Goal: Information Seeking & Learning: Learn about a topic

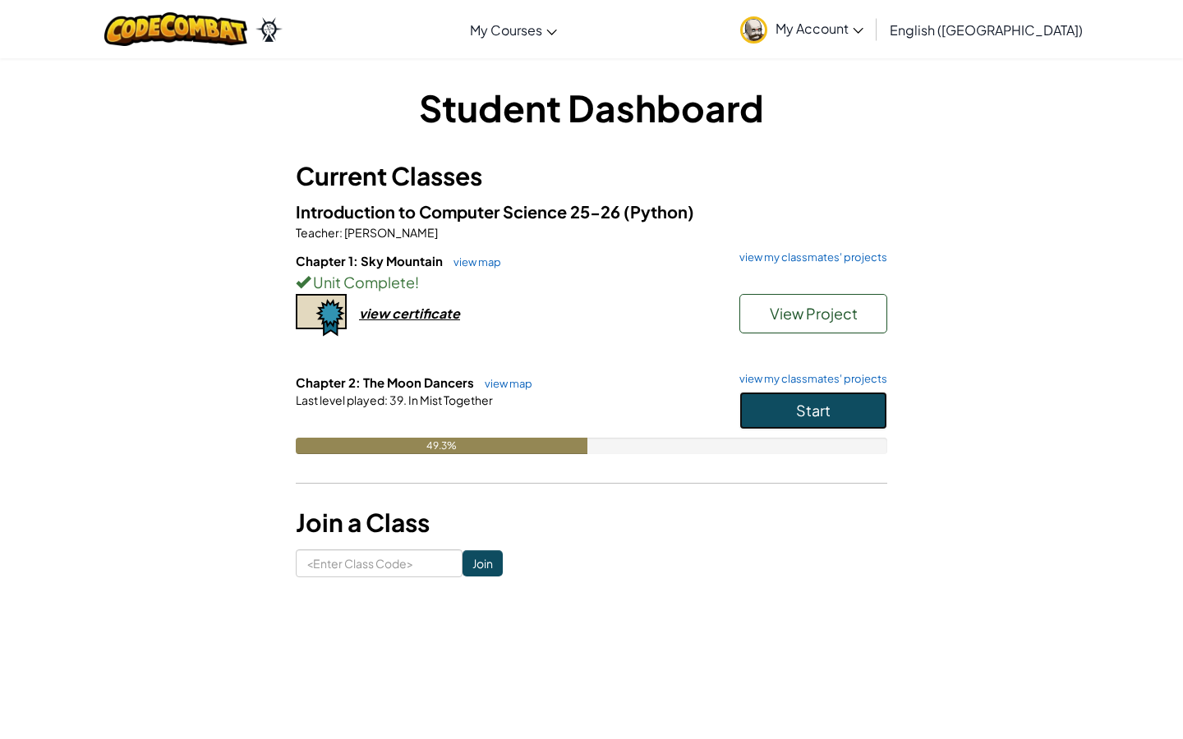
click at [811, 420] on button "Start" at bounding box center [813, 411] width 148 height 38
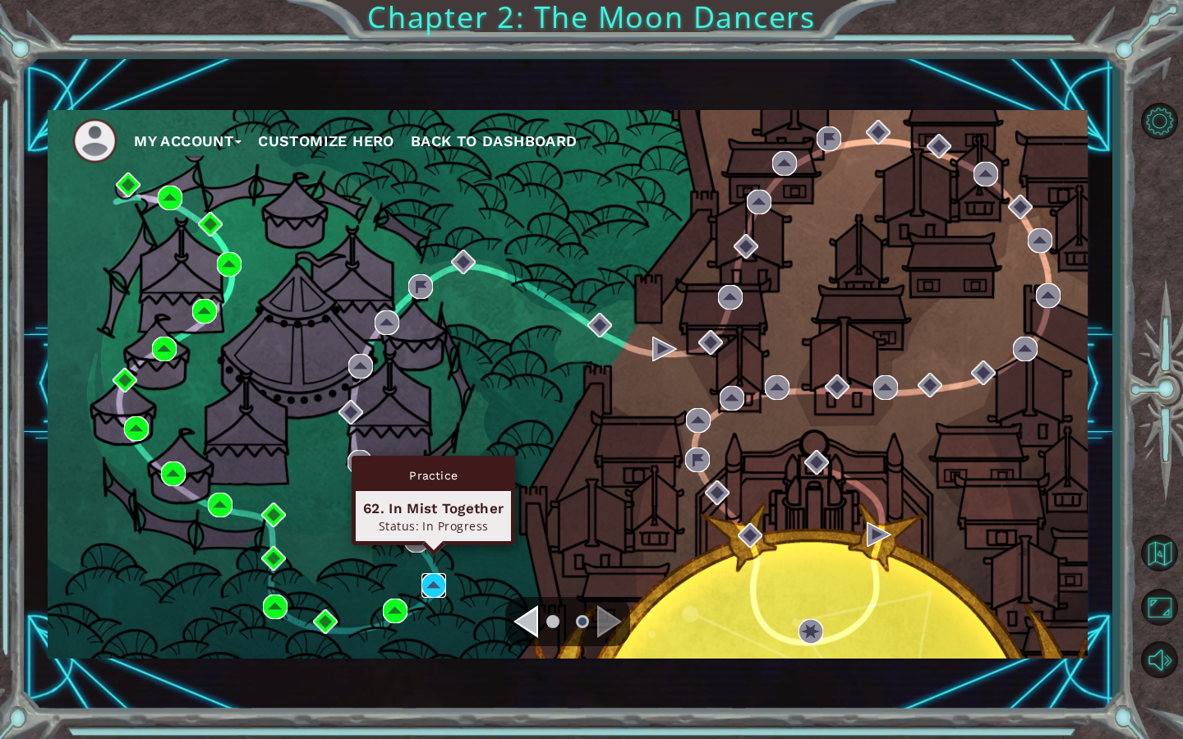
click at [433, 582] on img at bounding box center [433, 585] width 25 height 25
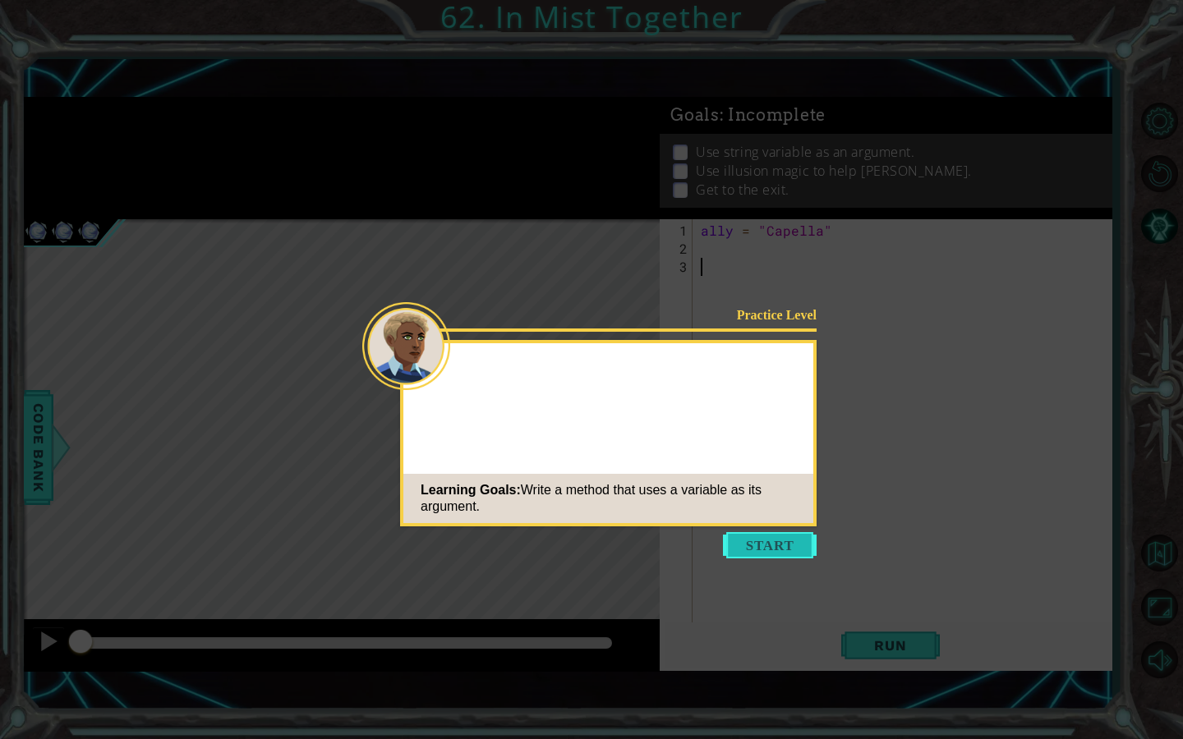
click at [760, 548] on button "Start" at bounding box center [770, 545] width 94 height 26
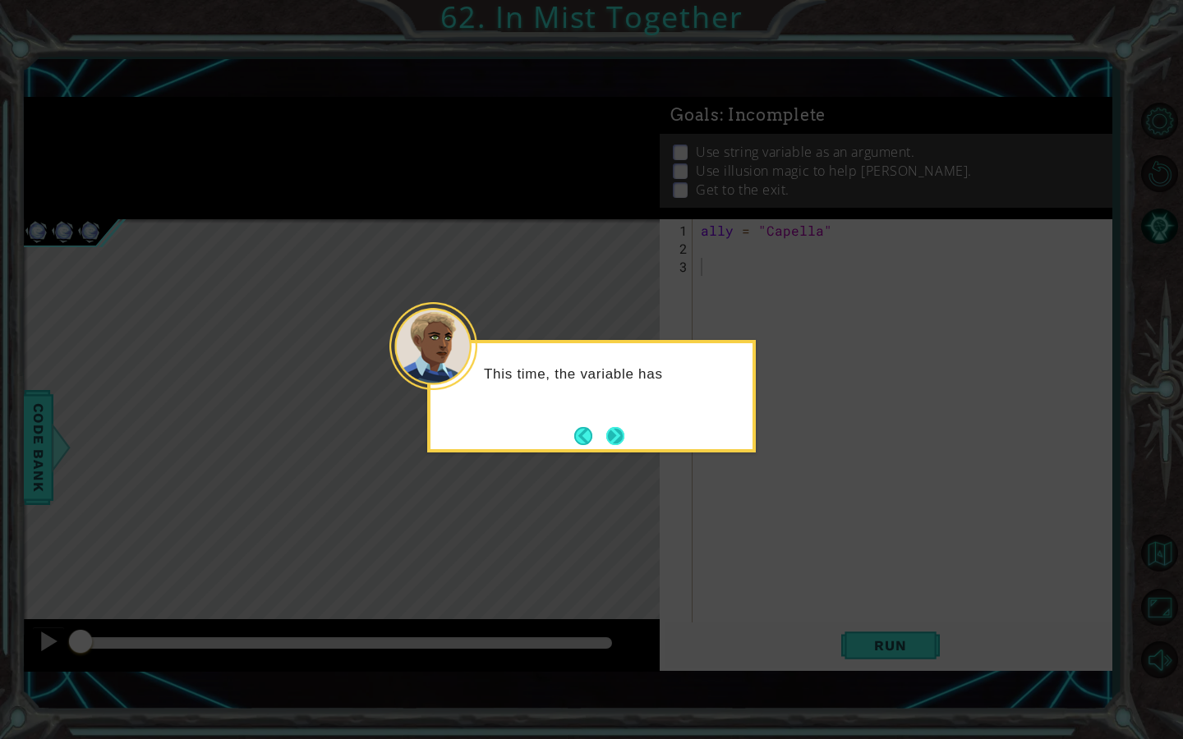
click at [607, 436] on button "Next" at bounding box center [615, 436] width 20 height 20
click at [607, 435] on button "Next" at bounding box center [615, 436] width 18 height 18
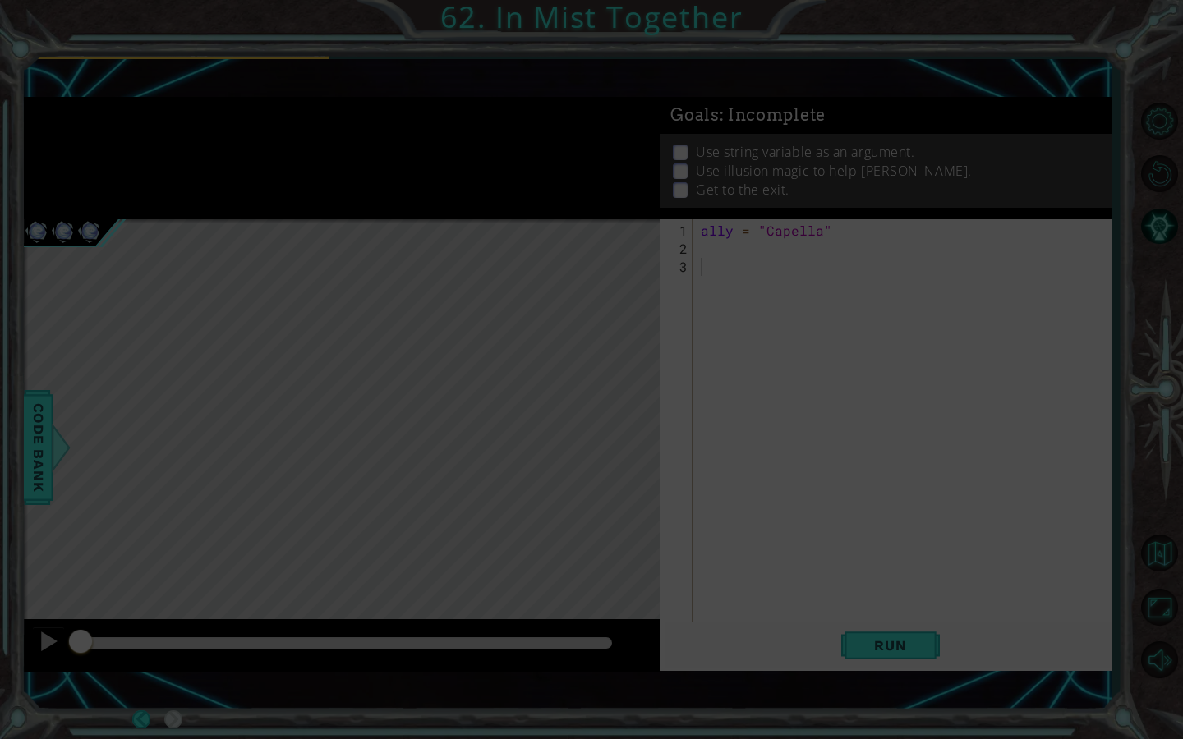
click at [607, 435] on div "Level Map" at bounding box center [403, 461] width 759 height 484
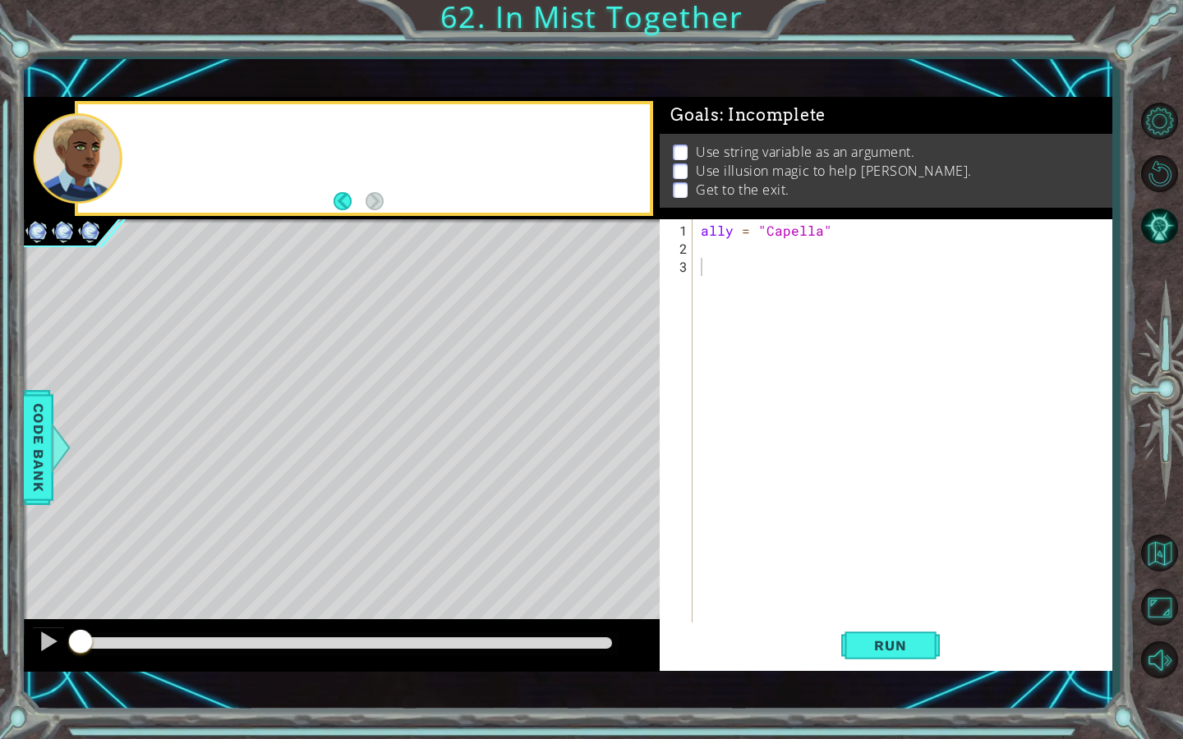
click at [607, 435] on div "Level Map" at bounding box center [403, 461] width 759 height 484
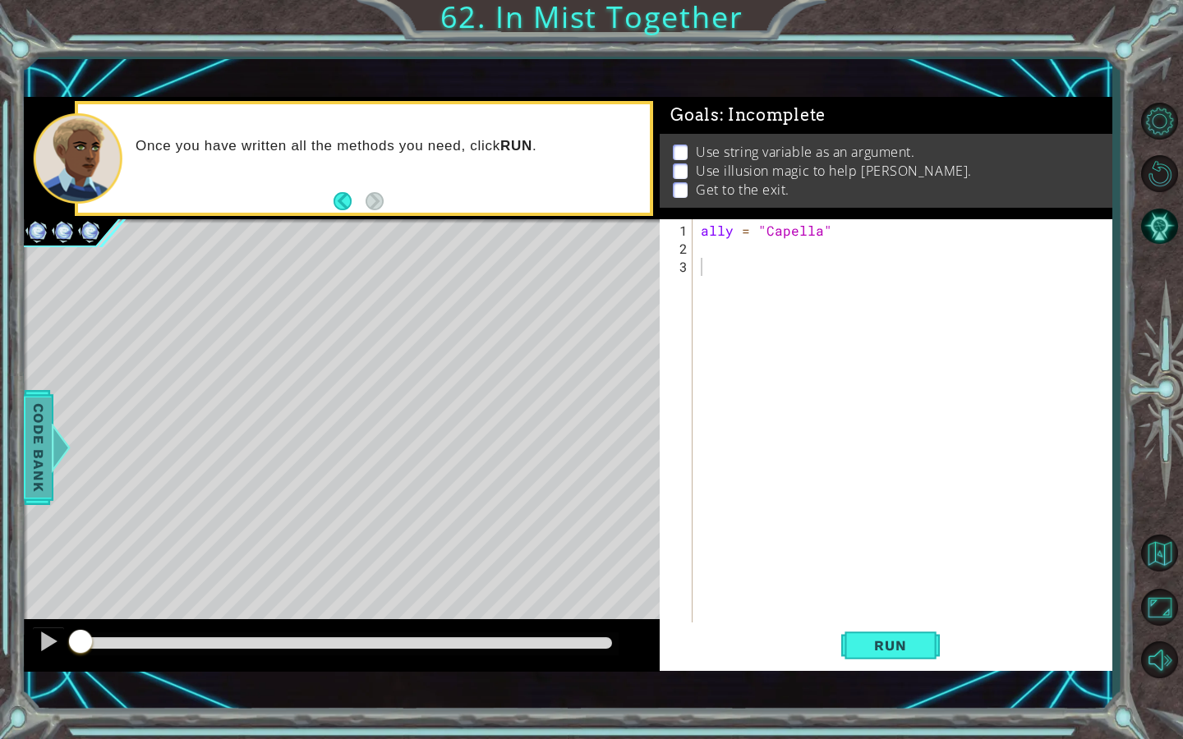
click at [52, 471] on div at bounding box center [60, 447] width 21 height 49
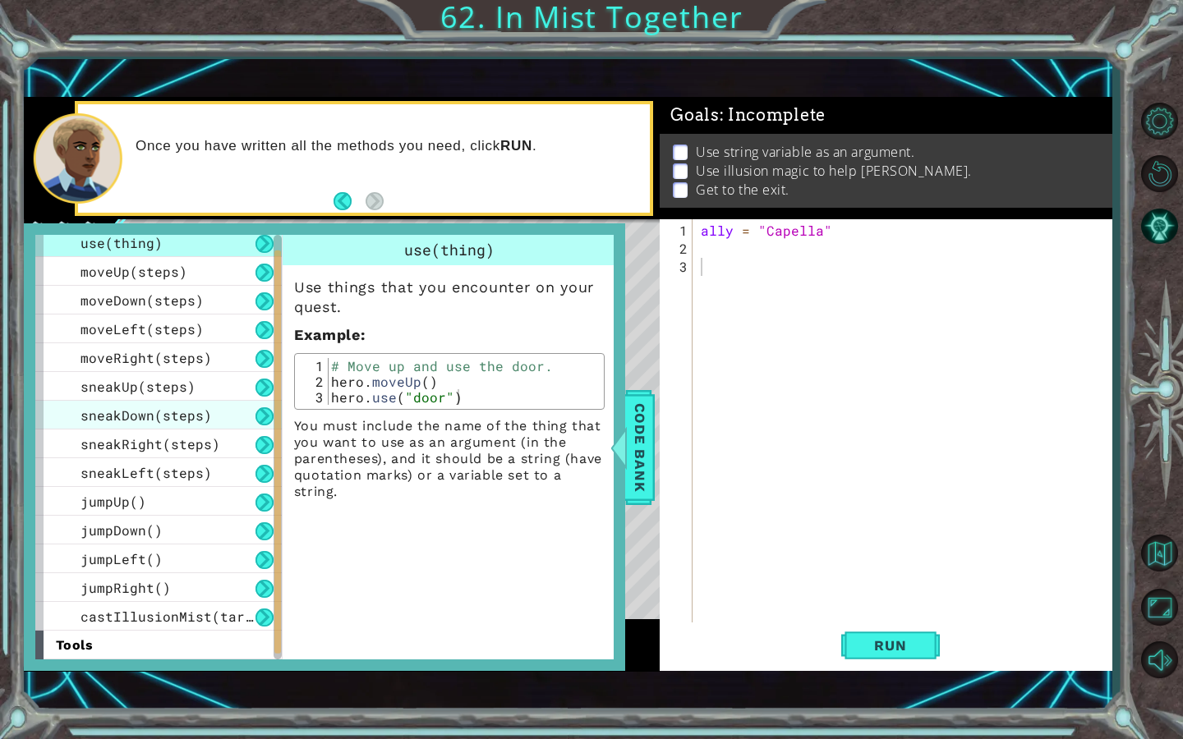
scroll to position [93, 0]
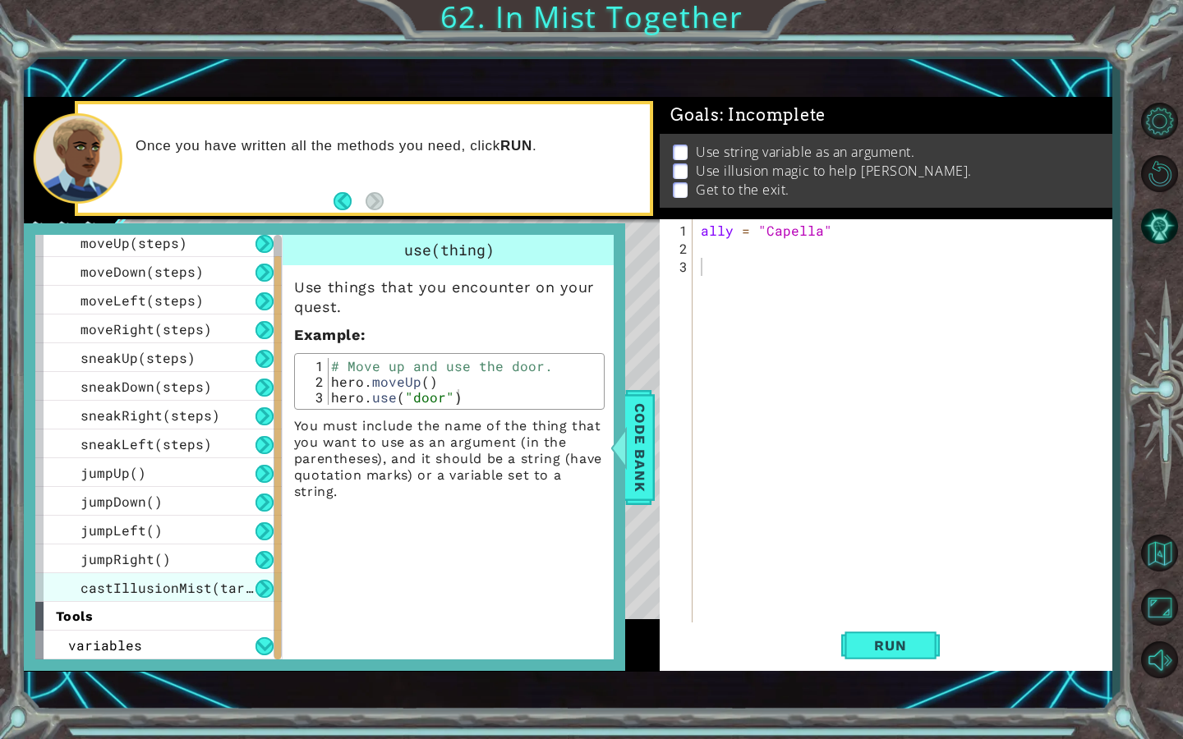
click at [175, 587] on span "castIllusionMist(target)" at bounding box center [178, 587] width 197 height 17
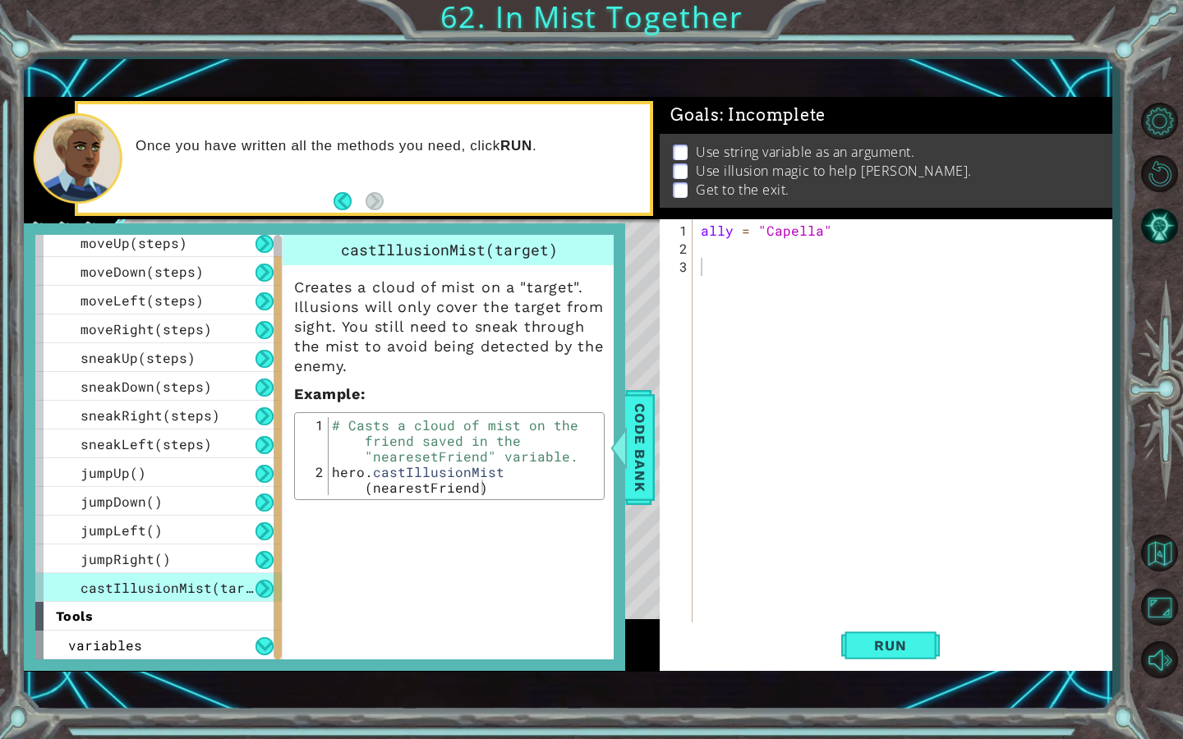
drag, startPoint x: 79, startPoint y: 586, endPoint x: 207, endPoint y: 582, distance: 128.2
click at [207, 582] on div "castIllusionMist(target)" at bounding box center [158, 587] width 246 height 29
click at [207, 582] on span "castIllusionMist(target)" at bounding box center [178, 587] width 197 height 17
click at [712, 388] on div "ally = "Capella"" at bounding box center [906, 448] width 418 height 452
click at [646, 464] on span "Code Bank" at bounding box center [640, 448] width 26 height 100
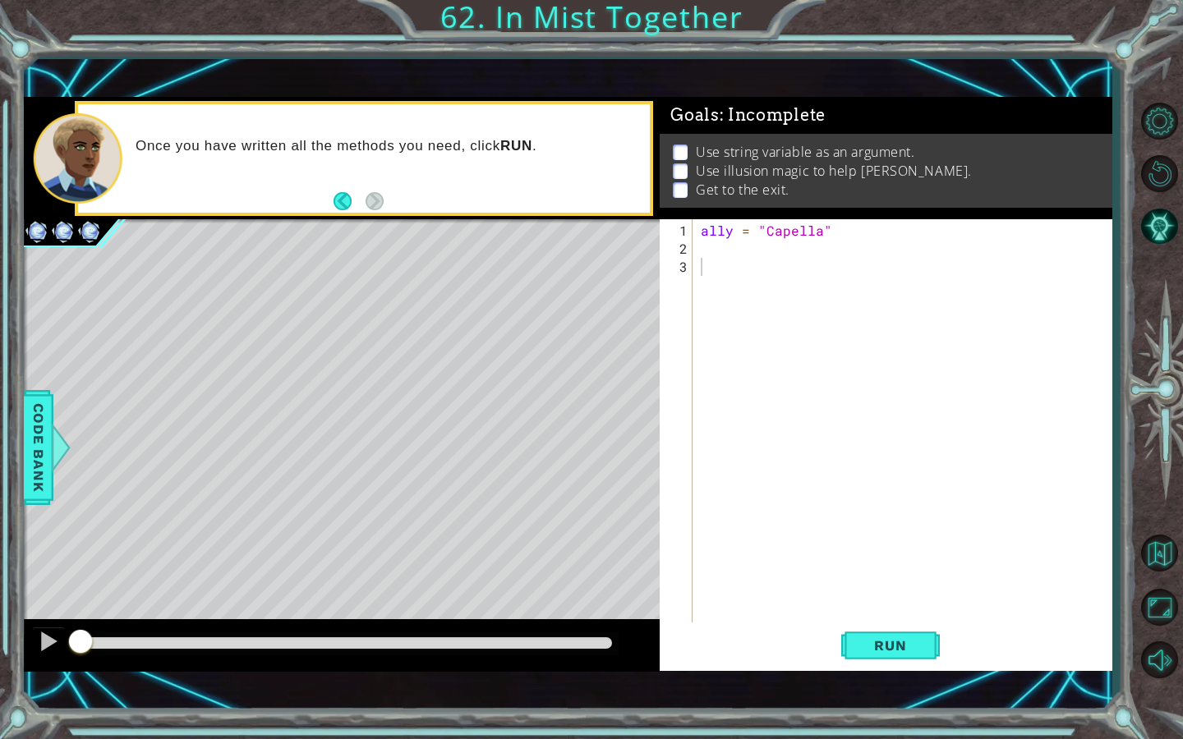
click at [724, 267] on div "ally = "Capella"" at bounding box center [906, 448] width 418 height 452
click at [750, 287] on div "hero. cast IllusionMist press enter" at bounding box center [844, 304] width 310 height 59
type textarea "hero.castIllusionMist(ally)"
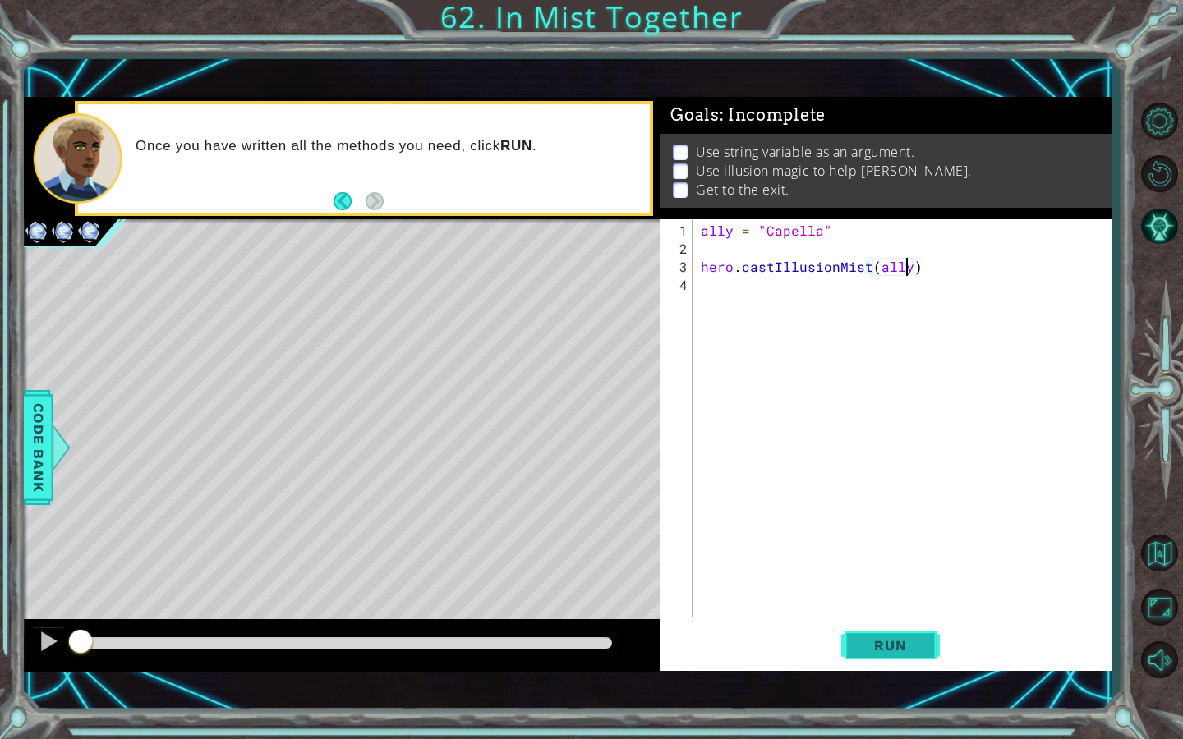
click at [874, 643] on span "Run" at bounding box center [889, 645] width 65 height 16
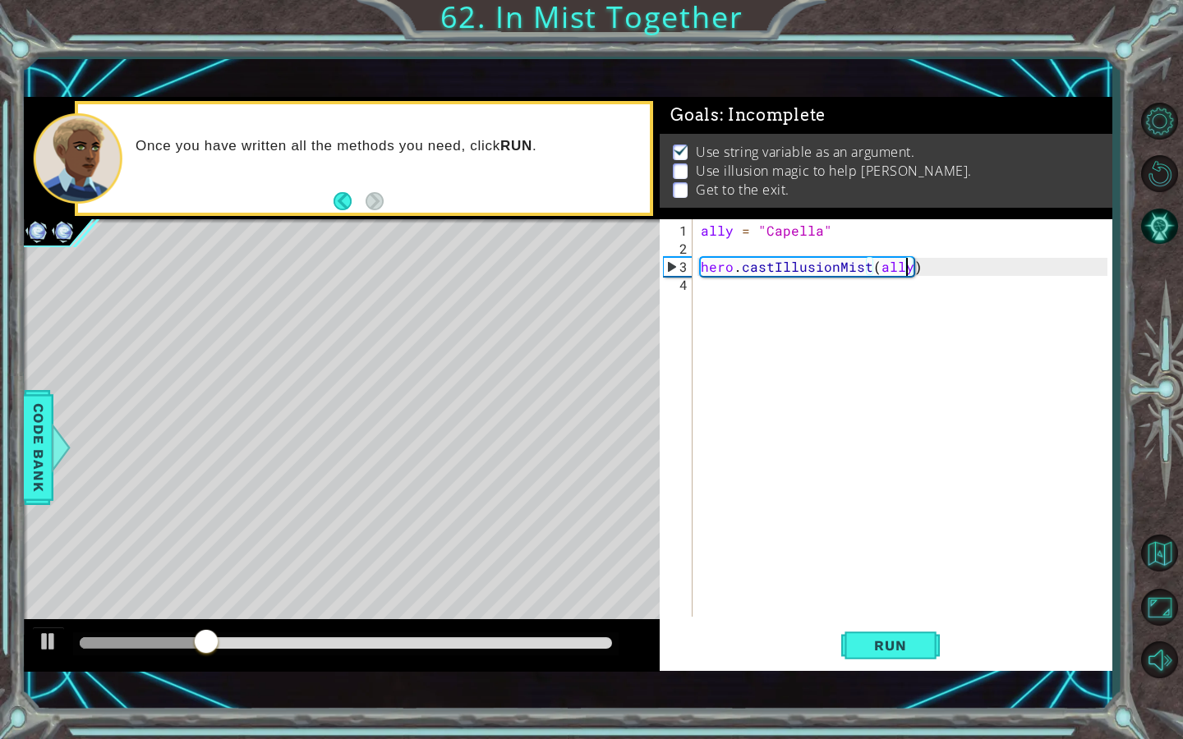
click at [860, 296] on div "ally = "Capella" hero . castIllusionMist ( ally )" at bounding box center [906, 439] width 418 height 434
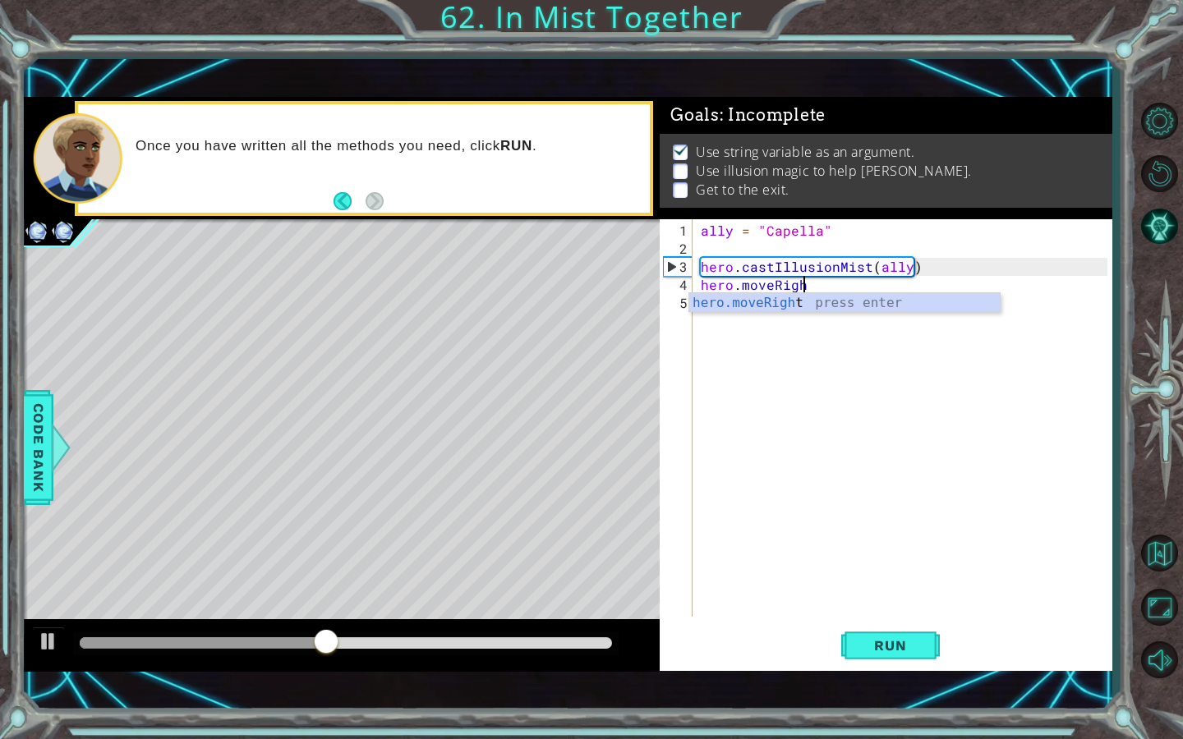
scroll to position [0, 6]
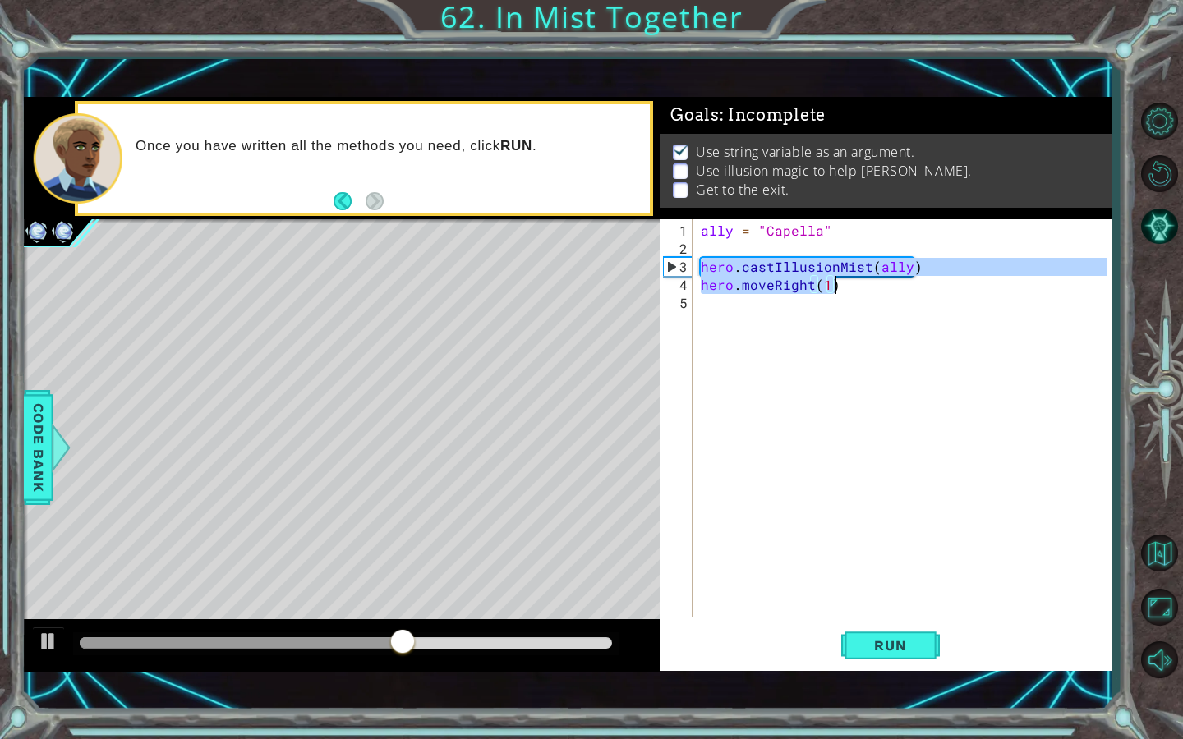
drag, startPoint x: 701, startPoint y: 269, endPoint x: 889, endPoint y: 283, distance: 189.4
click at [889, 283] on div "ally = "Capella" hero . castIllusionMist ( ally ) hero . moveRight ( 1 )" at bounding box center [906, 439] width 418 height 434
type textarea "hero.castIllusionMist(ally) hero.moveRight(1)"
click at [798, 319] on div "ally = "Capella" hero . castIllusionMist ( ally ) hero . moveRight ( 1 )" at bounding box center [906, 439] width 418 height 434
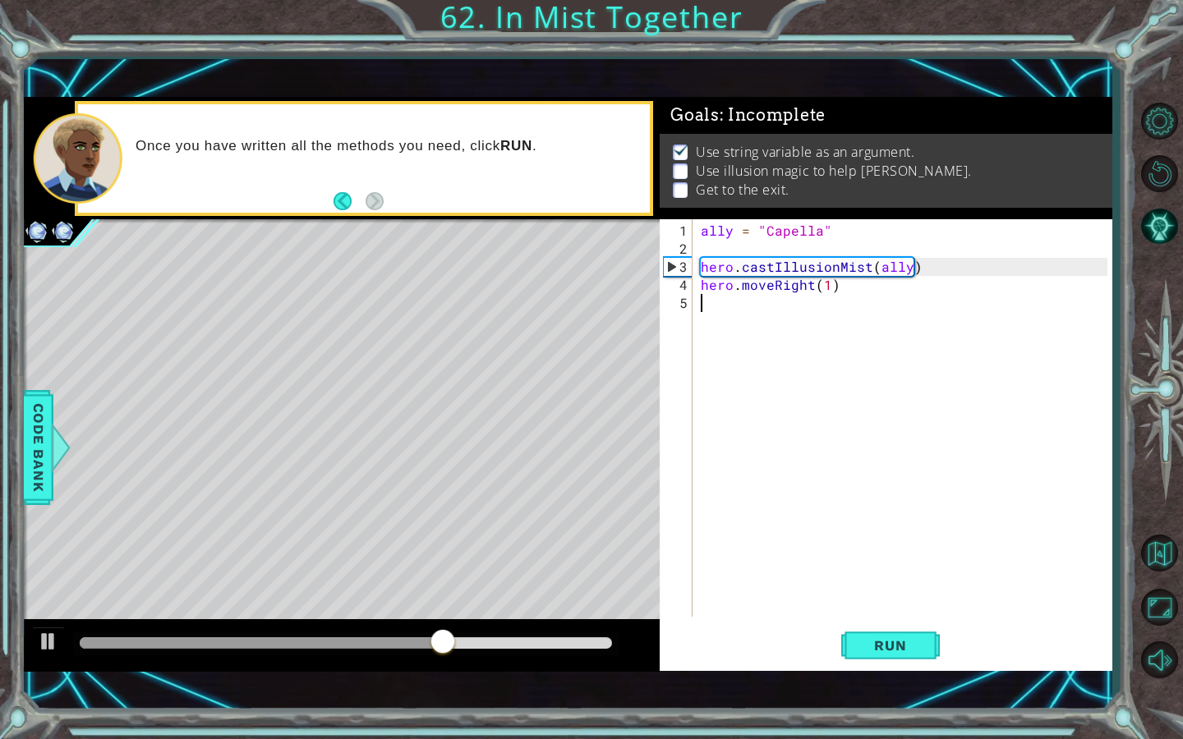
scroll to position [0, 0]
paste textarea "hero.moveRight(1)"
type textarea "hero.moveRight(1)"
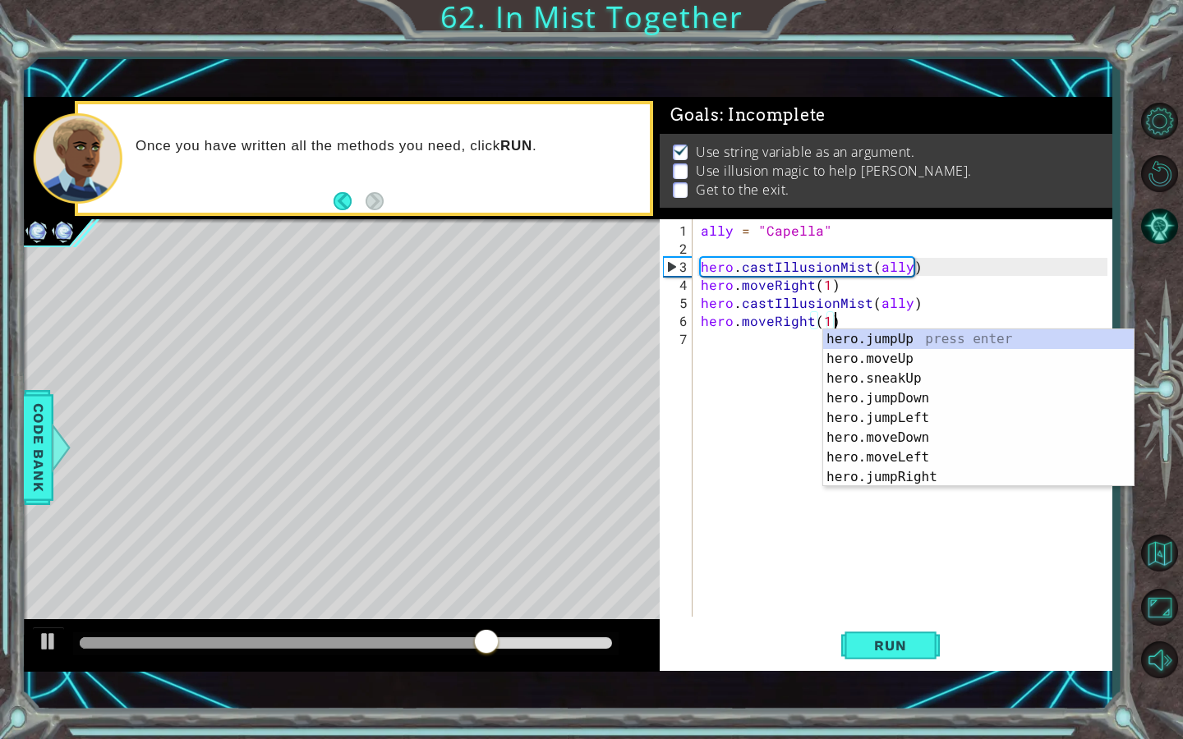
click at [758, 349] on div "ally = "Capella" hero . castIllusionMist ( ally ) hero . moveRight ( 1 ) hero .…" at bounding box center [906, 439] width 418 height 434
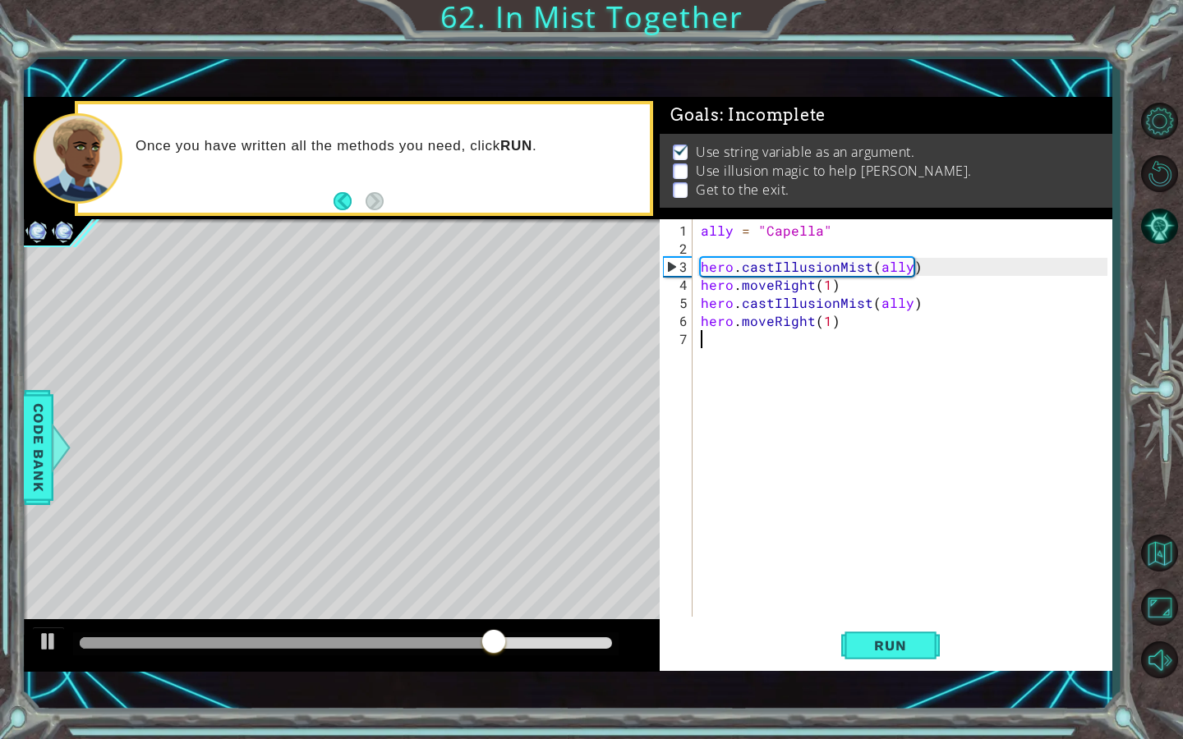
paste textarea "hero.moveRight(1)"
click at [870, 652] on span "Run" at bounding box center [889, 645] width 65 height 16
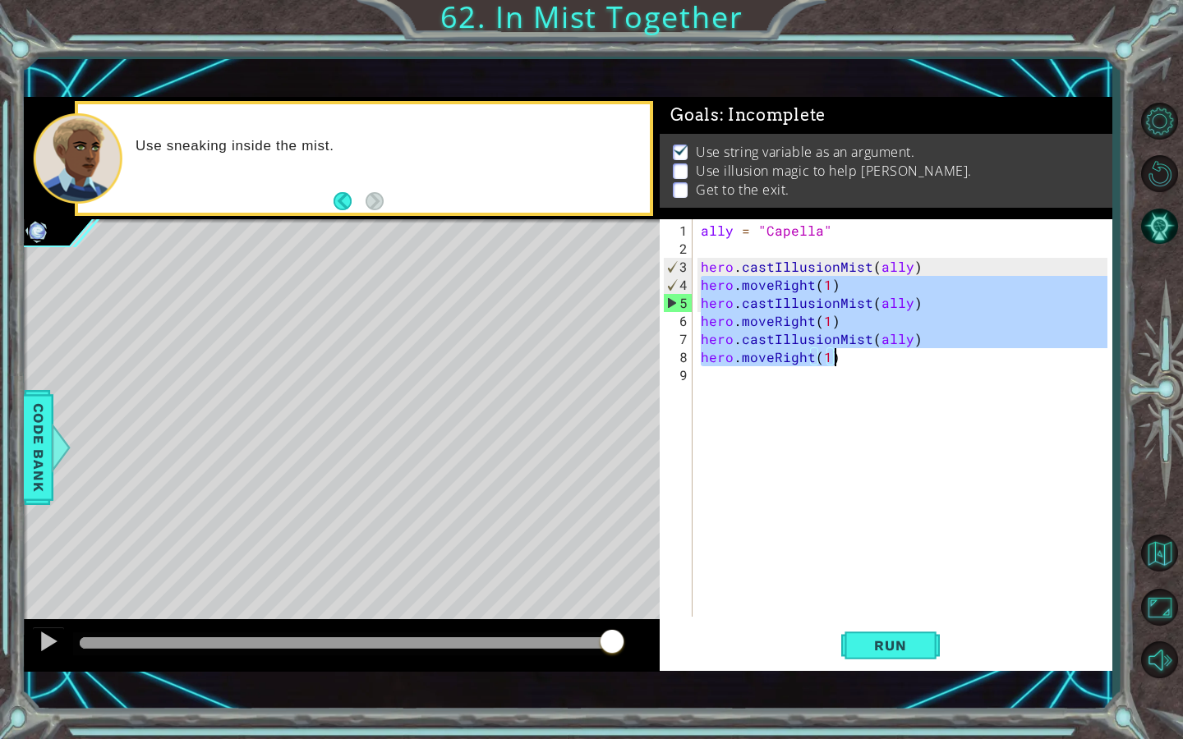
drag, startPoint x: 700, startPoint y: 287, endPoint x: 907, endPoint y: 364, distance: 220.6
click at [907, 364] on div "ally = "Capella" hero . castIllusionMist ( ally ) hero . moveRight ( 1 ) hero .…" at bounding box center [906, 439] width 418 height 434
type textarea "hero.castIllusionMist(ally) hero.moveRight(1)"
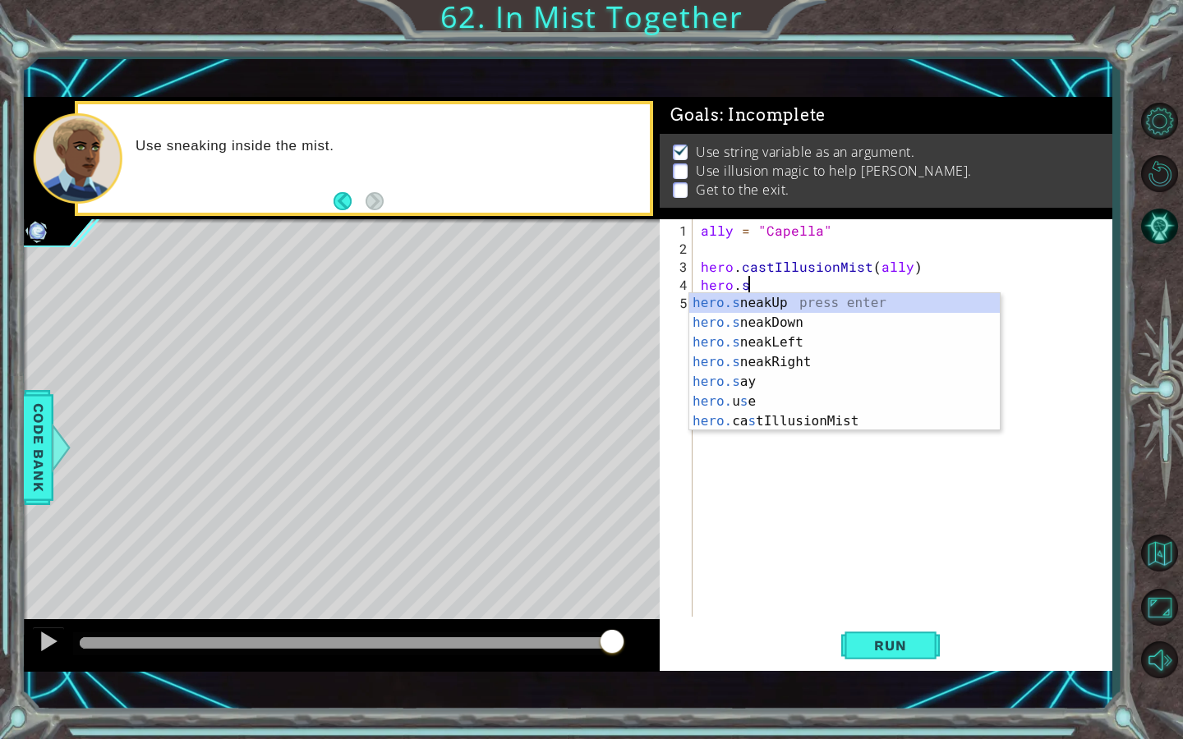
scroll to position [0, 2]
click at [893, 365] on div "hero.s n e akUp press enter hero.s n e akDown press enter hero.s n e akLeft pre…" at bounding box center [844, 362] width 310 height 138
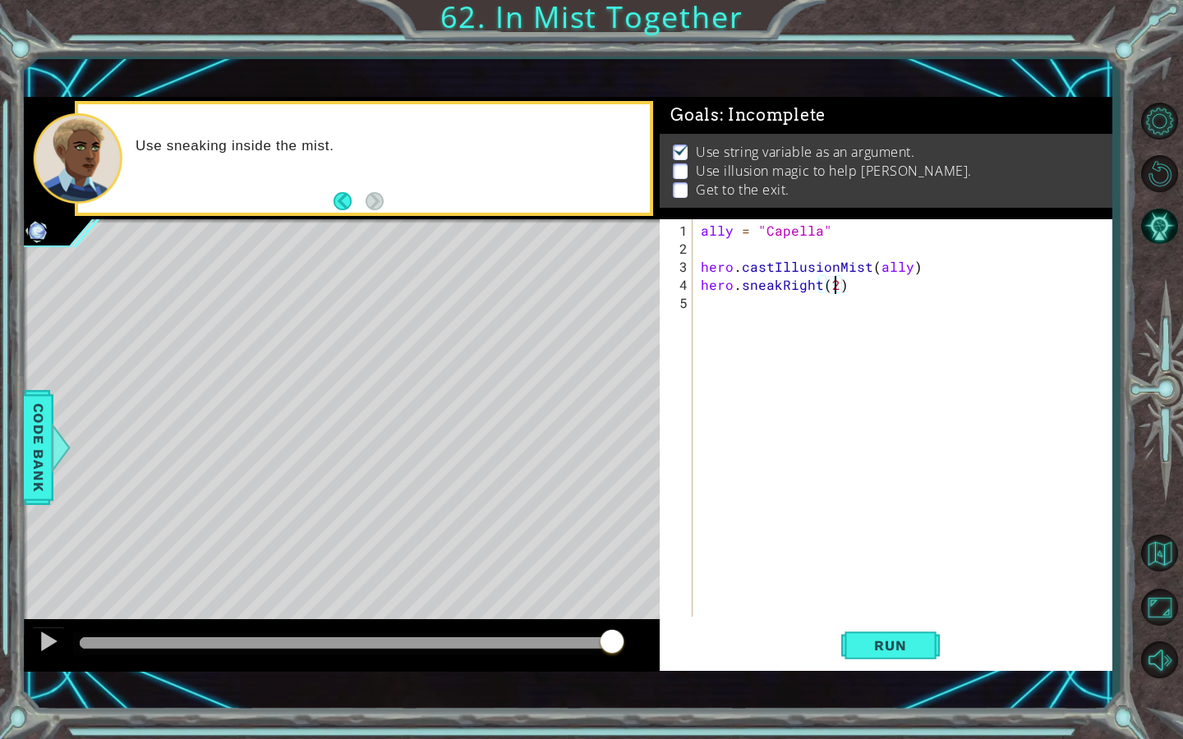
scroll to position [0, 8]
click at [705, 279] on div "ally = "Capella" hero . castIllusionMist ( ally ) hero . sneakRight ( 2 )" at bounding box center [906, 439] width 418 height 434
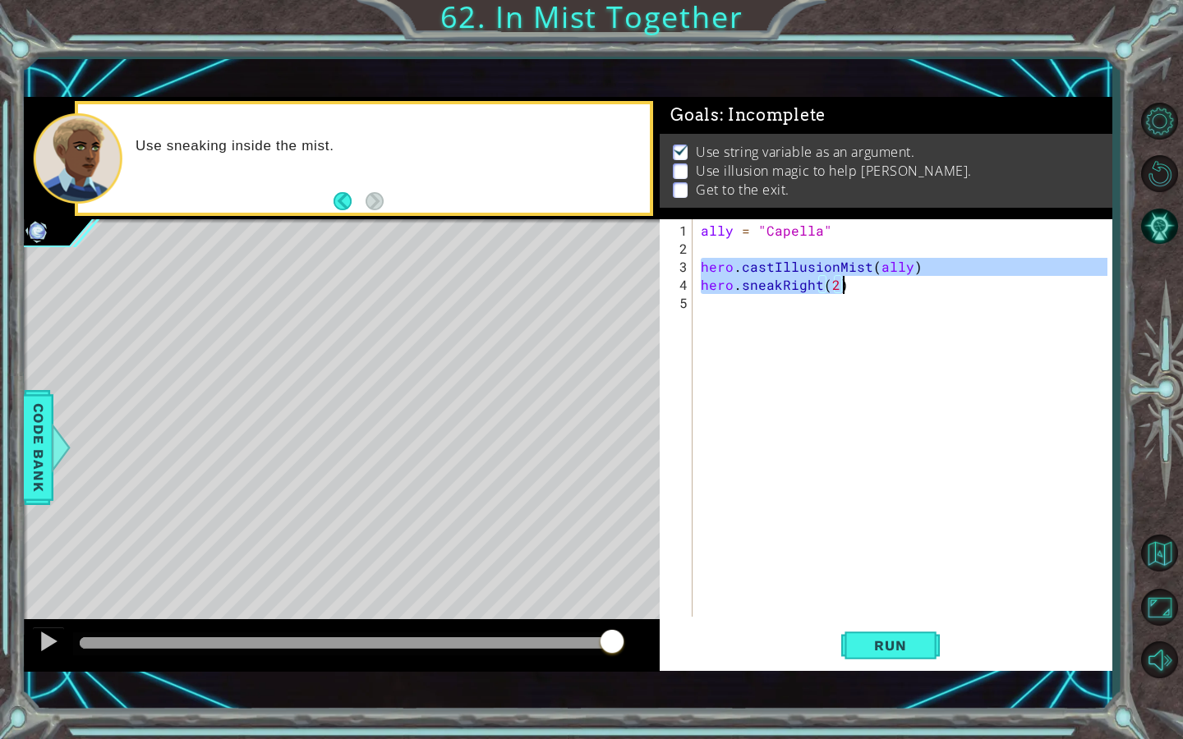
drag, startPoint x: 701, startPoint y: 270, endPoint x: 965, endPoint y: 282, distance: 264.7
click at [965, 282] on div "ally = "Capella" hero . castIllusionMist ( ally ) hero . sneakRight ( 2 )" at bounding box center [906, 439] width 418 height 434
type textarea "hero.castIllusionMist(ally) hero.sneakRight(2)"
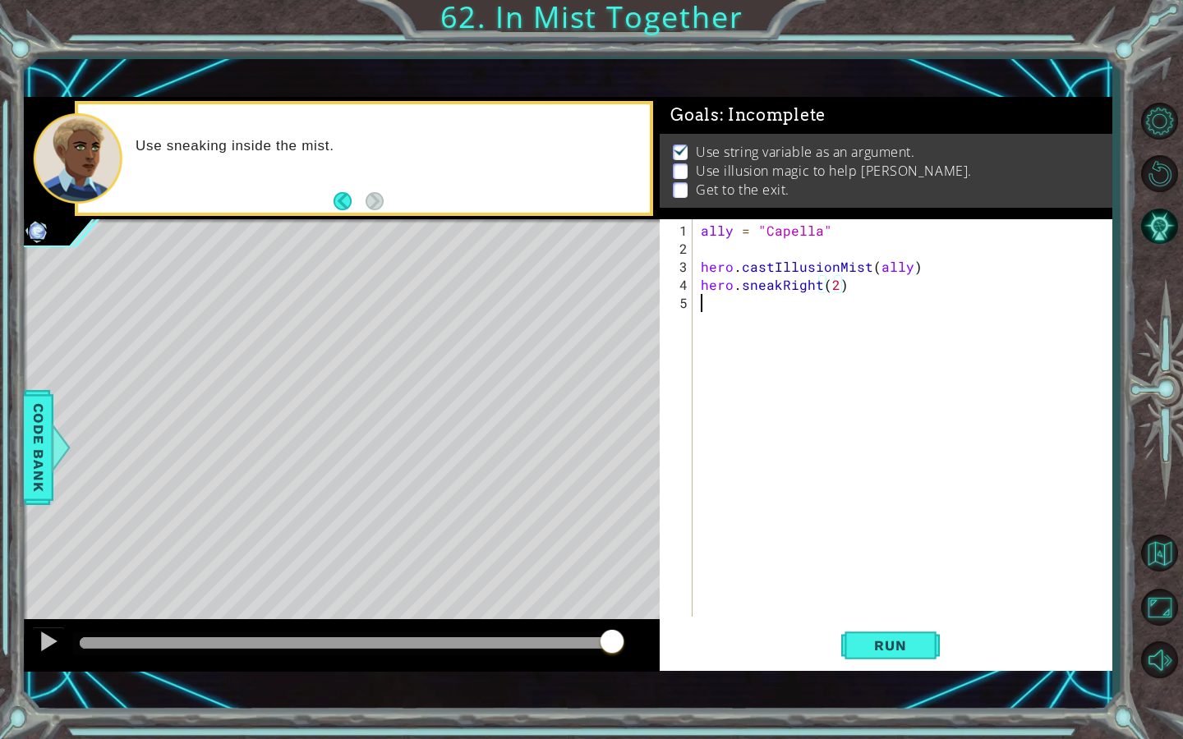
click at [877, 322] on div "ally = "Capella" hero . castIllusionMist ( ally ) hero . sneakRight ( 2 )" at bounding box center [906, 439] width 418 height 434
paste textarea "hero.sneakRight(2)"
type textarea "hero.sneakRight(2)"
click at [793, 335] on div "ally = "Capella" hero . castIllusionMist ( ally ) hero . sneakRight ( 2 ) hero …" at bounding box center [906, 439] width 418 height 434
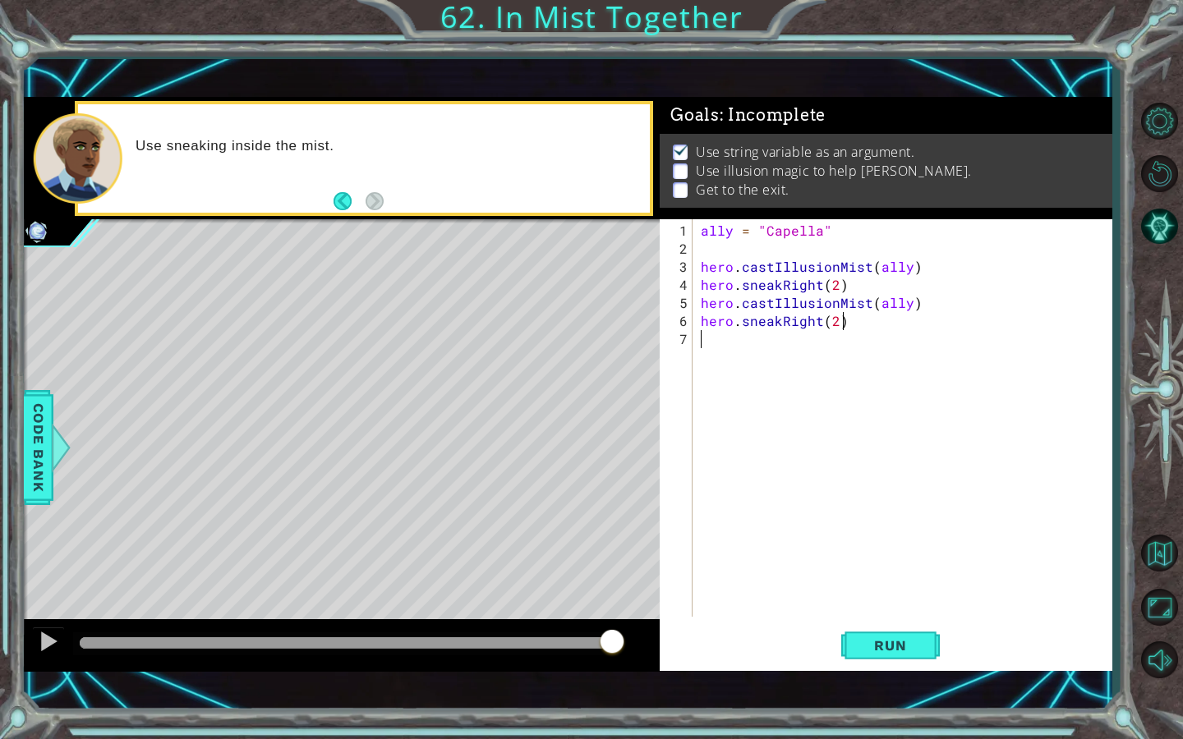
paste textarea "hero.sneakRight(2)"
click at [843, 322] on div "ally = "Capella" hero . castIllusionMist ( ally ) hero . sneakRight ( 2 ) hero …" at bounding box center [906, 439] width 418 height 434
type textarea "hero.castIllusionMist(ally)"
click at [881, 632] on button "Run" at bounding box center [890, 645] width 99 height 45
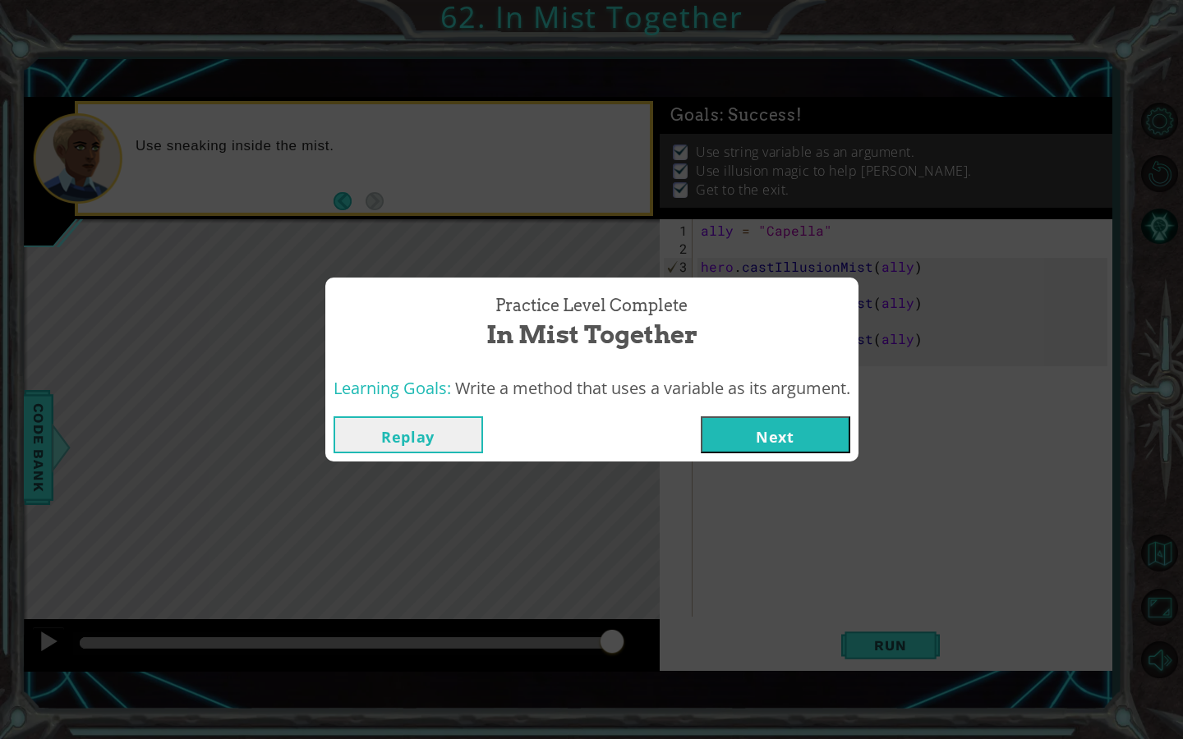
click at [794, 445] on button "Next" at bounding box center [775, 434] width 149 height 37
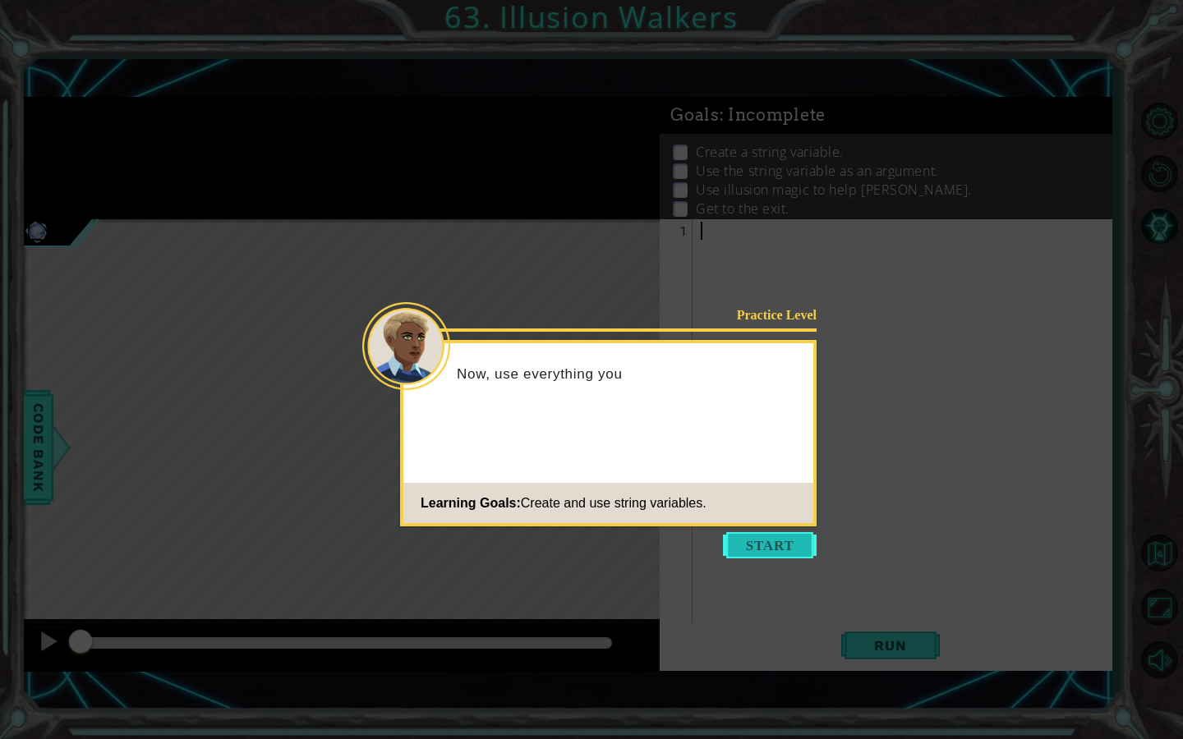
click at [771, 541] on button "Start" at bounding box center [770, 545] width 94 height 26
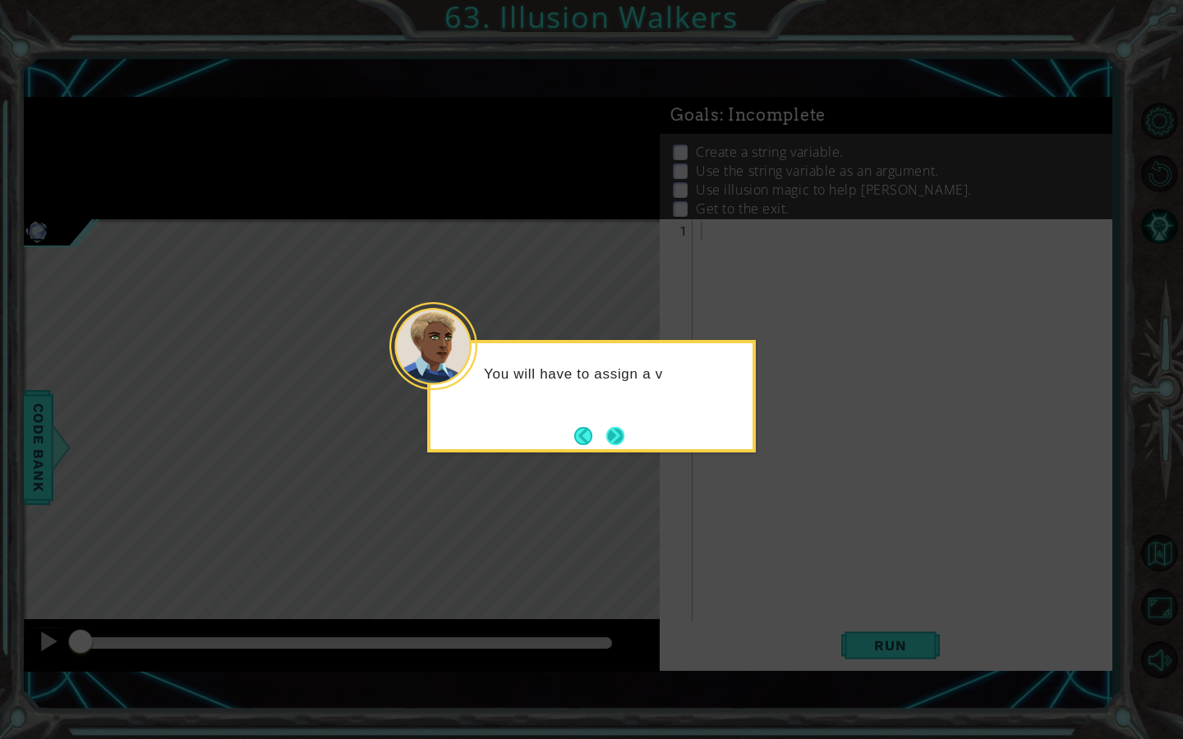
click at [618, 429] on button "Next" at bounding box center [615, 436] width 18 height 18
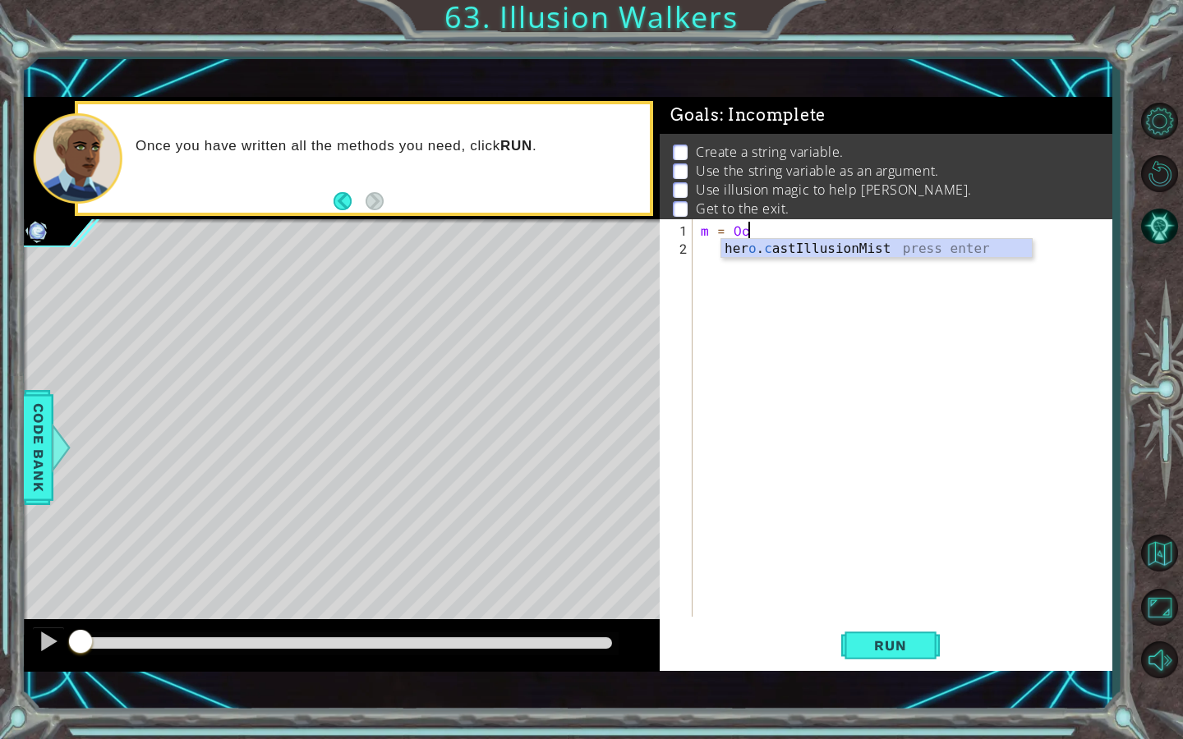
scroll to position [0, 2]
type textarea "m = Octans"
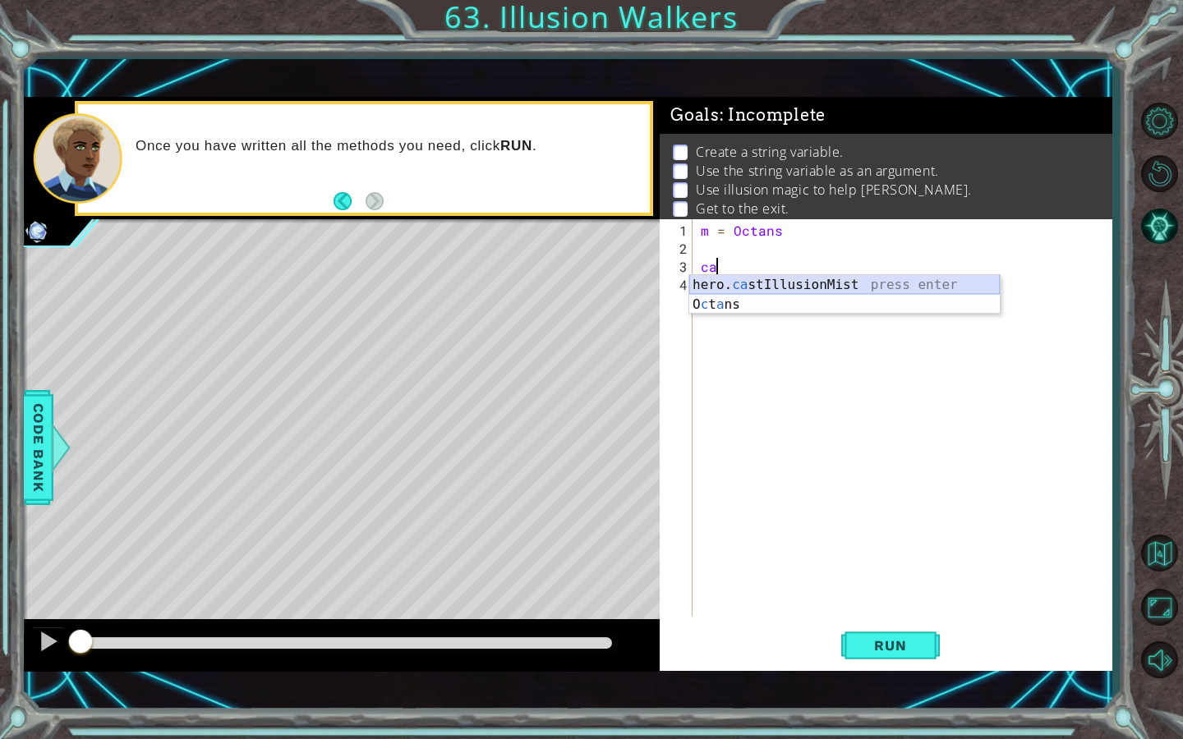
click at [761, 288] on div "hero. ca stIllusionMist press enter O c t a ns press enter" at bounding box center [844, 314] width 310 height 79
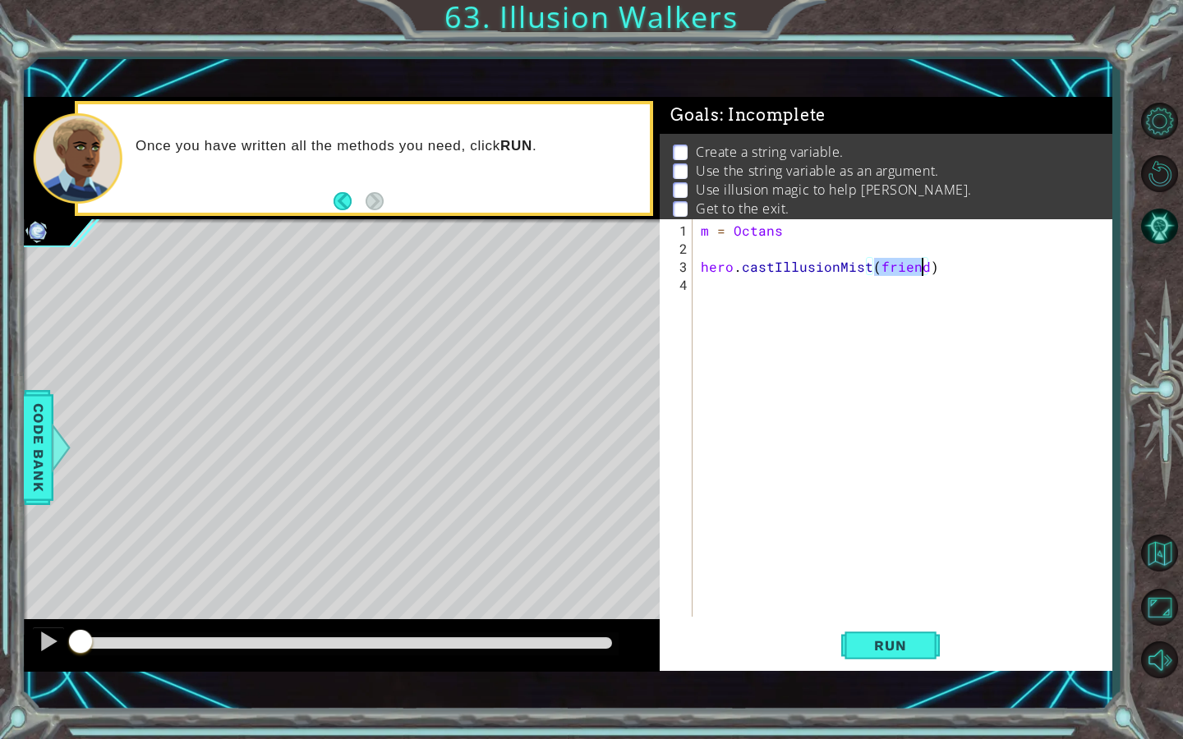
type textarea "hero.castIllusionMist(m)"
click at [805, 287] on div "m = Octans hero . castIllusionMist ( m )" at bounding box center [906, 439] width 418 height 434
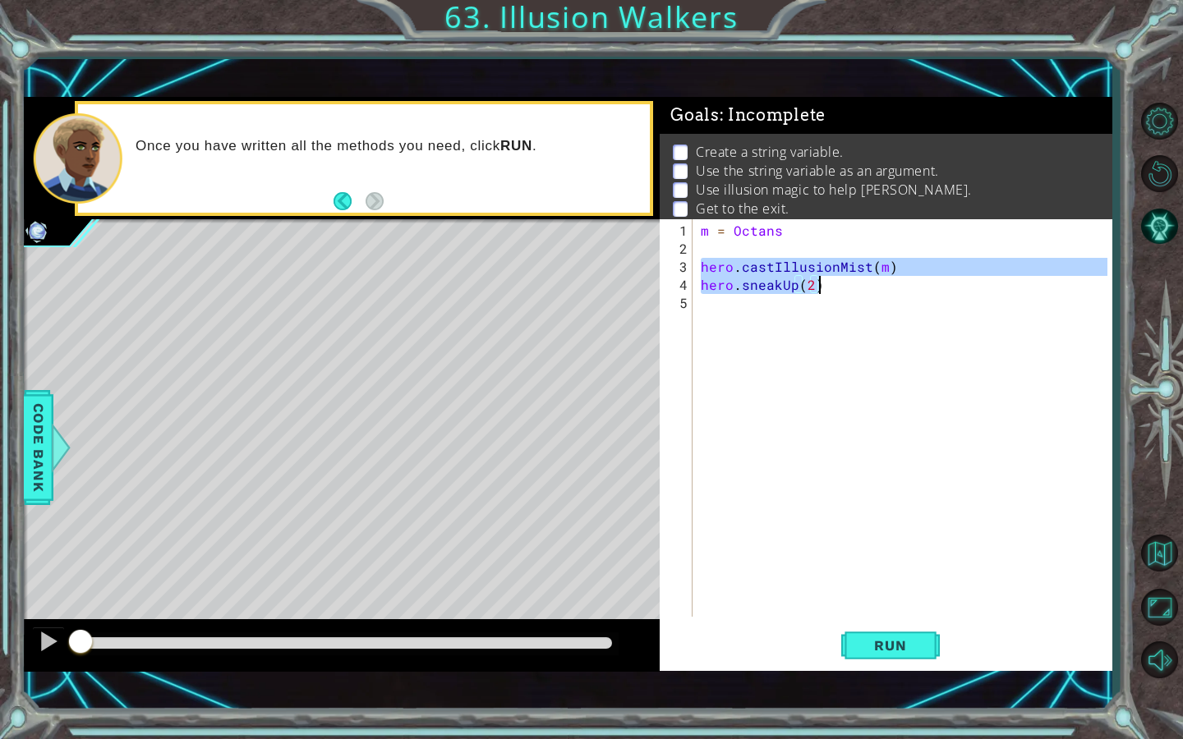
drag, startPoint x: 701, startPoint y: 267, endPoint x: 877, endPoint y: 283, distance: 176.5
click at [877, 283] on div "m = Octans hero . castIllusionMist ( m ) hero . sneakUp ( 2 )" at bounding box center [906, 439] width 418 height 434
drag, startPoint x: 700, startPoint y: 260, endPoint x: 889, endPoint y: 280, distance: 190.8
click at [889, 280] on div "m = Octans hero . castIllusionMist ( m ) hero . sneakUp ( 2 )" at bounding box center [906, 439] width 418 height 434
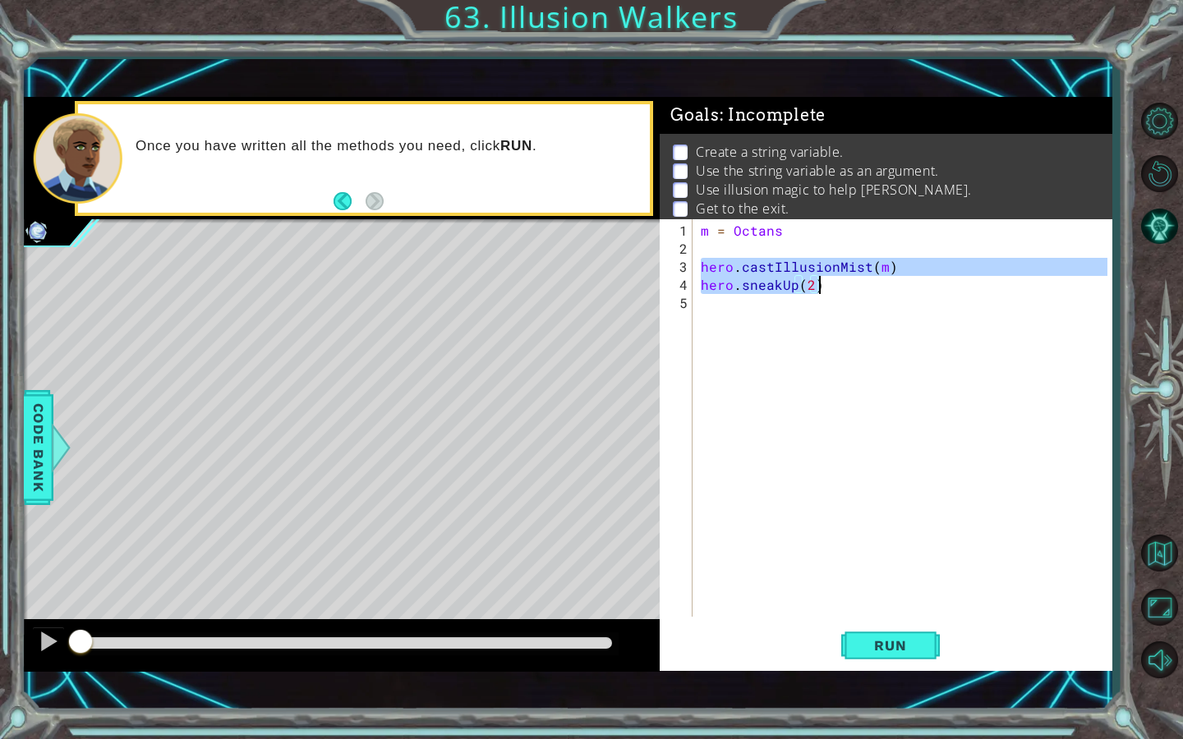
type textarea "hero.castIllusionMist(m) hero.sneakUp(2)"
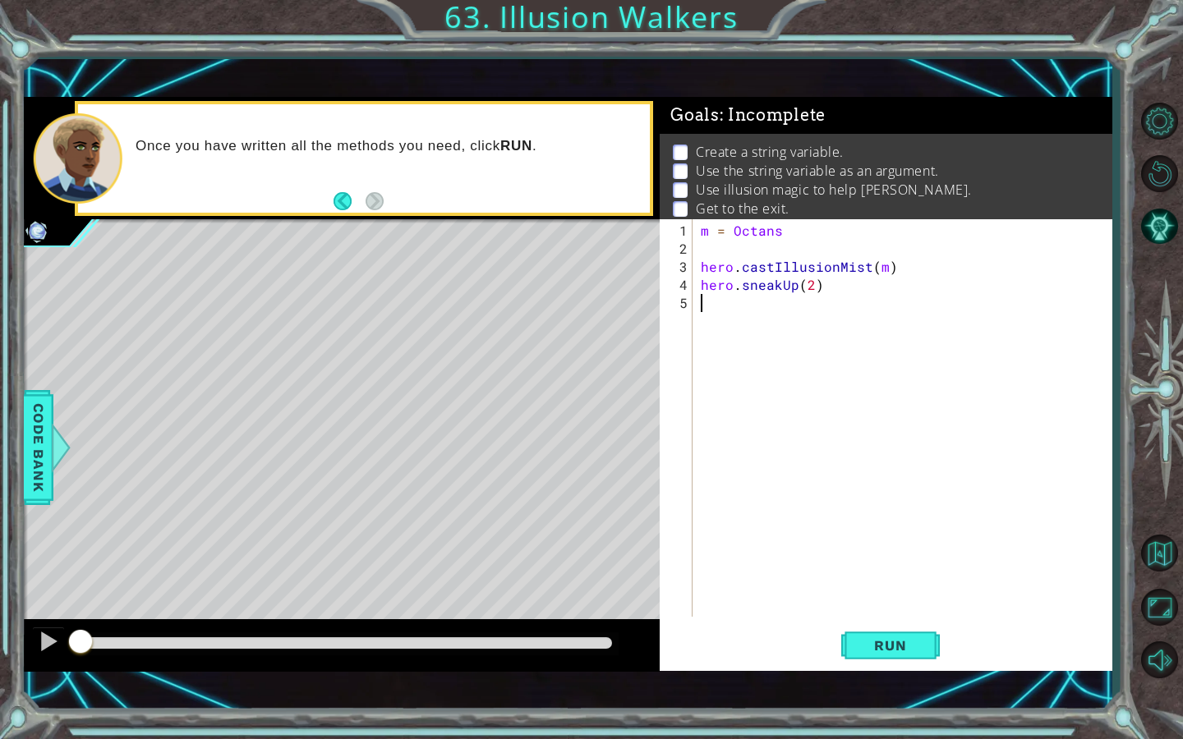
click at [798, 313] on div "m = Octans hero . castIllusionMist ( m ) hero . sneakUp ( 2 )" at bounding box center [906, 439] width 418 height 434
paste textarea "hero.sneakUp(2)"
type textarea "hero.sneakUp(2)"
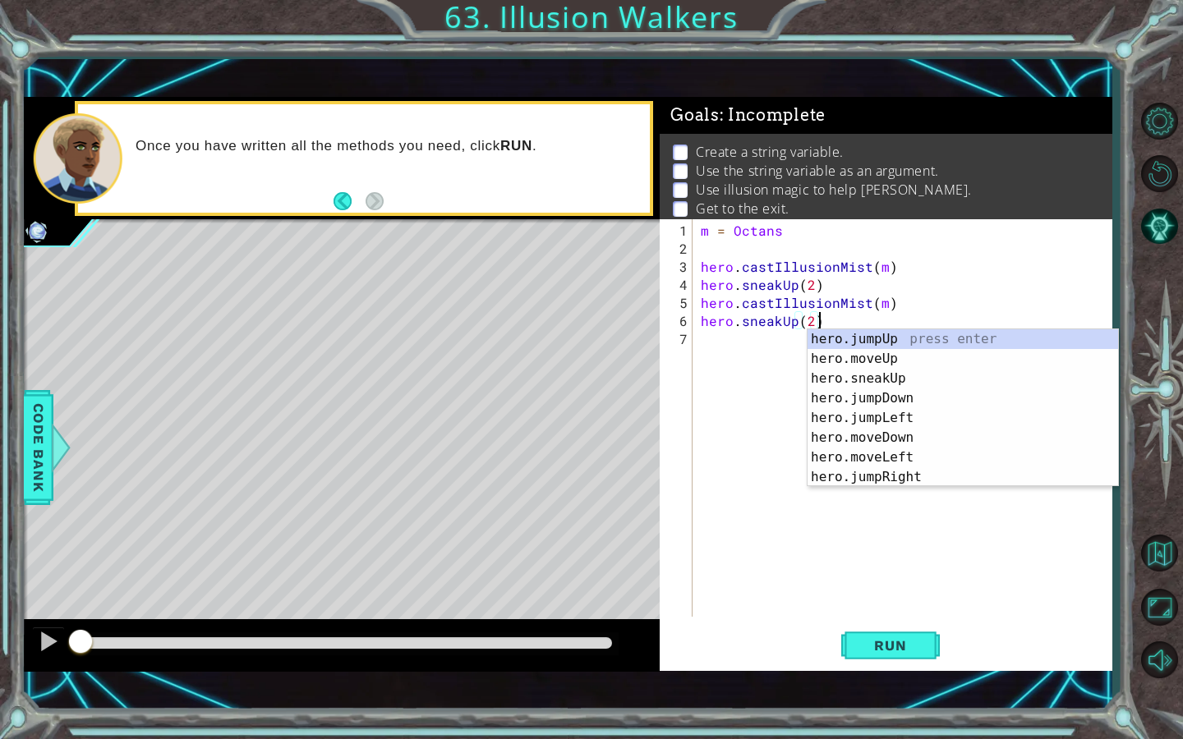
click at [731, 350] on div "m = Octans hero . castIllusionMist ( m ) hero . sneakUp ( 2 ) hero . castIllusi…" at bounding box center [906, 439] width 418 height 434
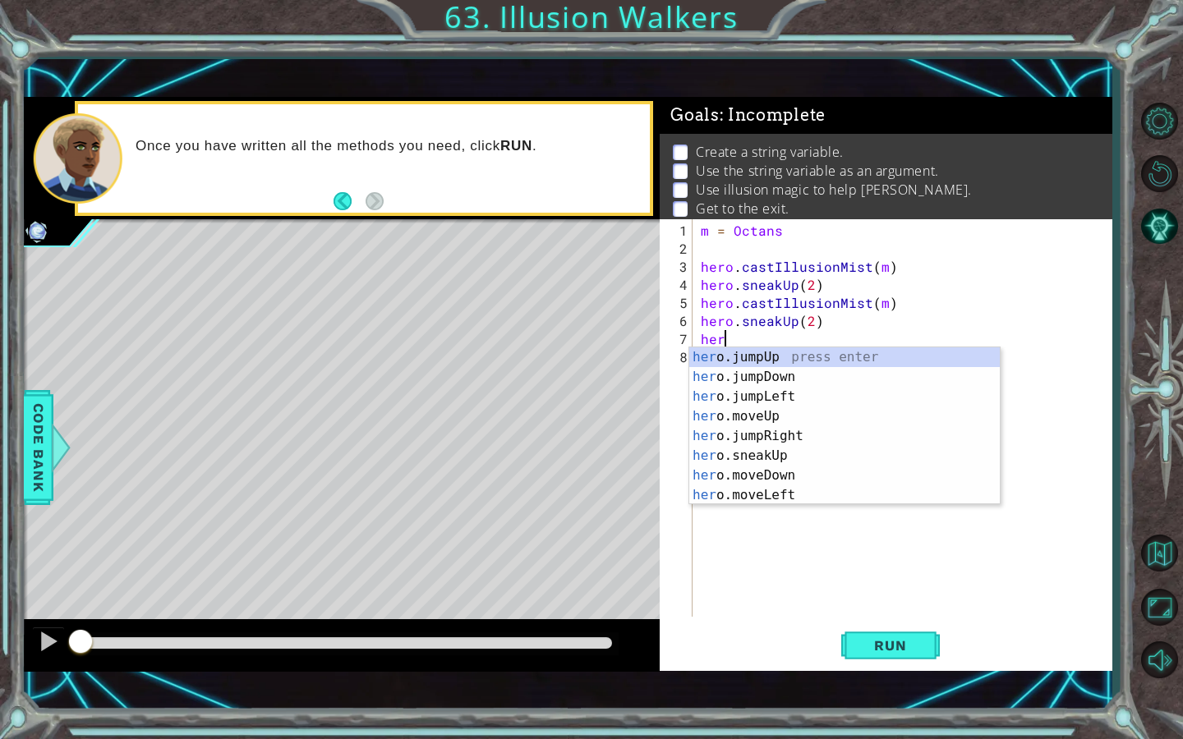
scroll to position [0, 1]
click at [738, 437] on div "hero .jumpUp press enter hero .jumpDown press enter hero .jumpLeft press enter …" at bounding box center [844, 445] width 310 height 197
type textarea "hero.moveUp(1)"
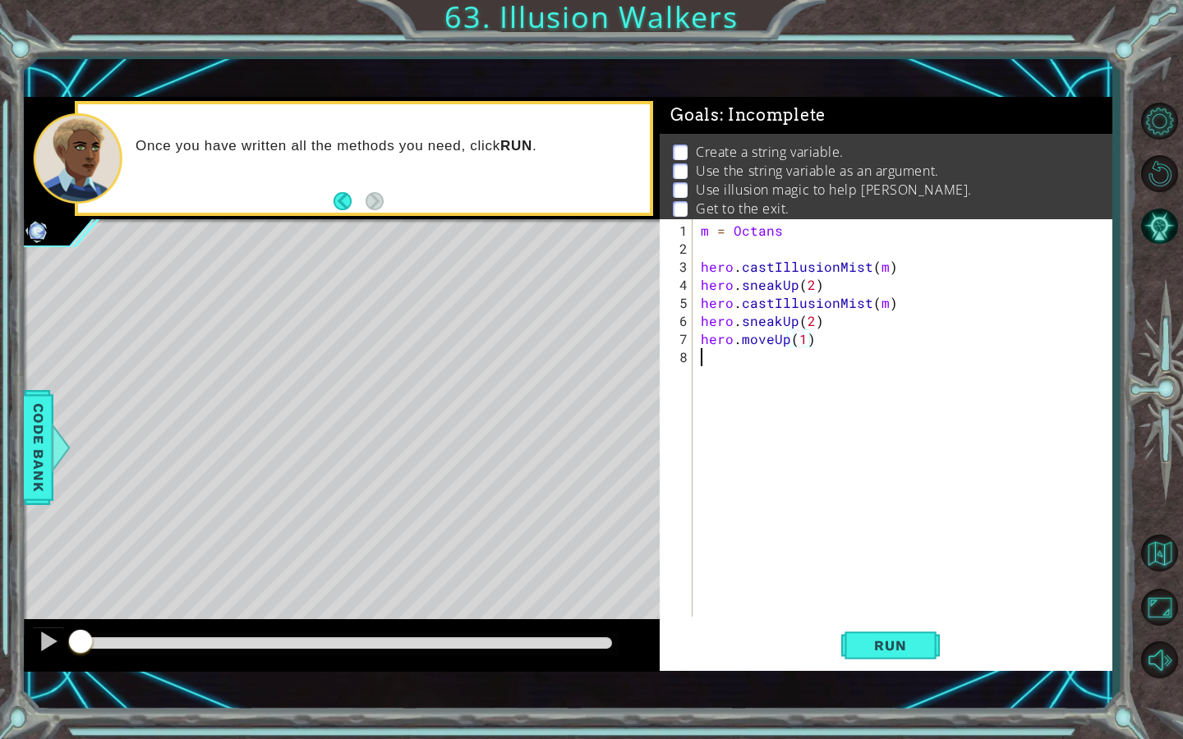
click at [857, 374] on div "m = Octans hero . castIllusionMist ( m ) hero . sneakUp ( 2 ) hero . castIllusi…" at bounding box center [906, 439] width 418 height 434
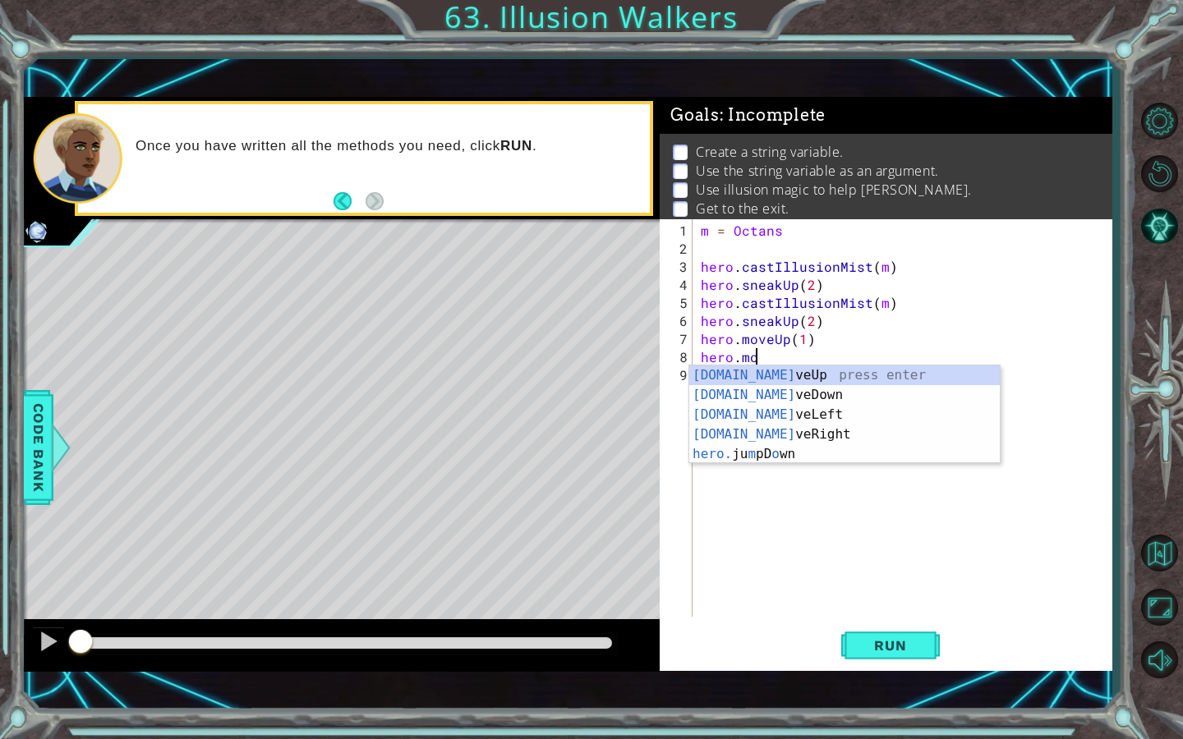
scroll to position [0, 2]
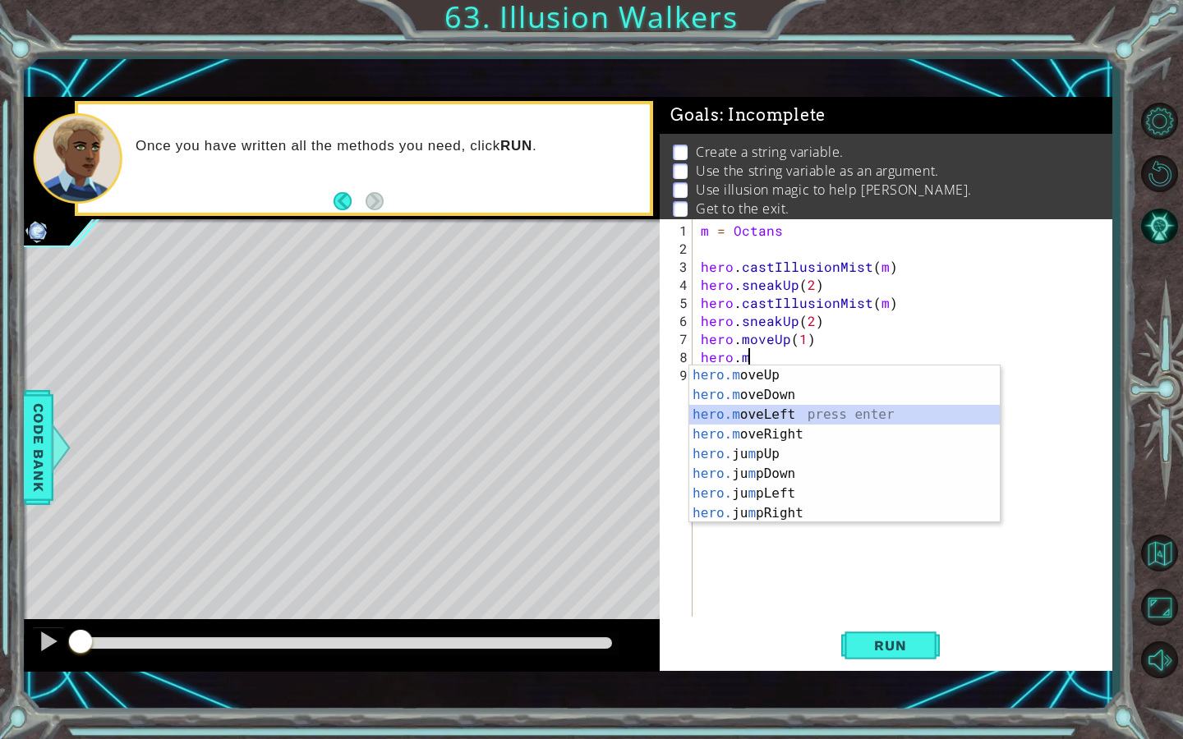
click at [838, 416] on div "hero.m oveUp press enter hero.m oveDown press enter hero.m oveLeft press enter …" at bounding box center [844, 463] width 310 height 197
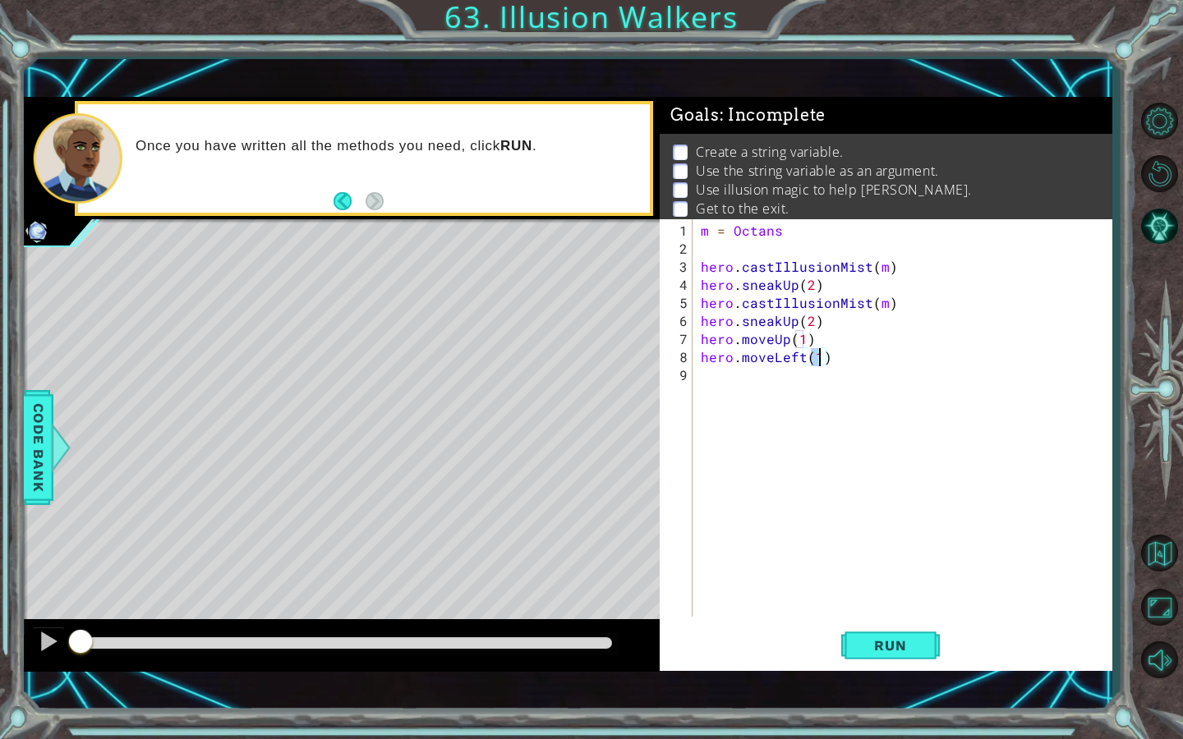
type textarea "hero.moveLeft(3)"
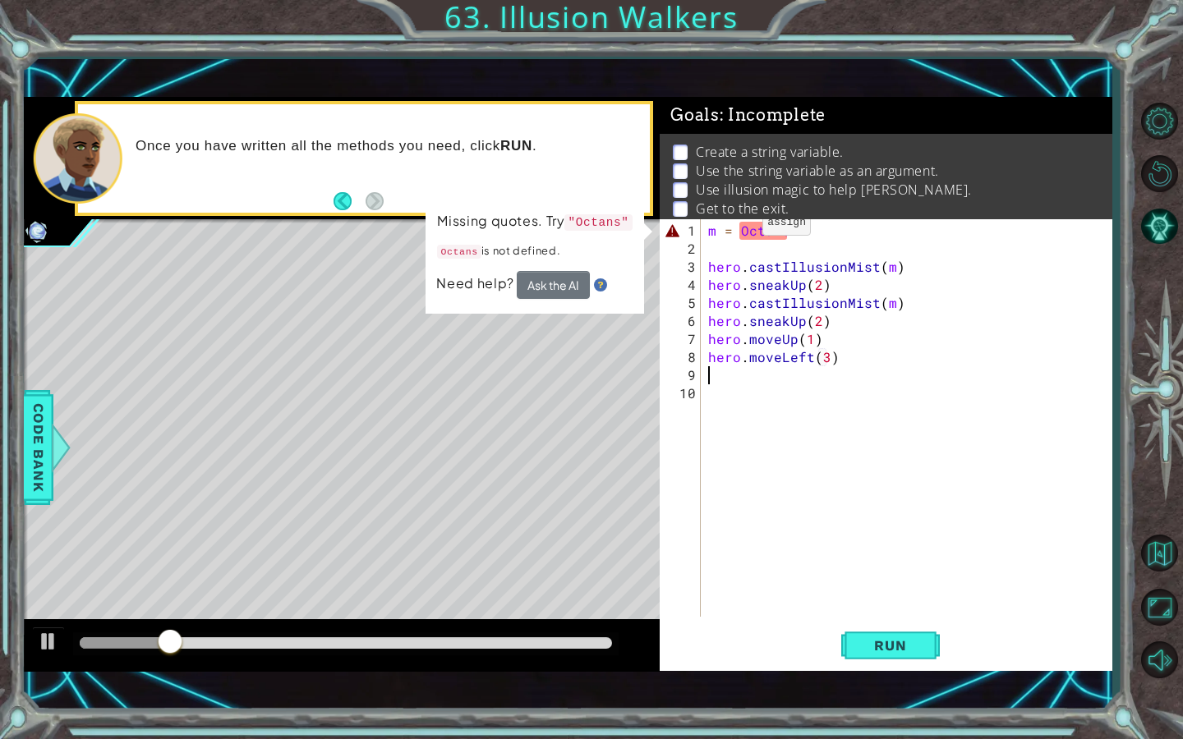
click at [741, 229] on div "m = Octans hero . castIllusionMist ( m ) hero . sneakUp ( 2 ) hero . castIllusi…" at bounding box center [910, 439] width 411 height 434
type textarea "m = "Octans"
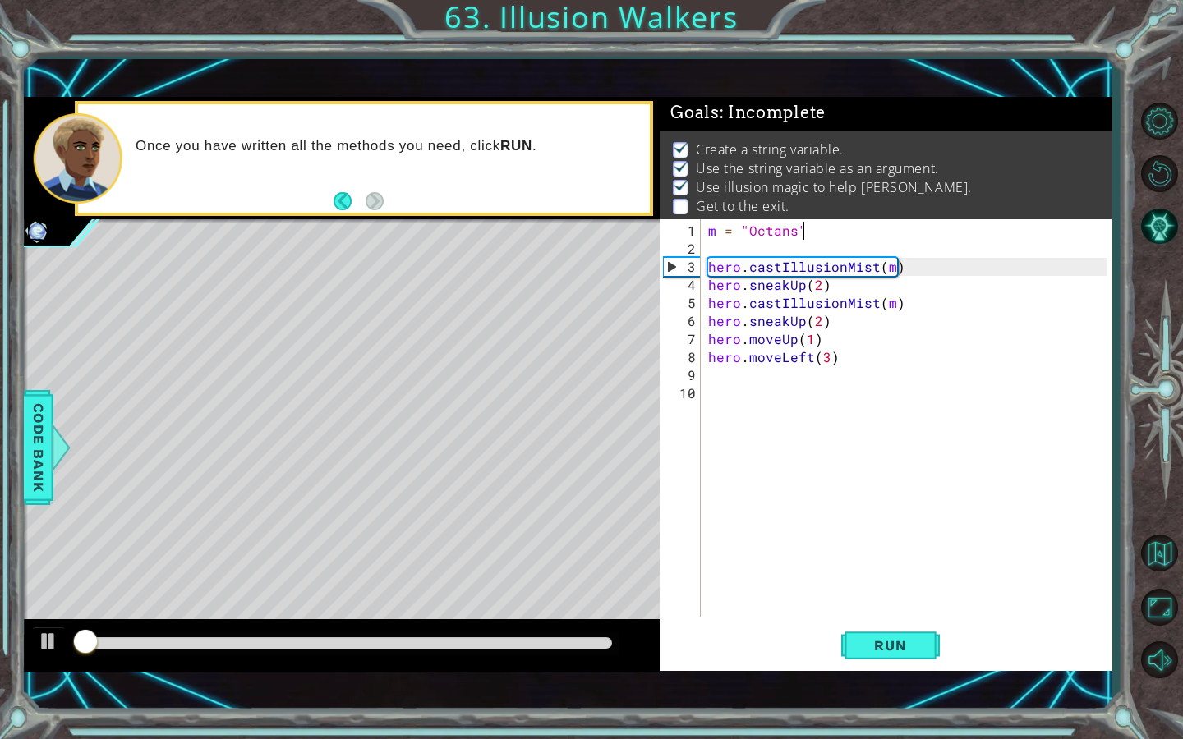
scroll to position [3, 0]
click at [807, 362] on div "m = "Octans" hero . castIllusionMist ( m ) hero . sneakUp ( 2 ) hero . castIllu…" at bounding box center [910, 439] width 411 height 434
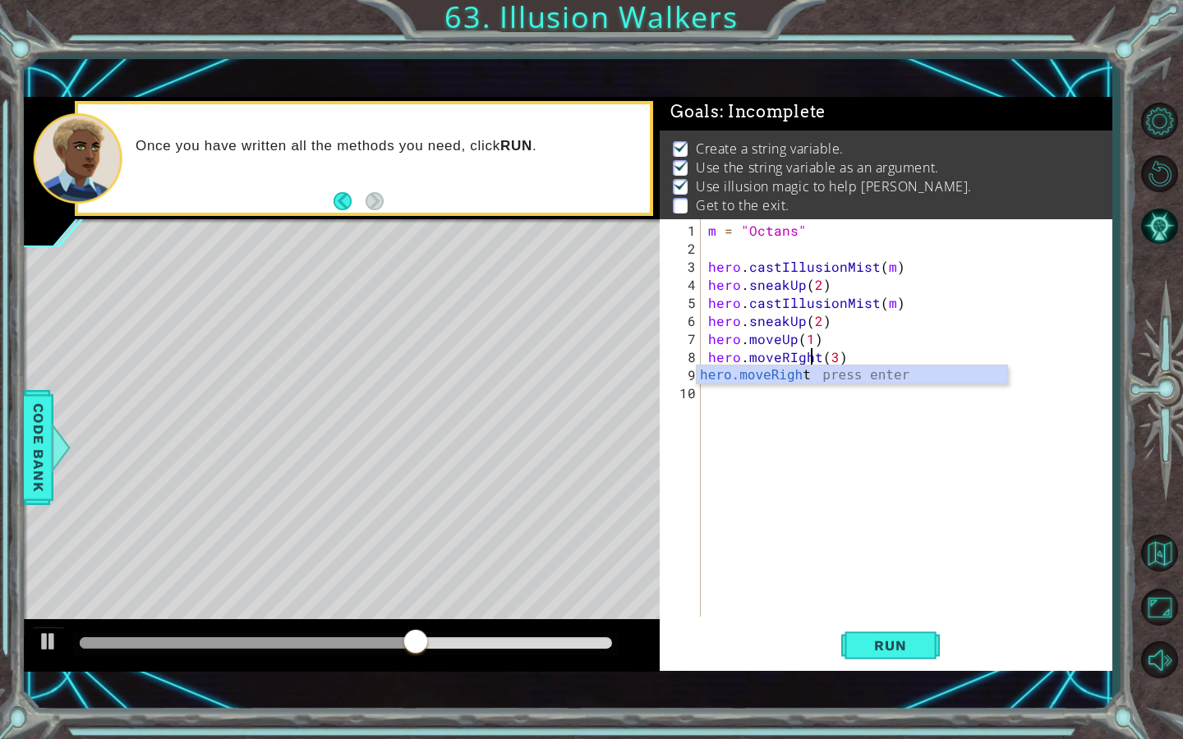
scroll to position [0, 7]
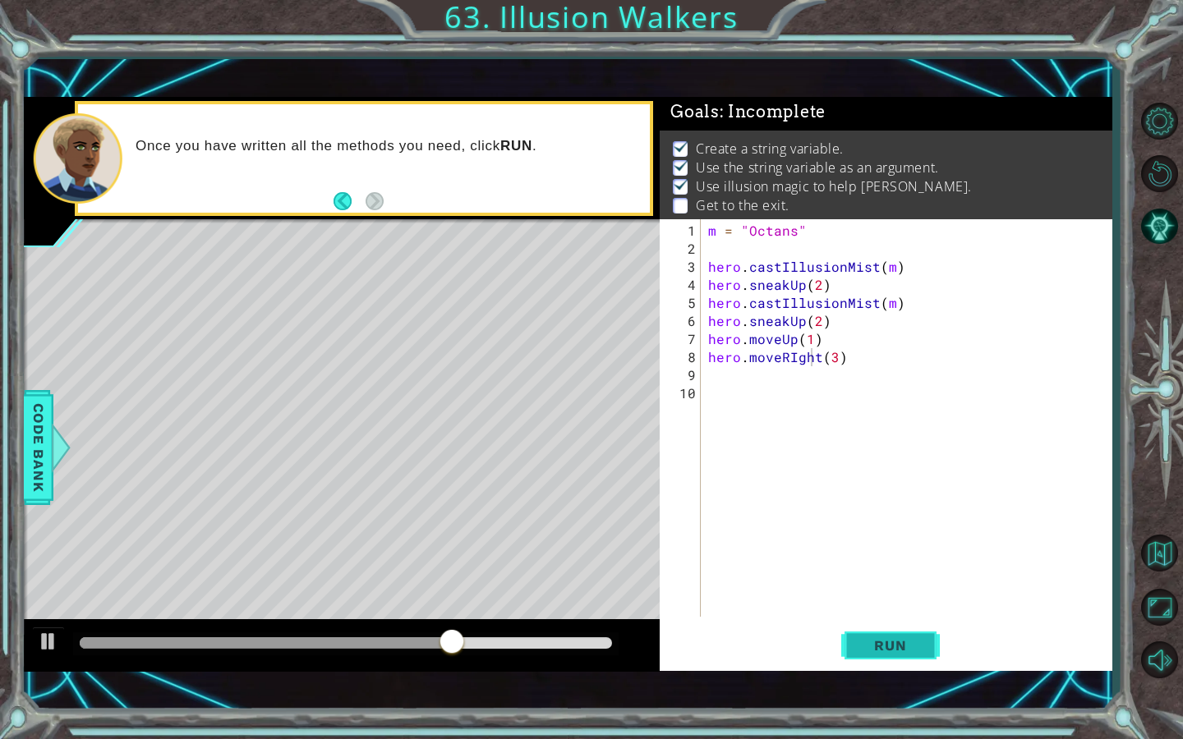
click at [899, 646] on span "Run" at bounding box center [889, 645] width 65 height 16
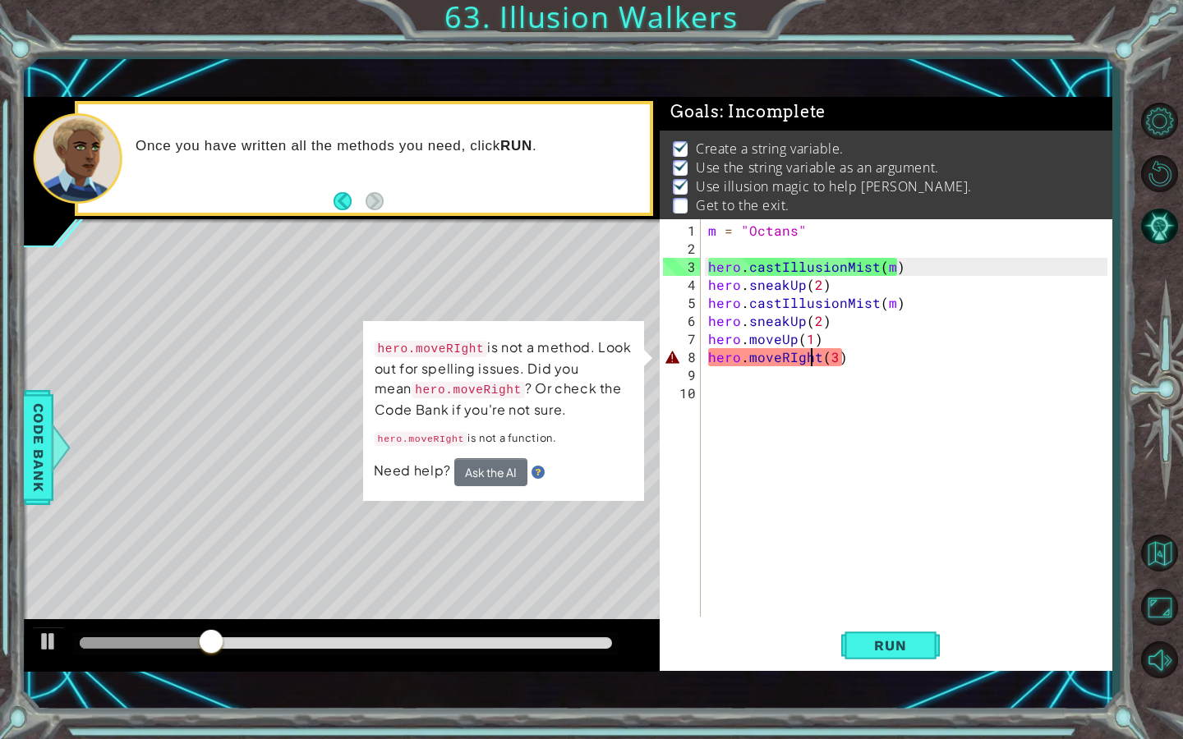
click at [791, 361] on div "m = "Octans" hero . castIllusionMist ( m ) hero . sneakUp ( 2 ) hero . castIllu…" at bounding box center [910, 439] width 411 height 434
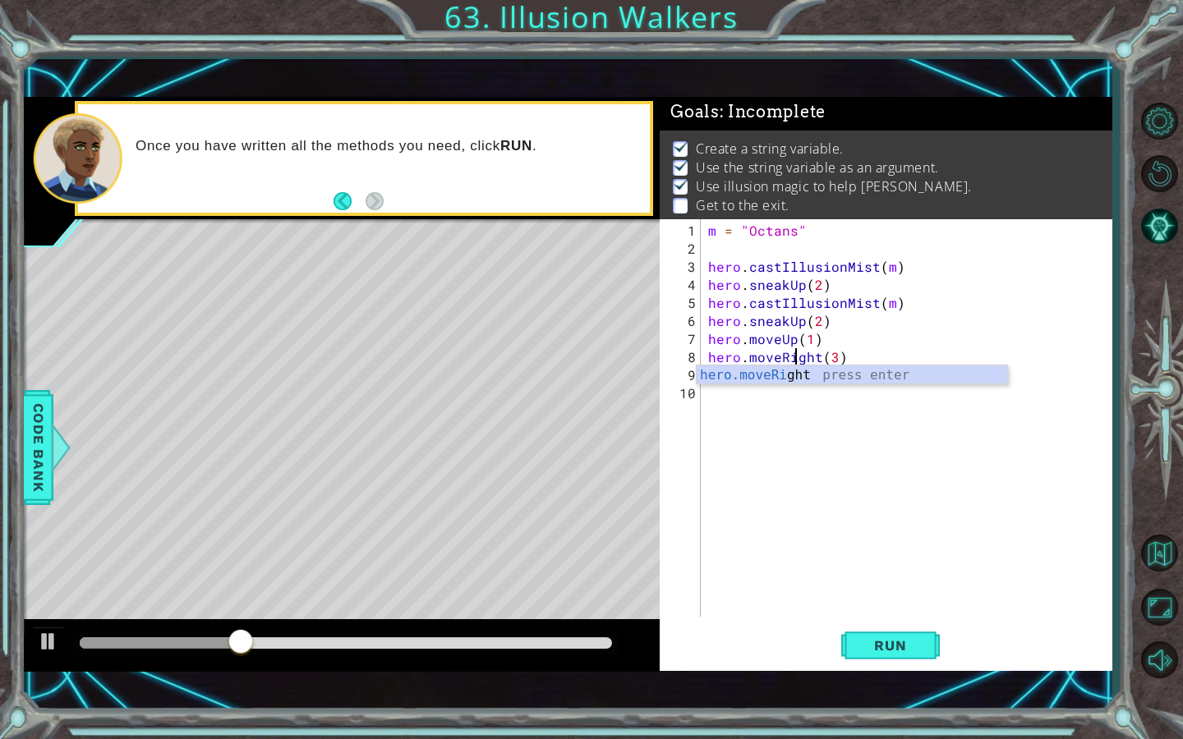
scroll to position [0, 6]
click at [884, 650] on span "Run" at bounding box center [889, 645] width 65 height 16
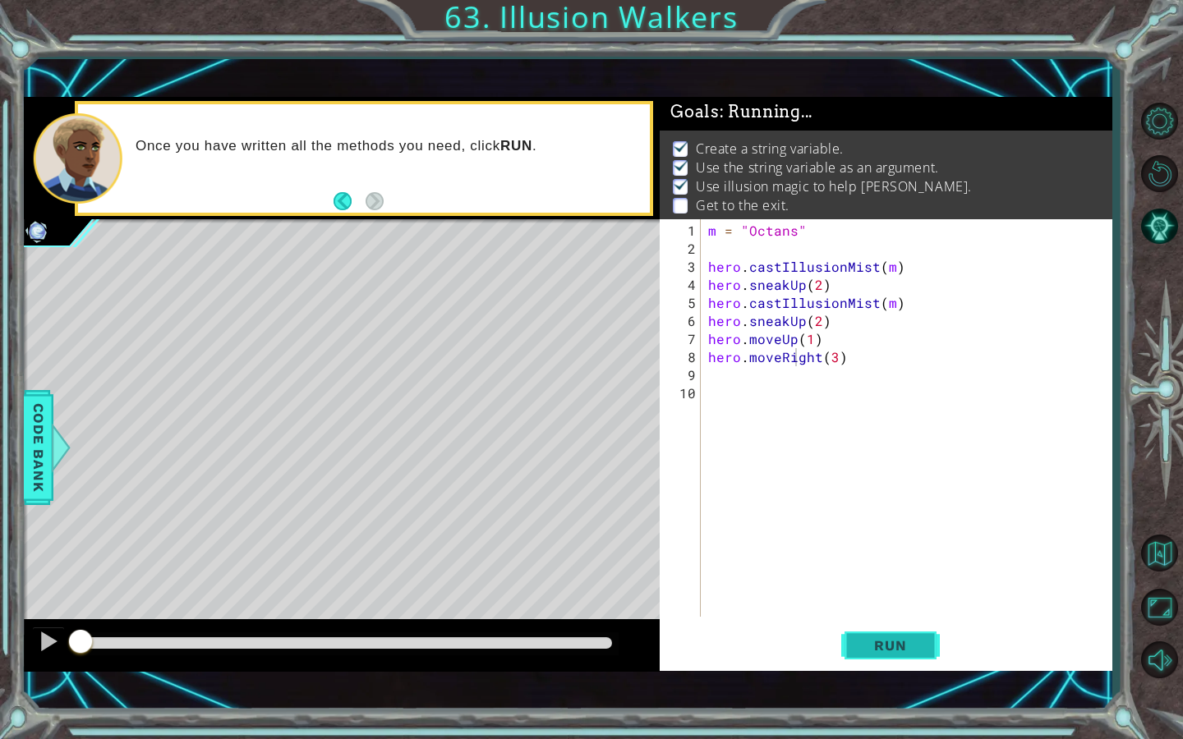
click at [884, 650] on span "Run" at bounding box center [889, 645] width 65 height 16
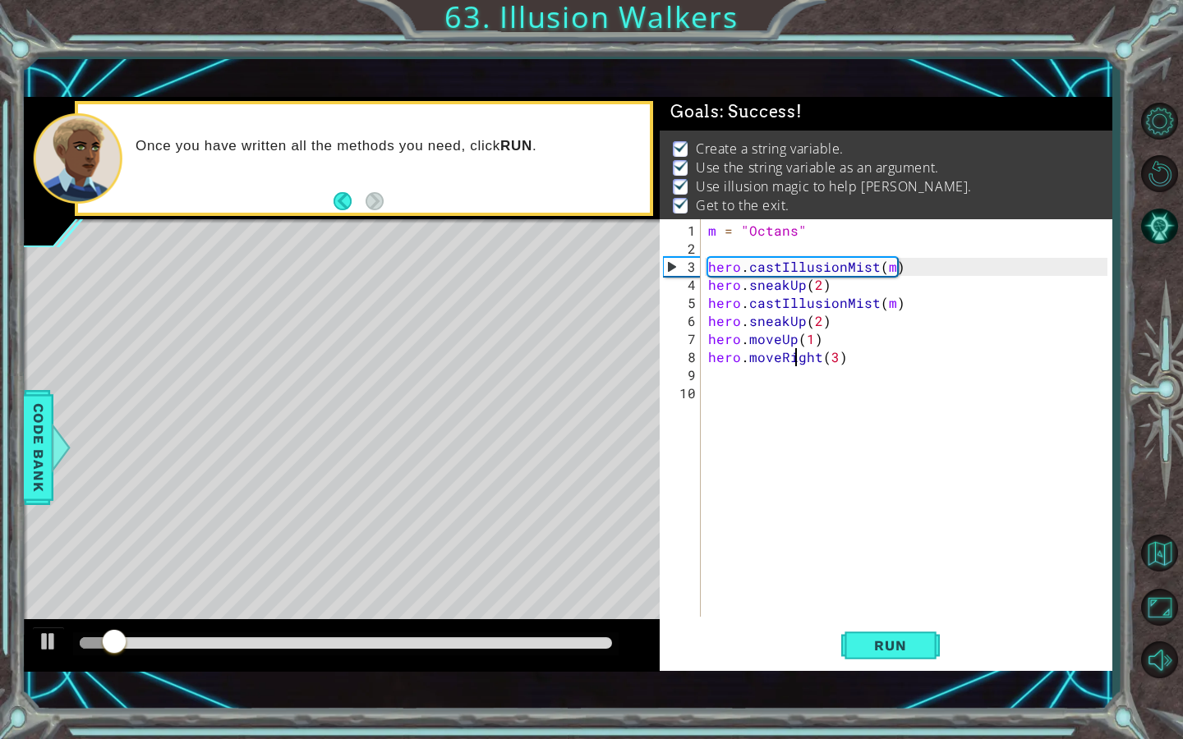
click at [525, 650] on div at bounding box center [345, 643] width 545 height 23
click at [531, 641] on div at bounding box center [346, 642] width 532 height 11
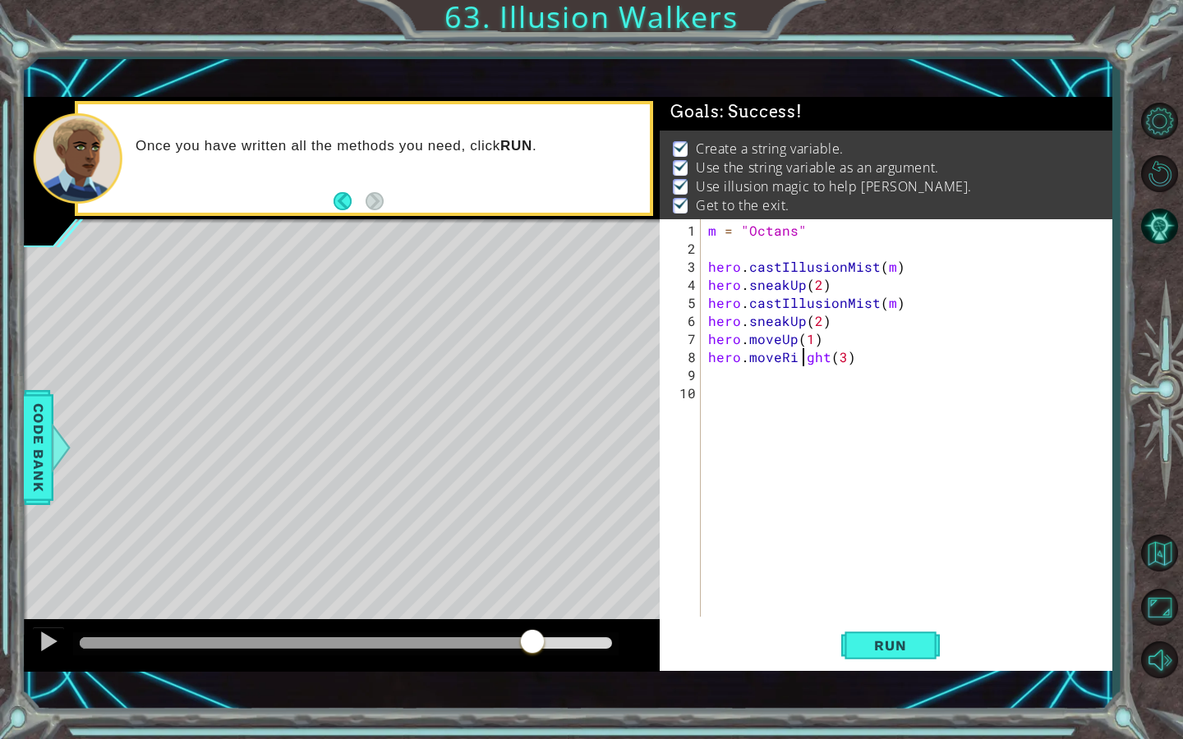
type textarea "hero.moveRight(3)"
click at [44, 641] on div at bounding box center [48, 641] width 21 height 21
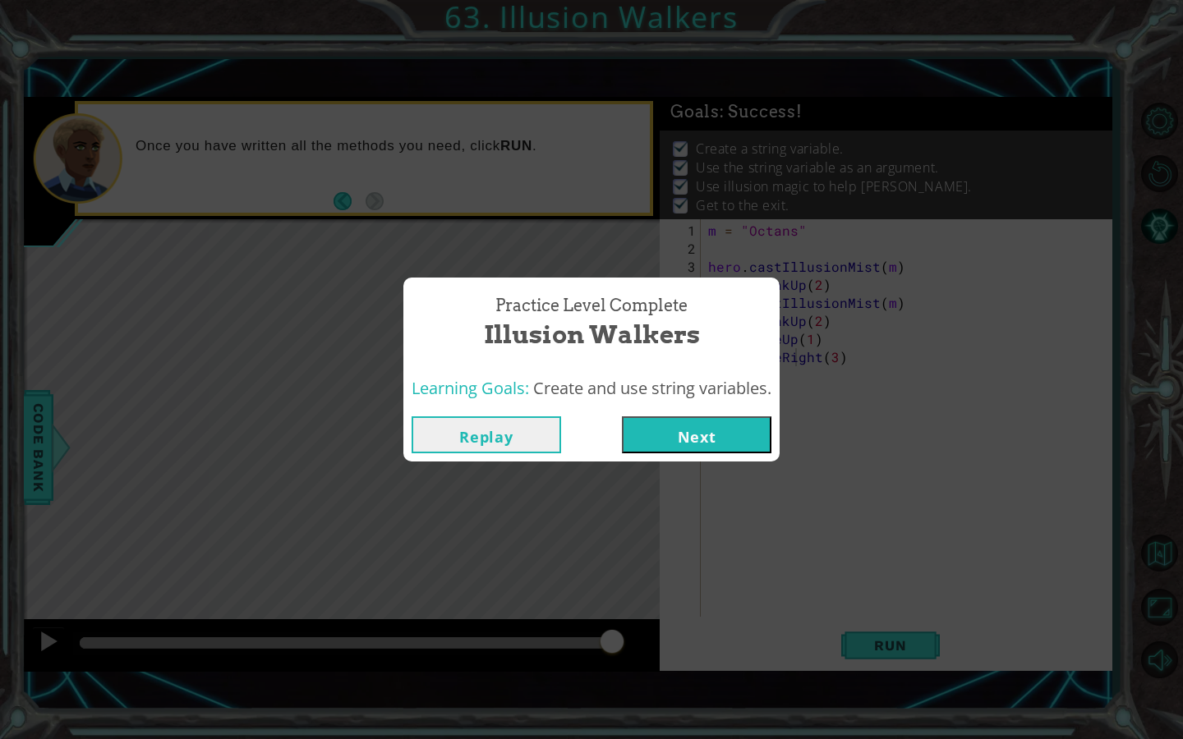
click at [726, 410] on div "Replay Next" at bounding box center [591, 434] width 376 height 53
click at [725, 425] on button "Next" at bounding box center [696, 434] width 149 height 37
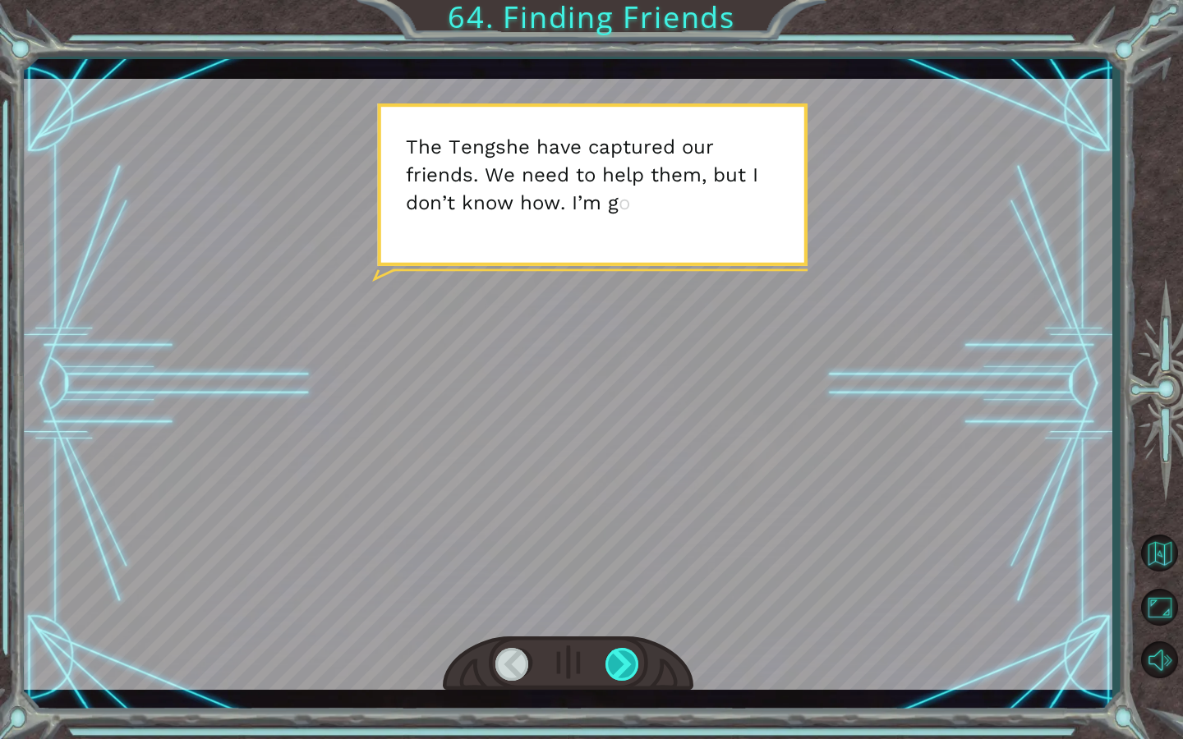
click at [620, 662] on div at bounding box center [622, 664] width 35 height 33
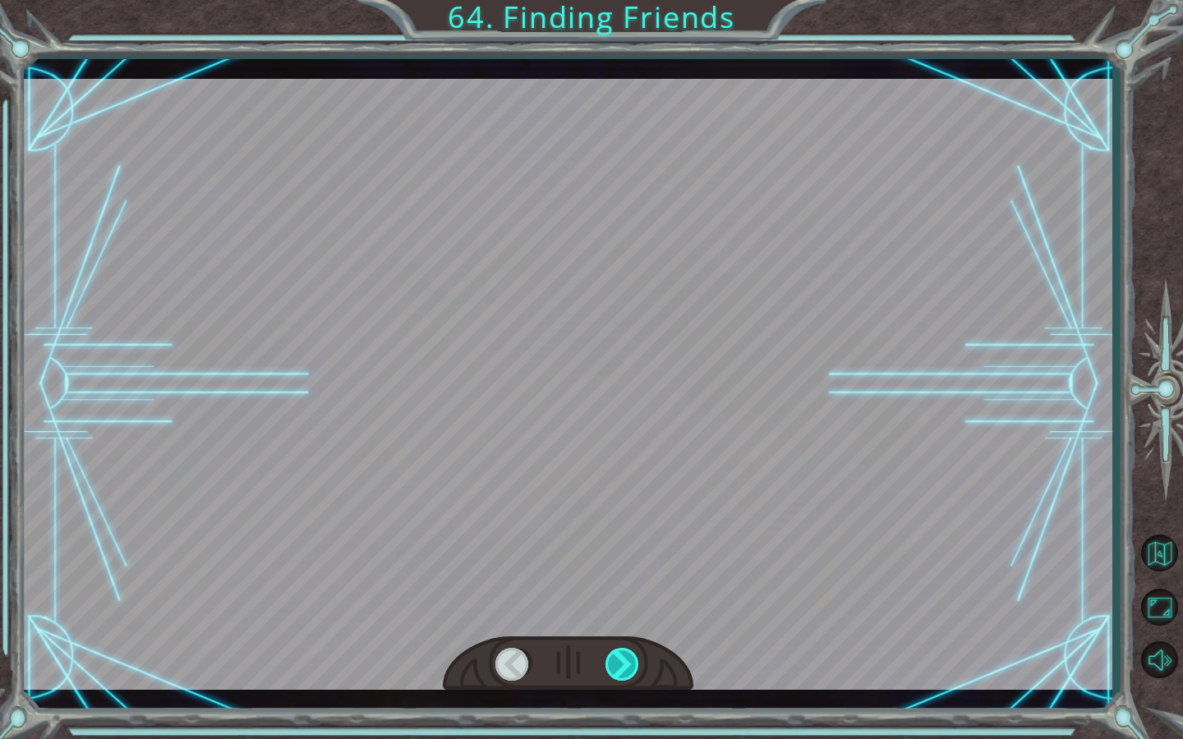
click at [620, 662] on div at bounding box center [622, 664] width 35 height 33
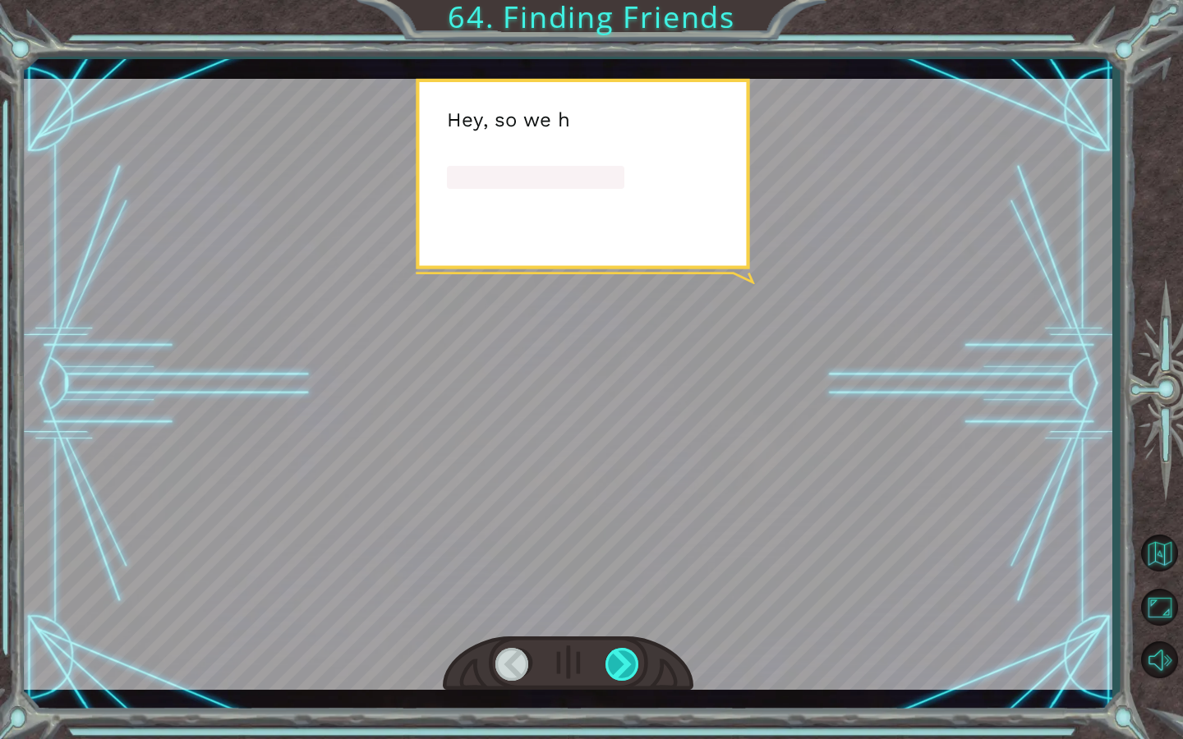
click at [620, 662] on div at bounding box center [622, 664] width 35 height 33
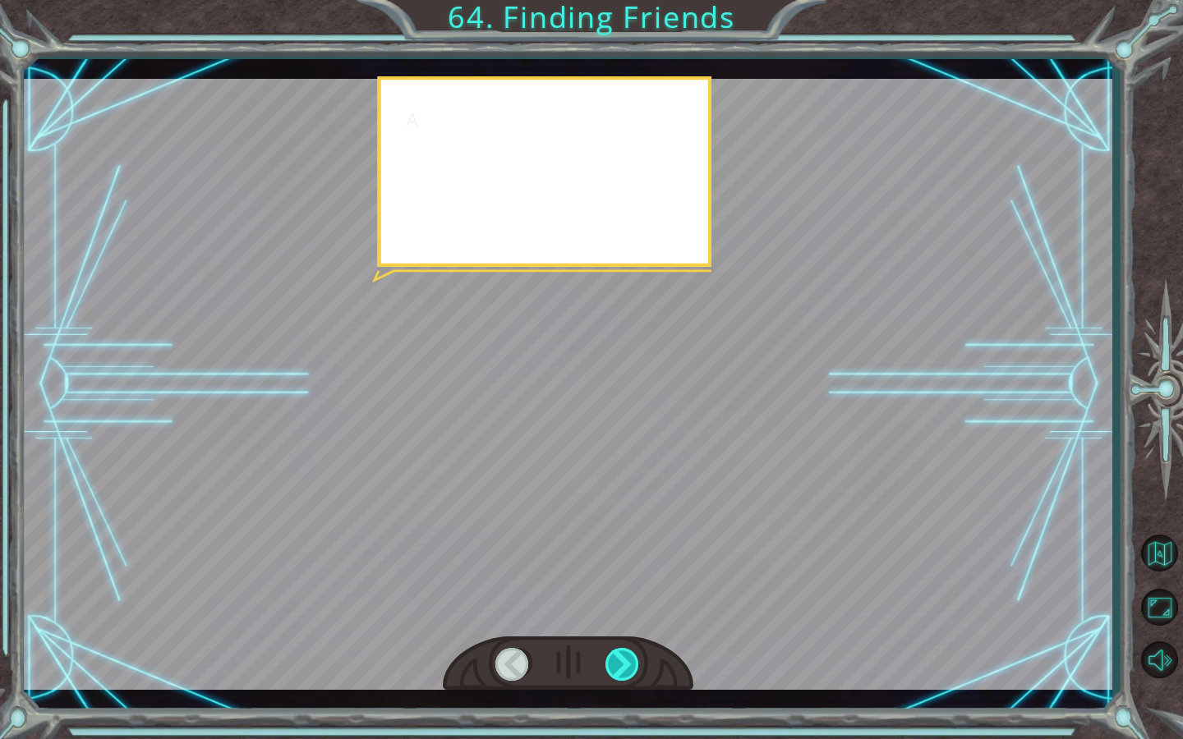
click at [620, 662] on div at bounding box center [622, 664] width 35 height 33
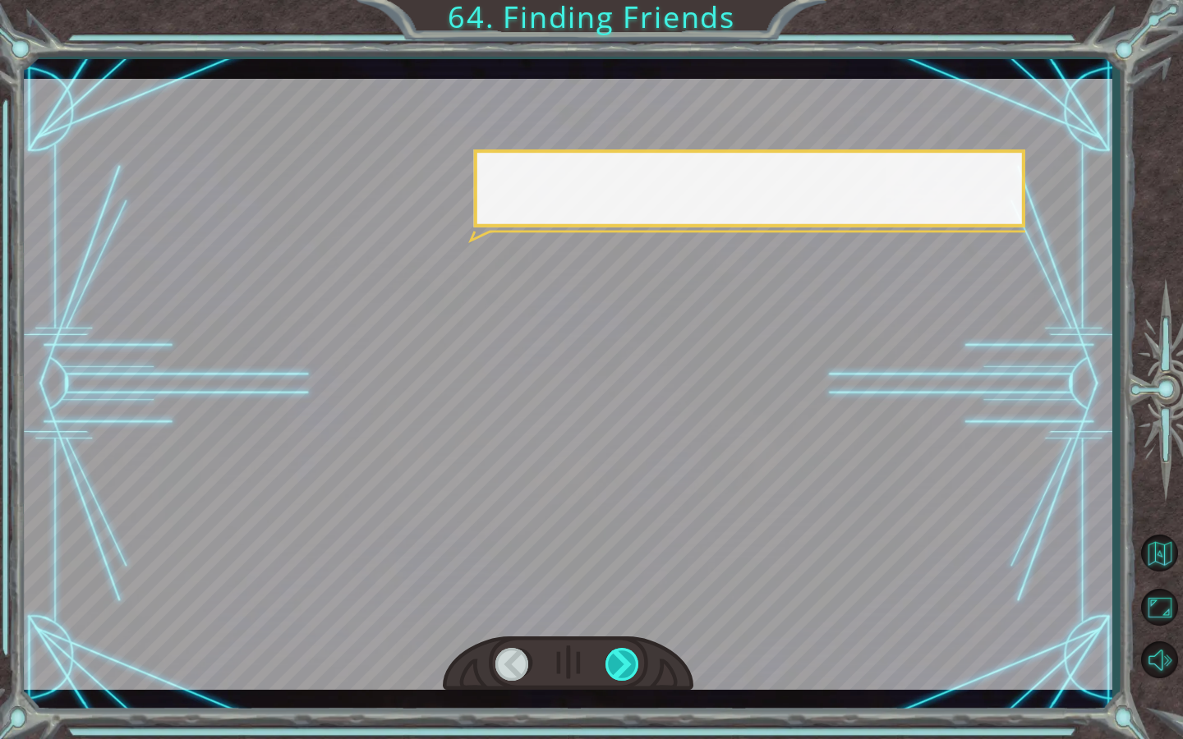
click at [620, 662] on div at bounding box center [622, 664] width 35 height 33
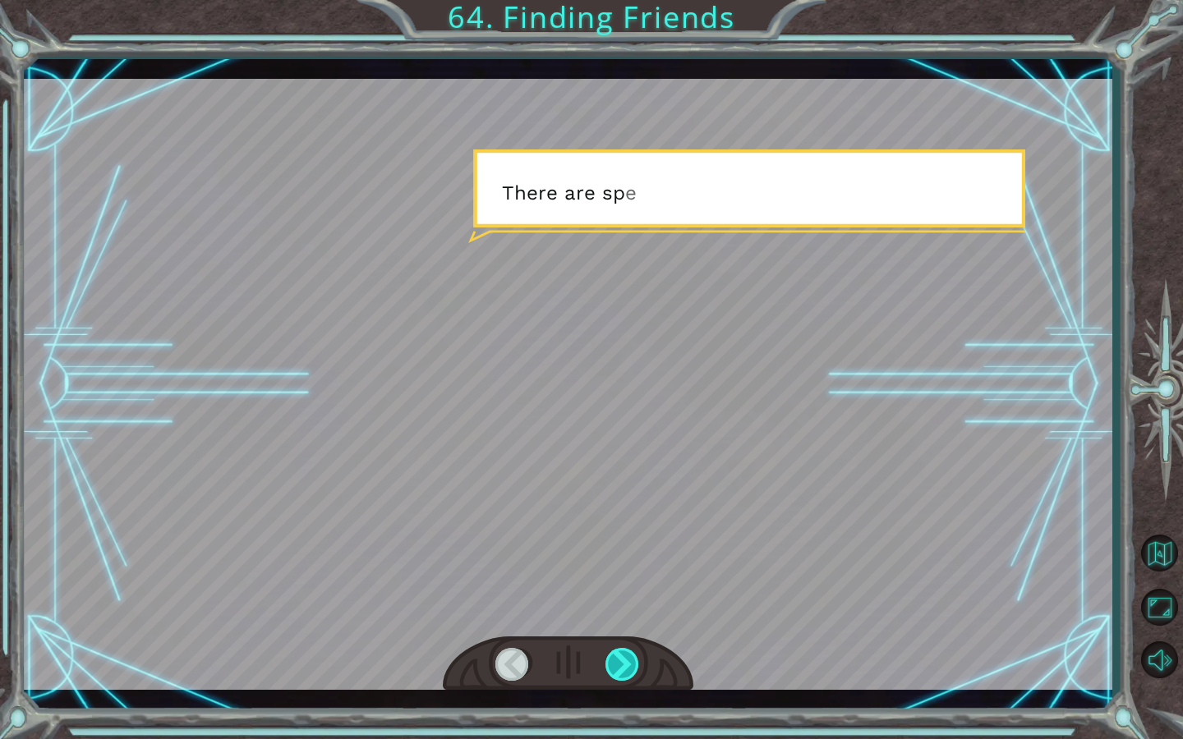
click at [620, 662] on div at bounding box center [622, 664] width 35 height 33
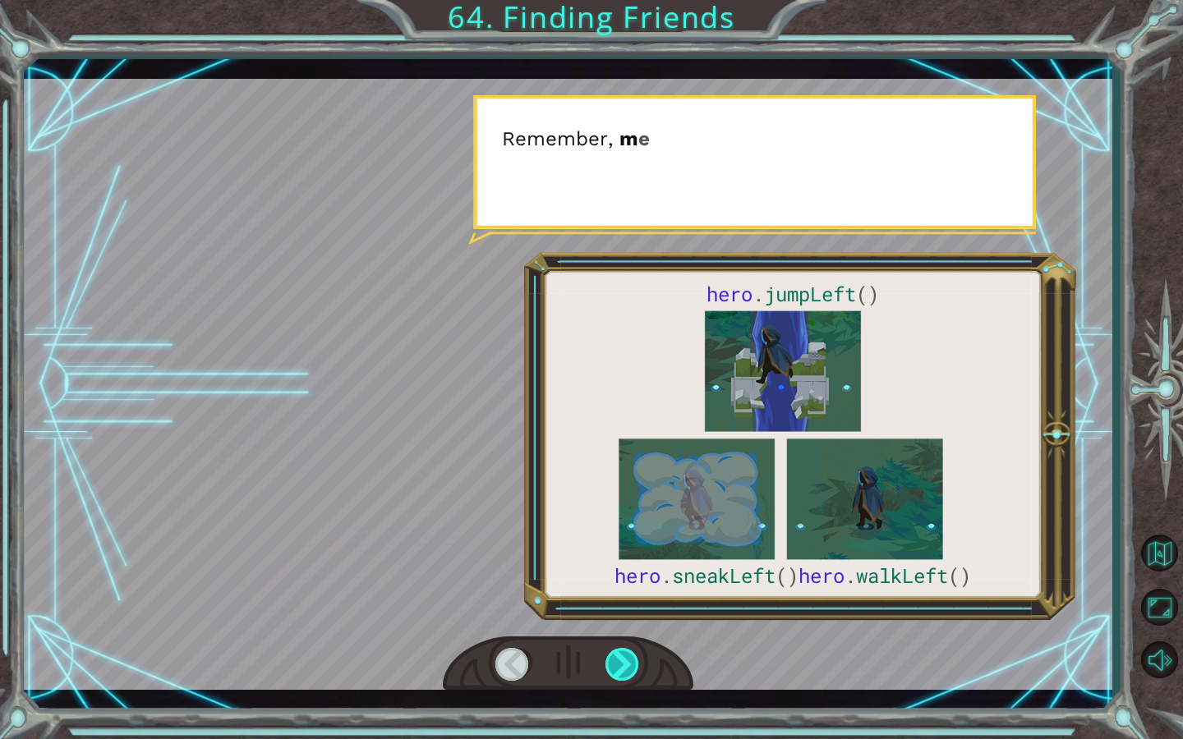
click at [620, 662] on div at bounding box center [622, 664] width 35 height 33
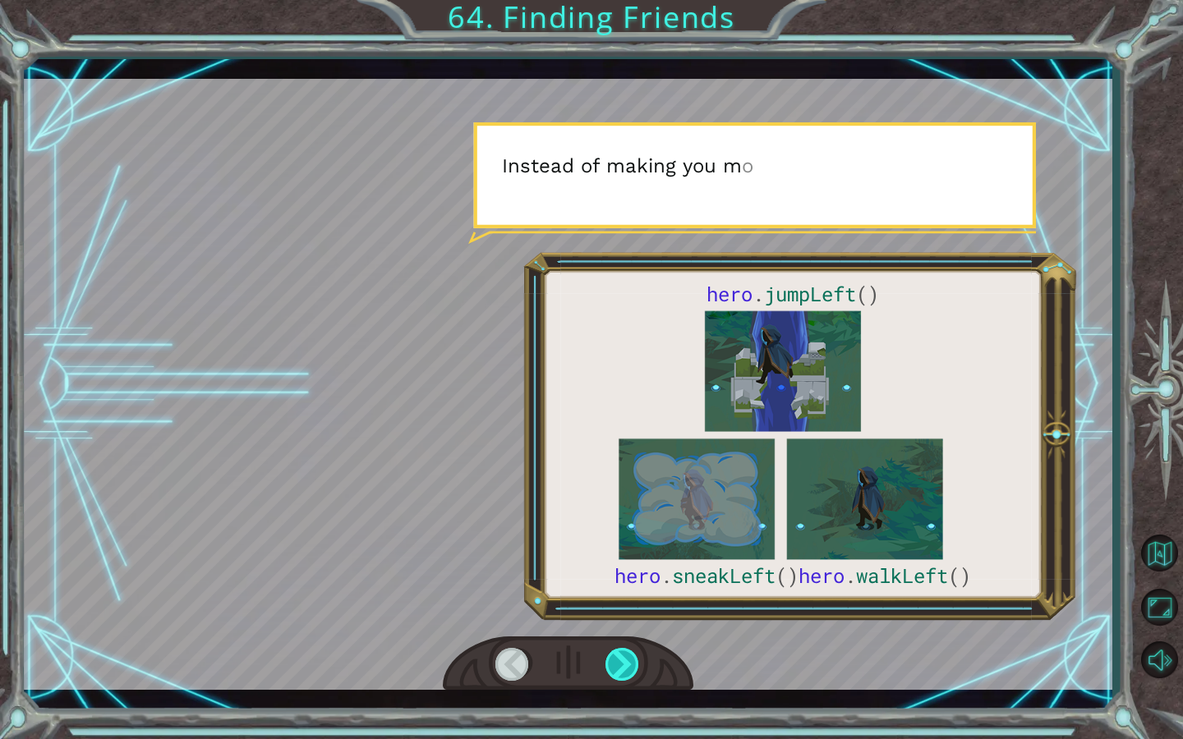
click at [620, 662] on div at bounding box center [622, 664] width 35 height 33
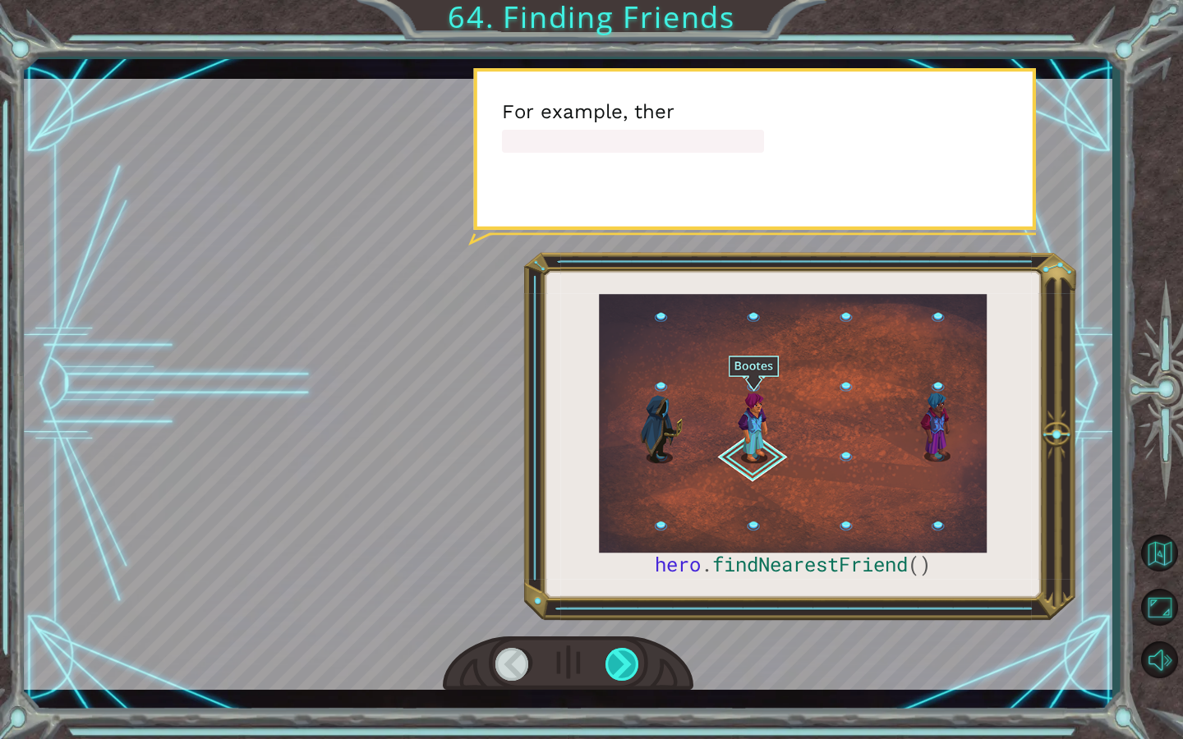
click at [620, 662] on div at bounding box center [622, 664] width 35 height 33
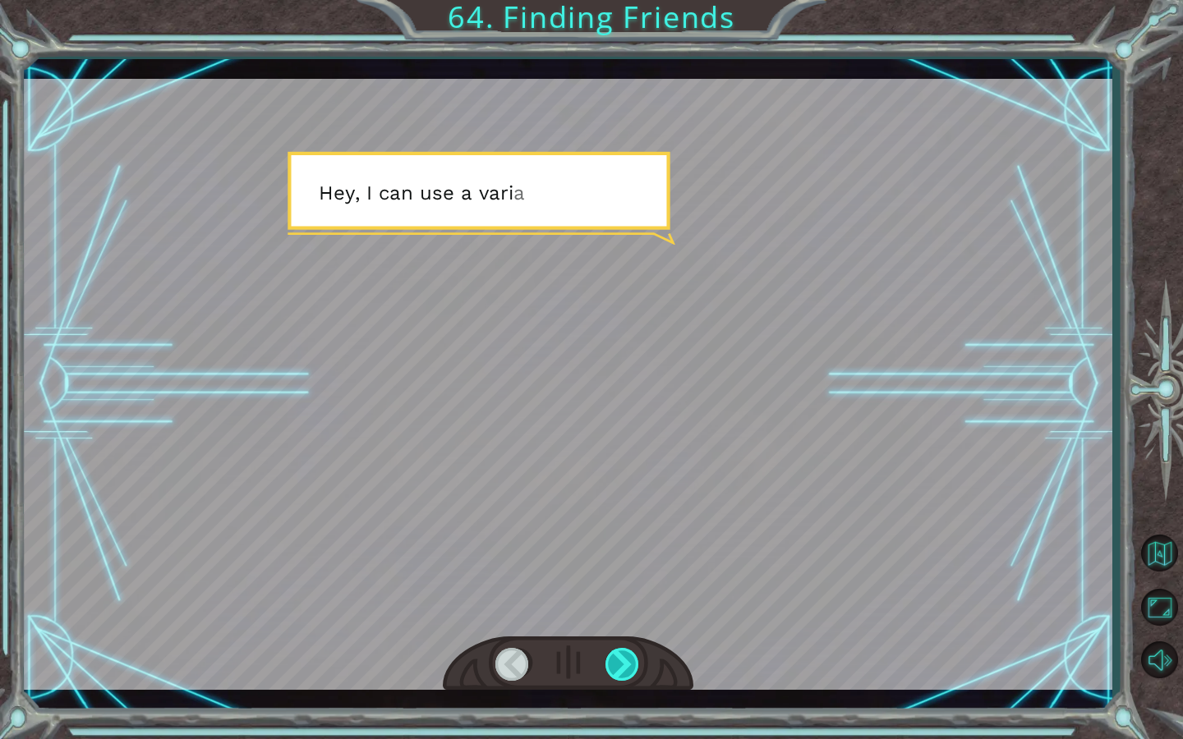
click at [619, 663] on div at bounding box center [622, 664] width 35 height 33
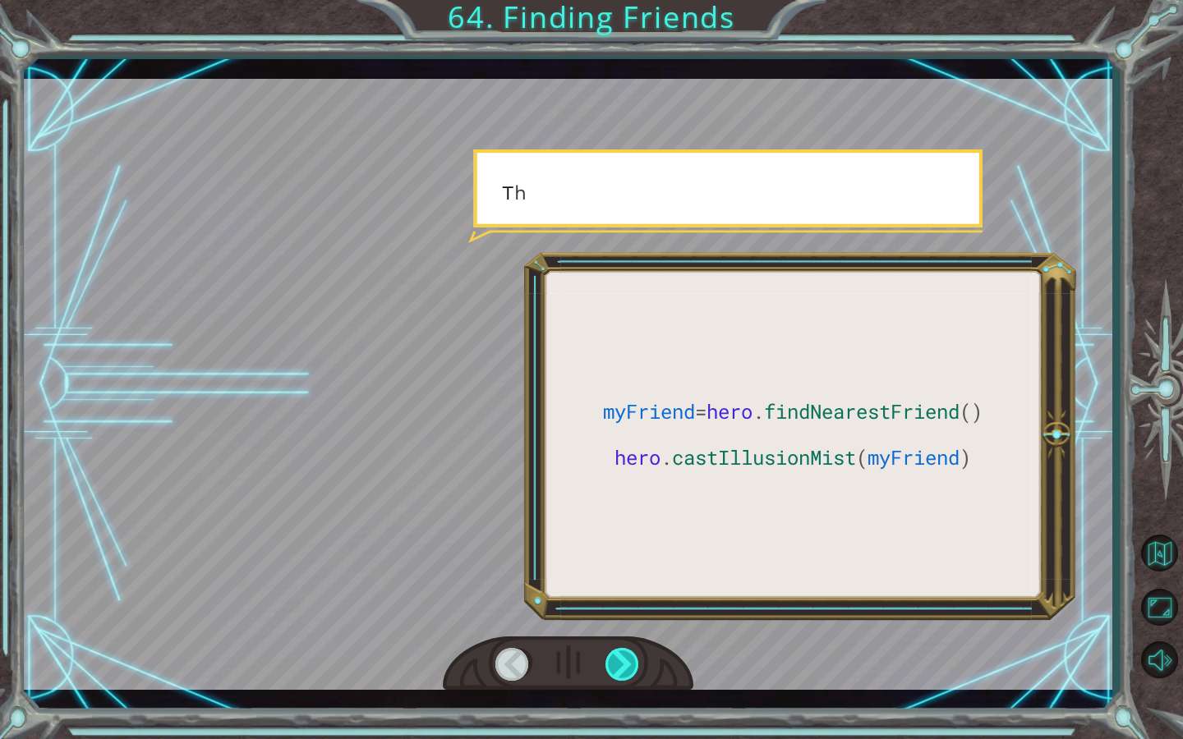
click at [619, 663] on div at bounding box center [622, 664] width 35 height 33
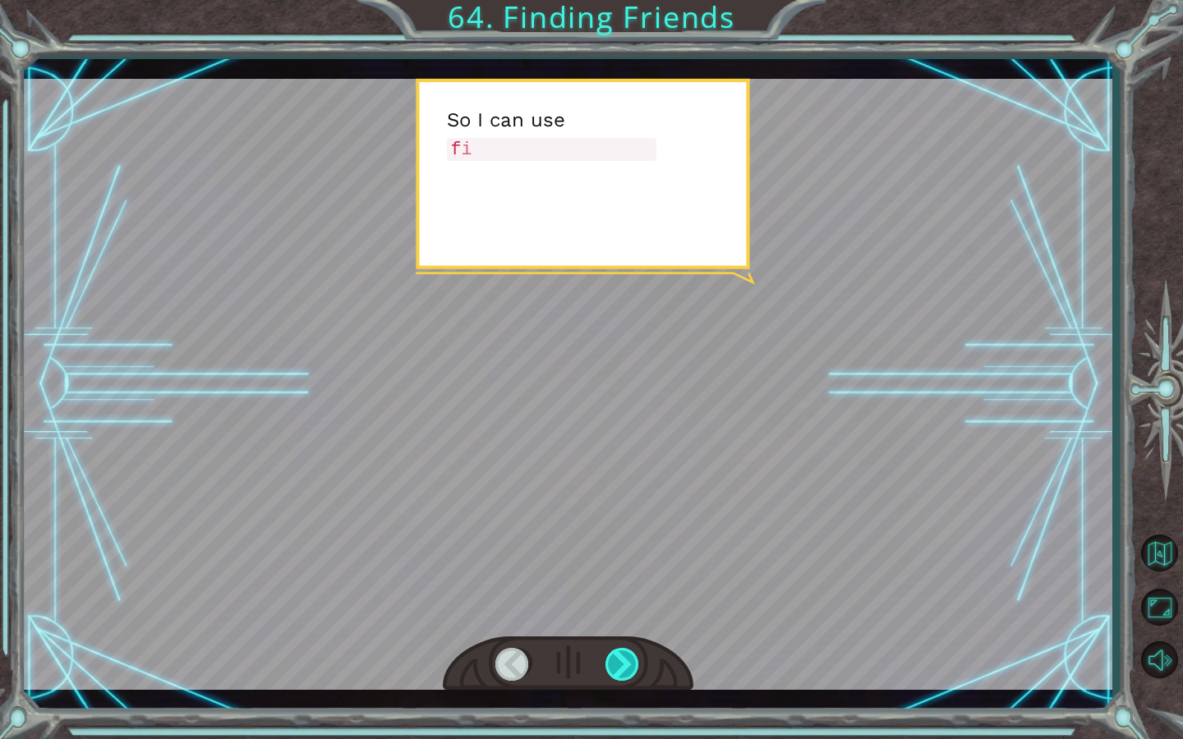
click at [619, 663] on div at bounding box center [622, 664] width 35 height 33
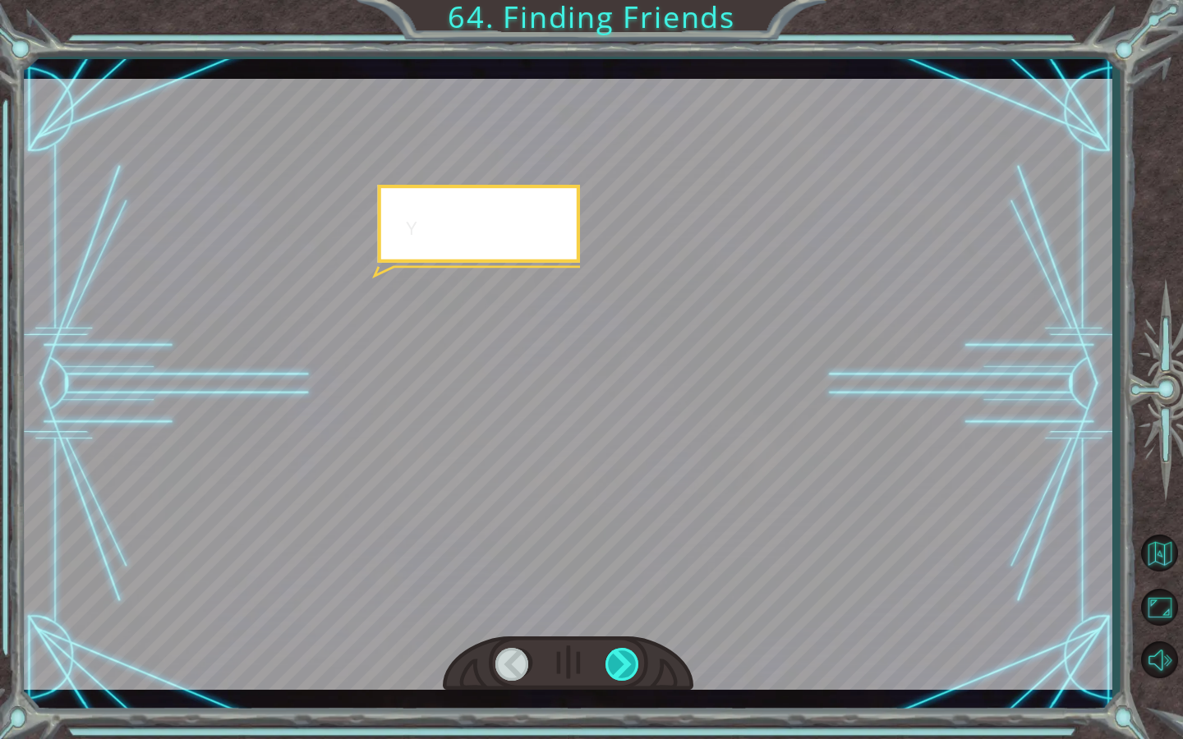
click at [619, 663] on div at bounding box center [622, 664] width 35 height 33
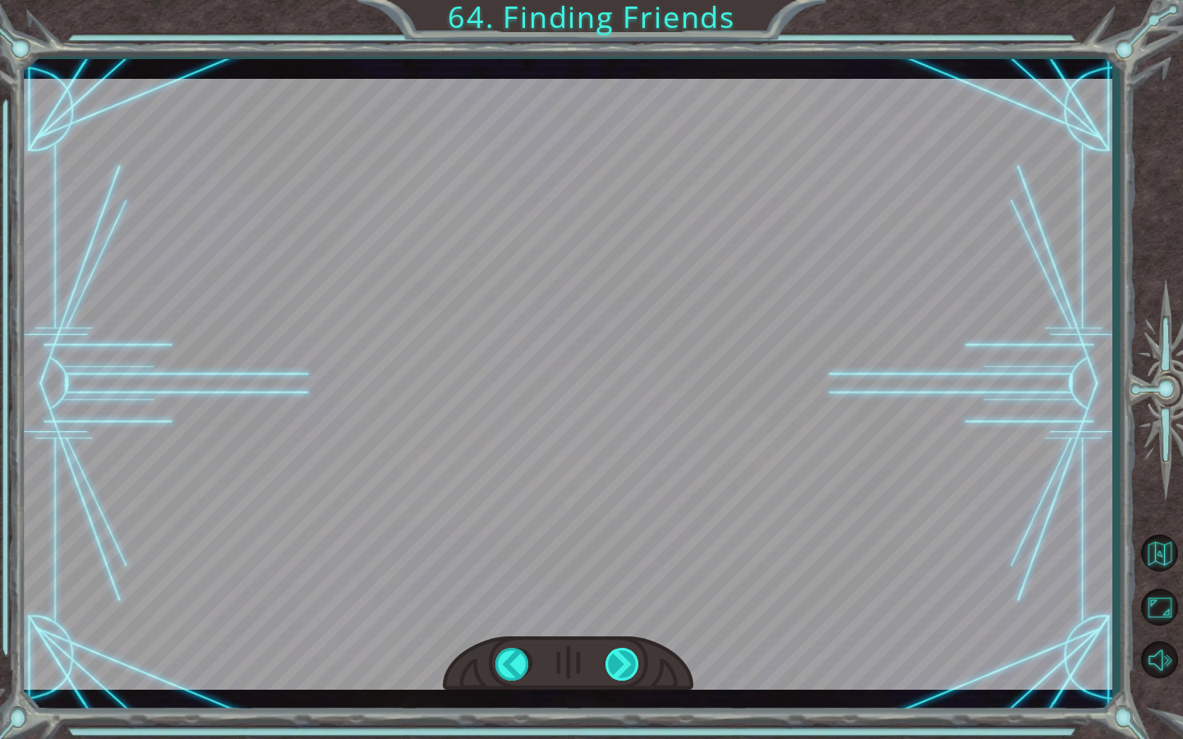
click at [619, 663] on div at bounding box center [622, 664] width 35 height 33
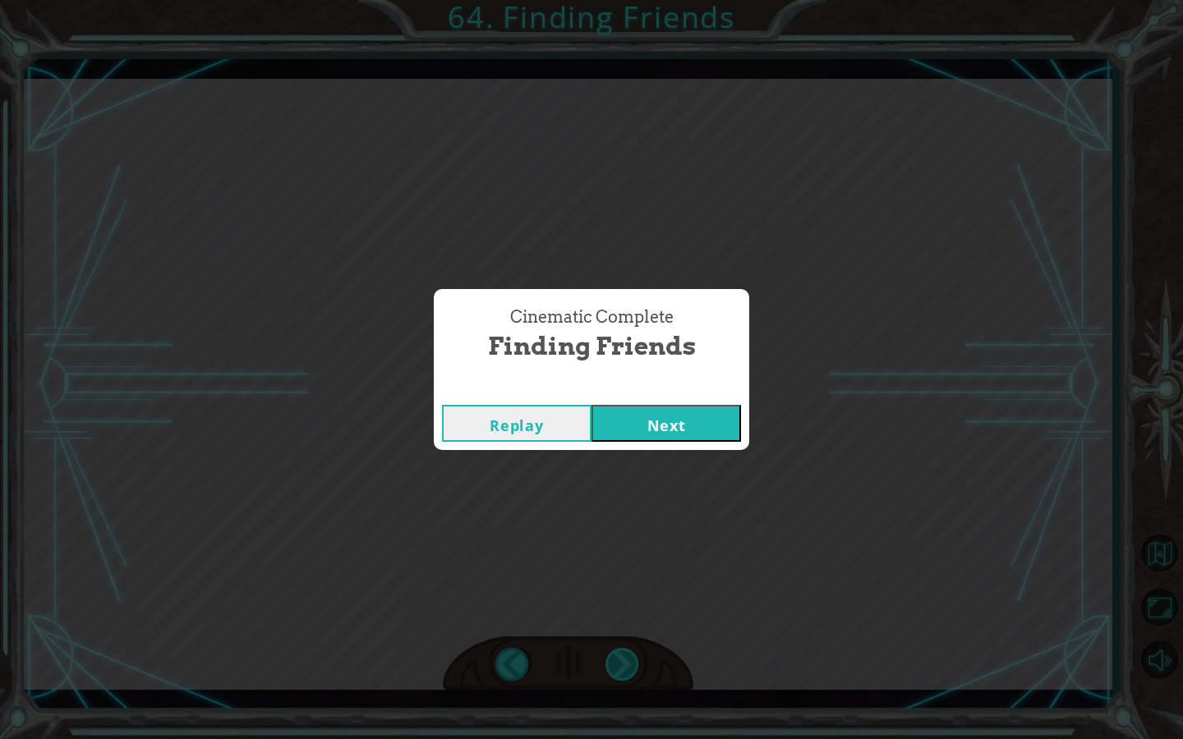
click at [619, 663] on div "Cinematic Complete Finding Friends Replay Next" at bounding box center [591, 369] width 1183 height 739
click at [620, 421] on button "Next" at bounding box center [665, 423] width 149 height 37
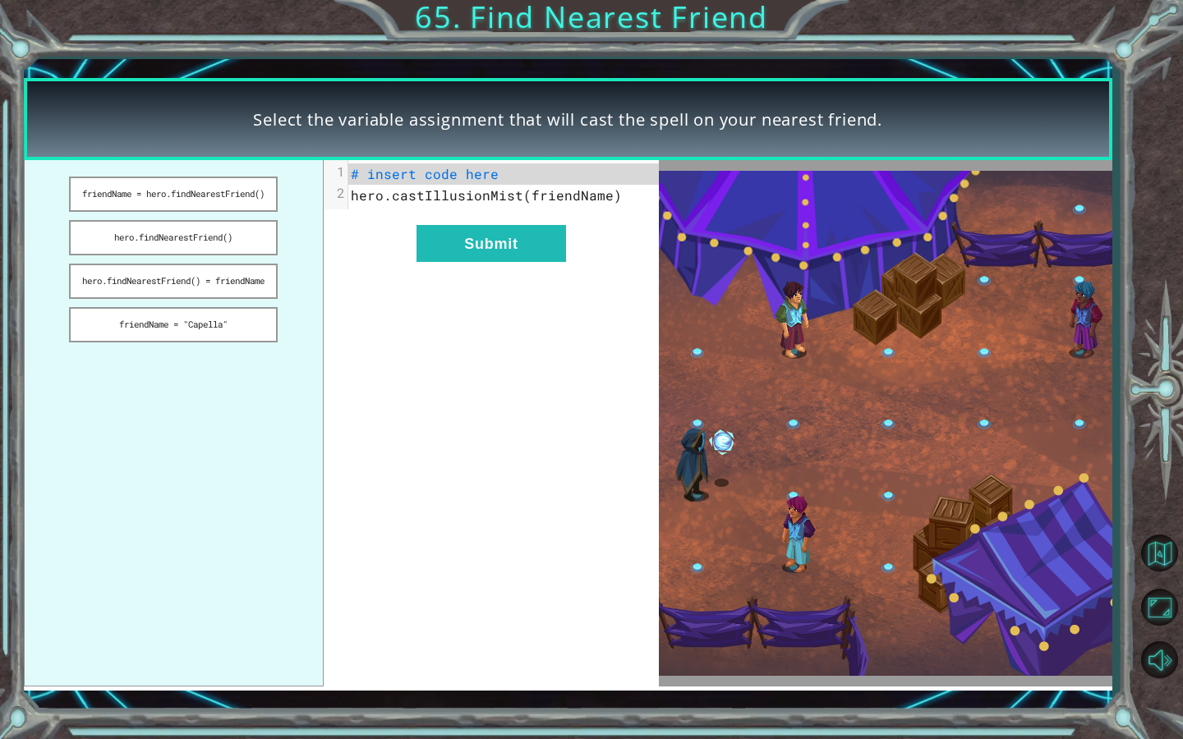
click at [620, 421] on div "xxxxxxxxxx 2 1 # insert code here 2 hero.castIllusionMist(friendName) Submit" at bounding box center [492, 423] width 336 height 526
click at [264, 342] on button "friendName = "Capella"" at bounding box center [173, 324] width 209 height 35
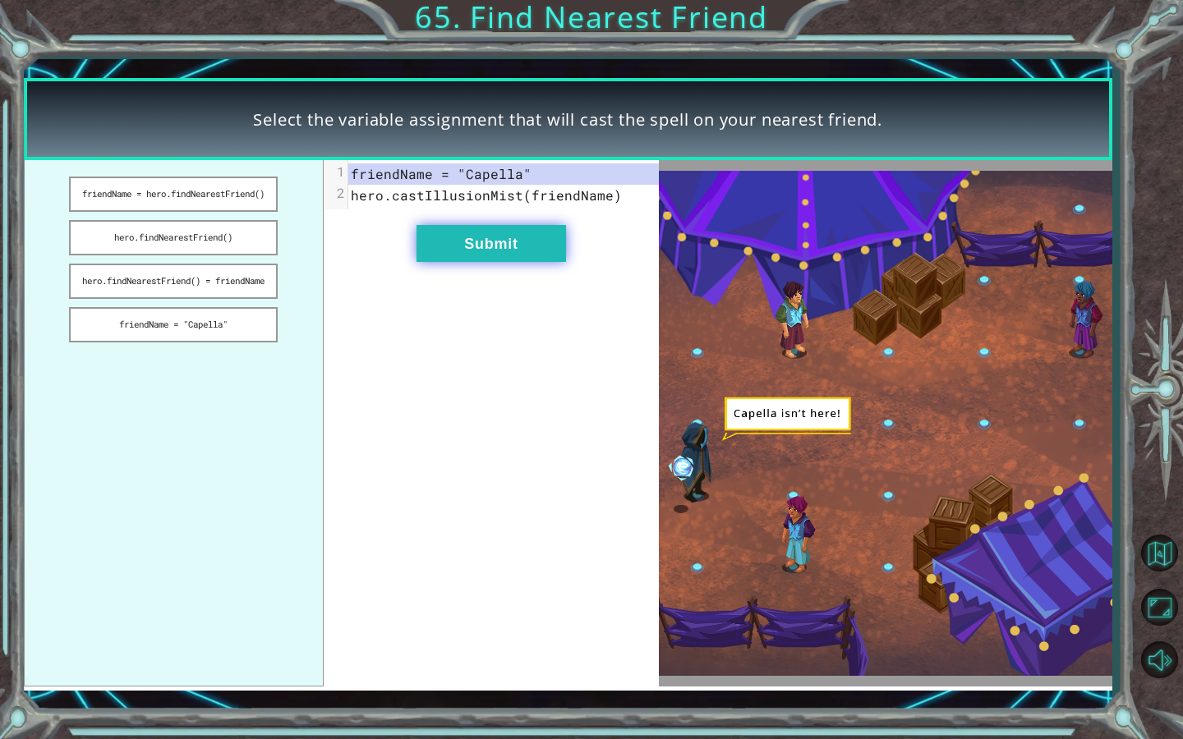
click at [447, 234] on button "Submit" at bounding box center [490, 243] width 149 height 37
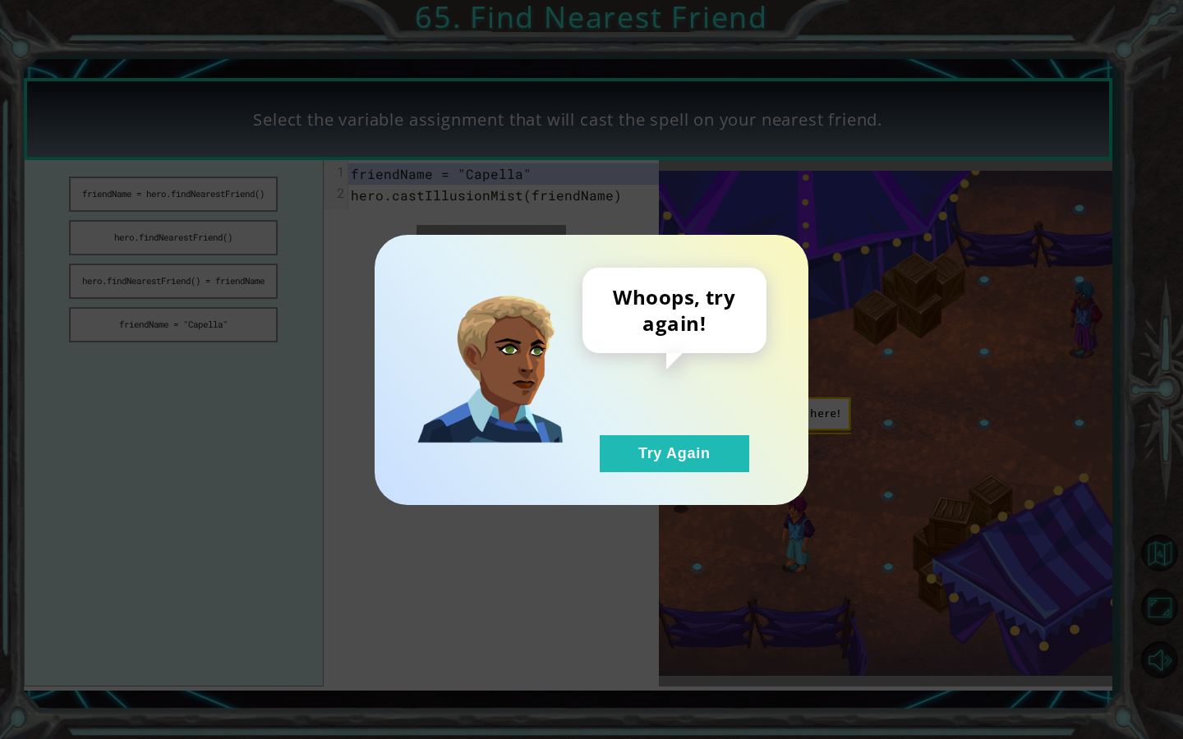
click at [667, 480] on div "Whoops, try again! Try Again" at bounding box center [592, 370] width 434 height 270
click at [659, 467] on button "Try Again" at bounding box center [674, 453] width 149 height 37
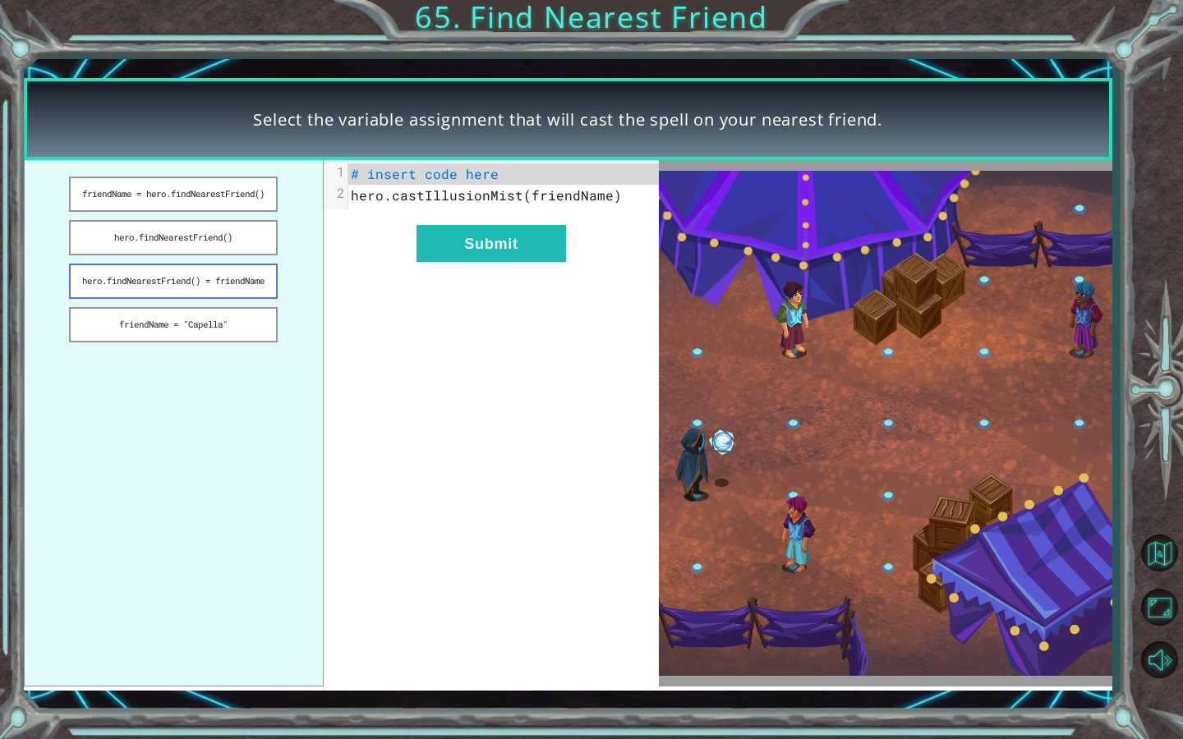
click at [245, 299] on button "hero.findNearestFriend() = friendName" at bounding box center [173, 281] width 209 height 35
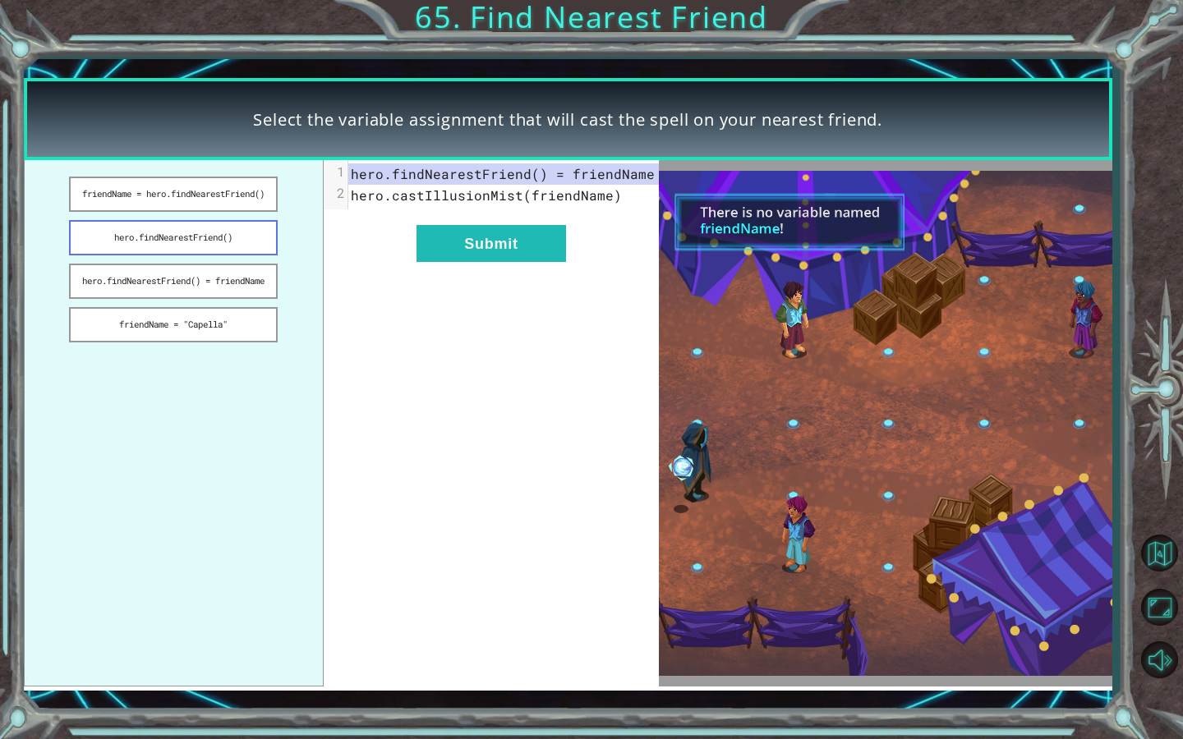
click at [235, 254] on button "hero.findNearestFriend()" at bounding box center [173, 237] width 209 height 35
click at [246, 250] on button "hero.findNearestFriend()" at bounding box center [173, 237] width 209 height 35
click at [218, 196] on button "friendName = hero.findNearestFriend()" at bounding box center [173, 194] width 209 height 35
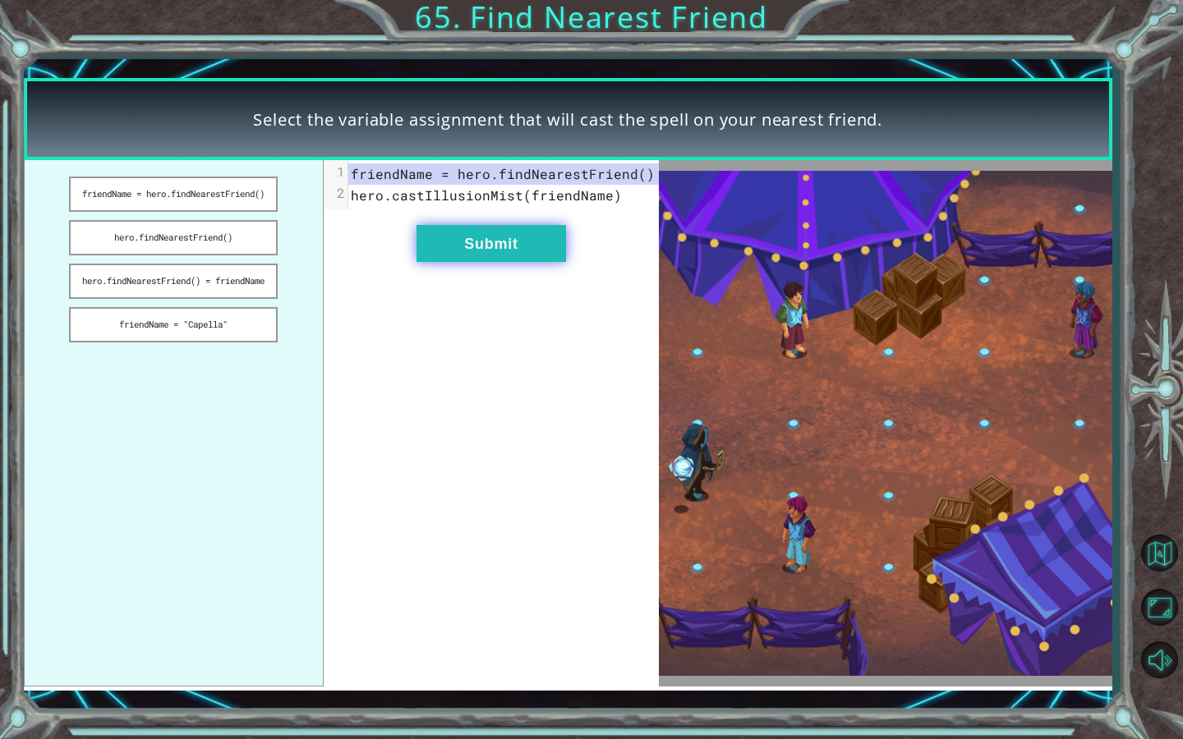
click at [489, 241] on button "Submit" at bounding box center [490, 243] width 149 height 37
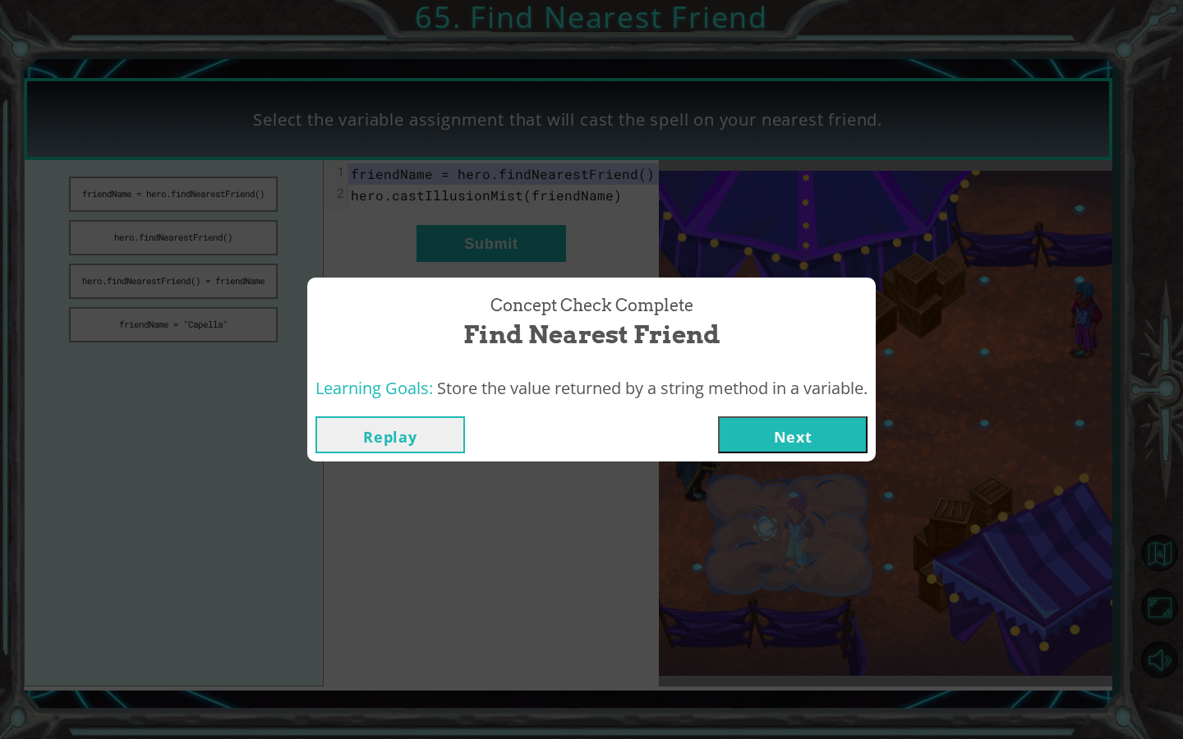
click at [816, 414] on div "Replay Next" at bounding box center [591, 434] width 568 height 53
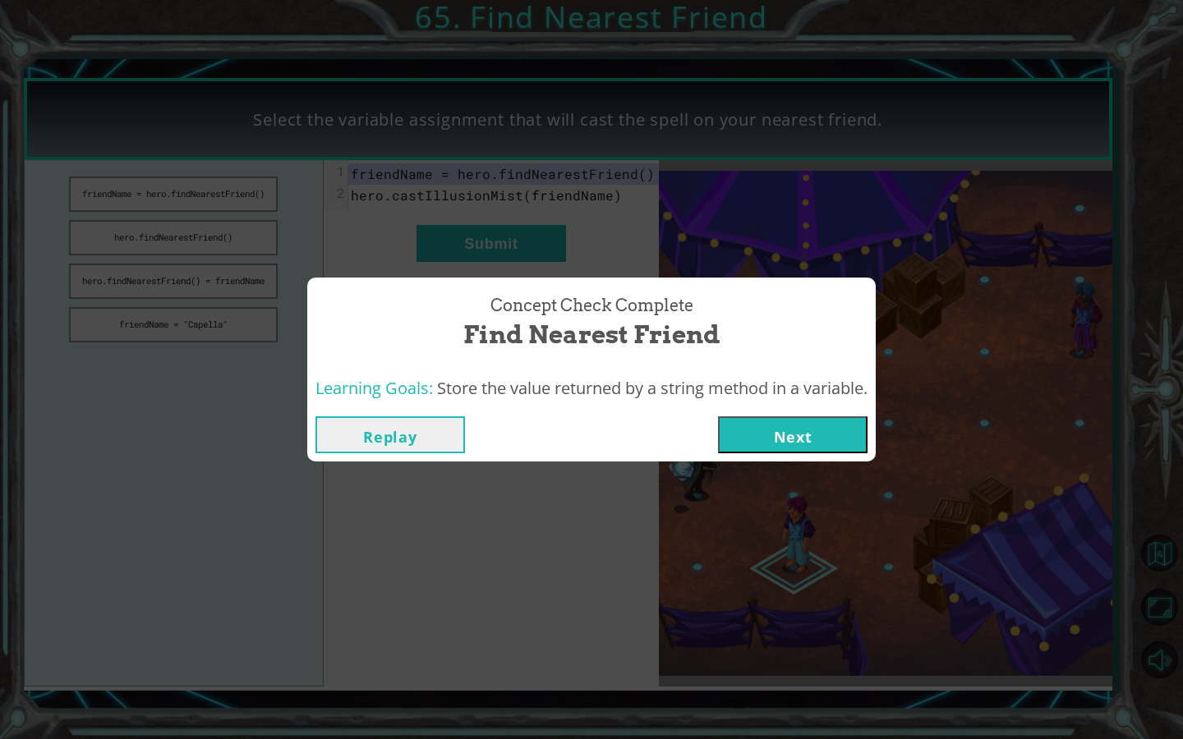
click at [809, 426] on button "Next" at bounding box center [792, 434] width 149 height 37
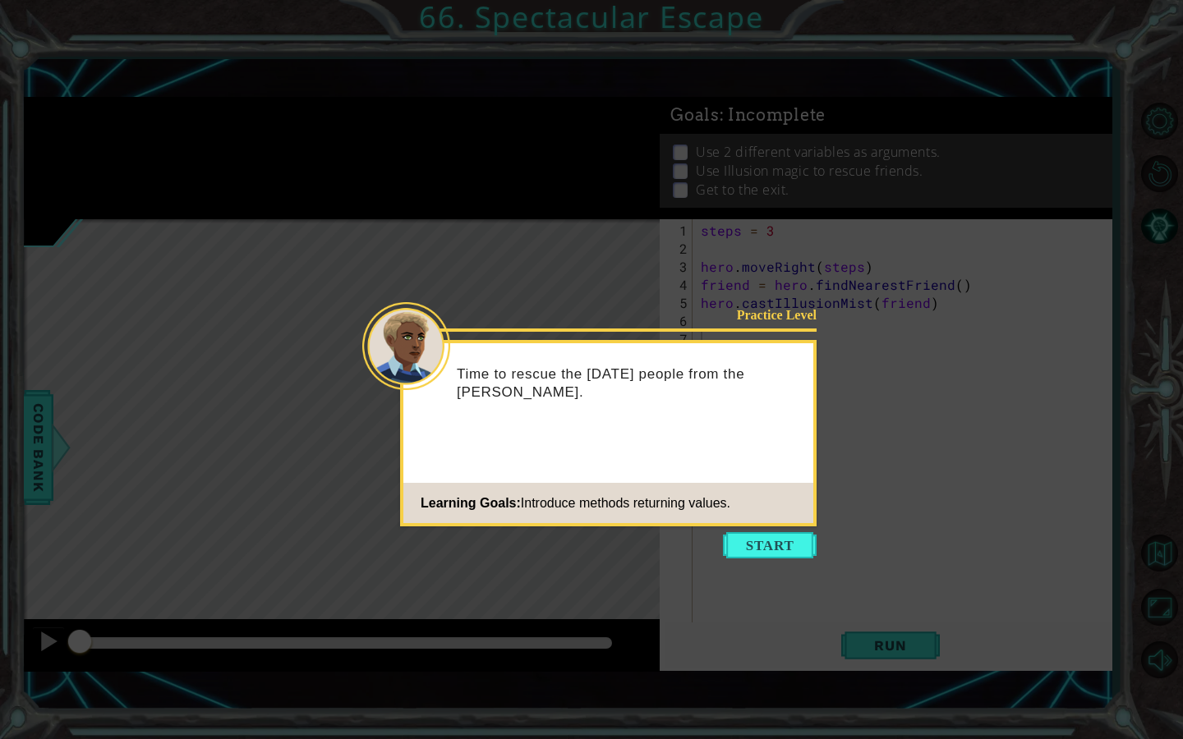
drag, startPoint x: 809, startPoint y: 426, endPoint x: 611, endPoint y: 428, distance: 197.9
click at [611, 428] on div "Time to rescue the [DATE] people from the [PERSON_NAME]." at bounding box center [608, 391] width 410 height 83
click at [777, 538] on button "Start" at bounding box center [770, 545] width 94 height 26
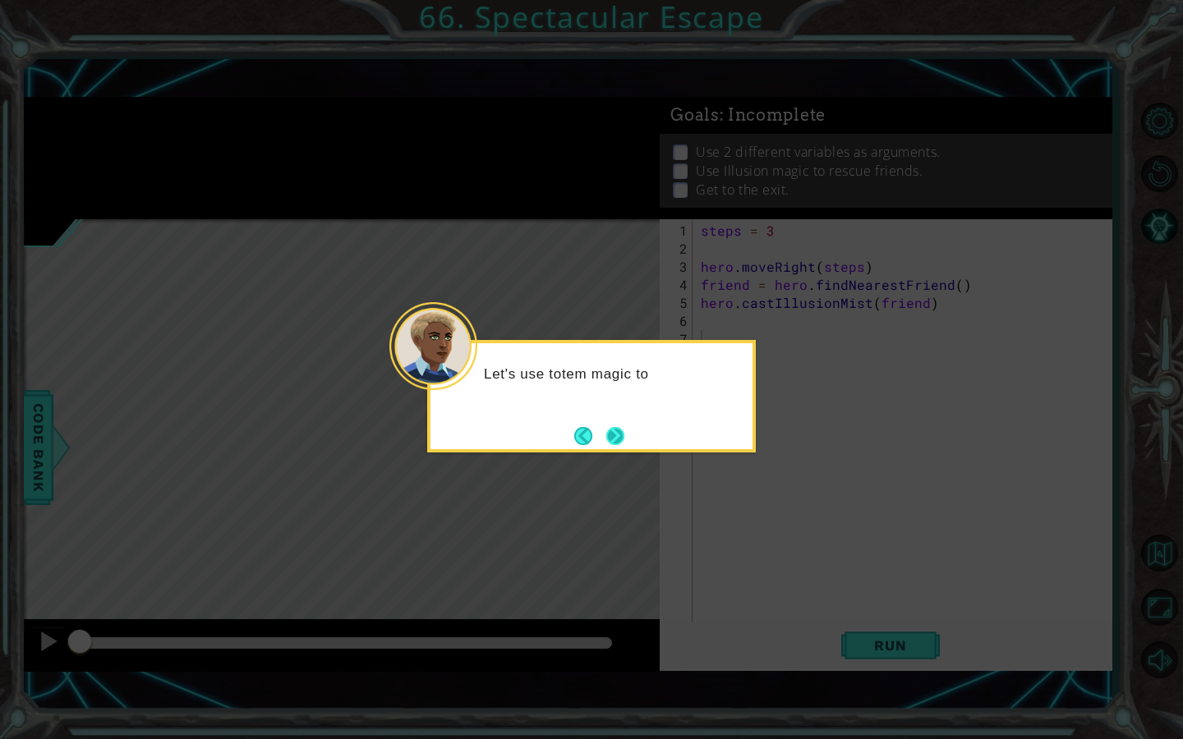
click at [623, 431] on button "Next" at bounding box center [615, 436] width 18 height 18
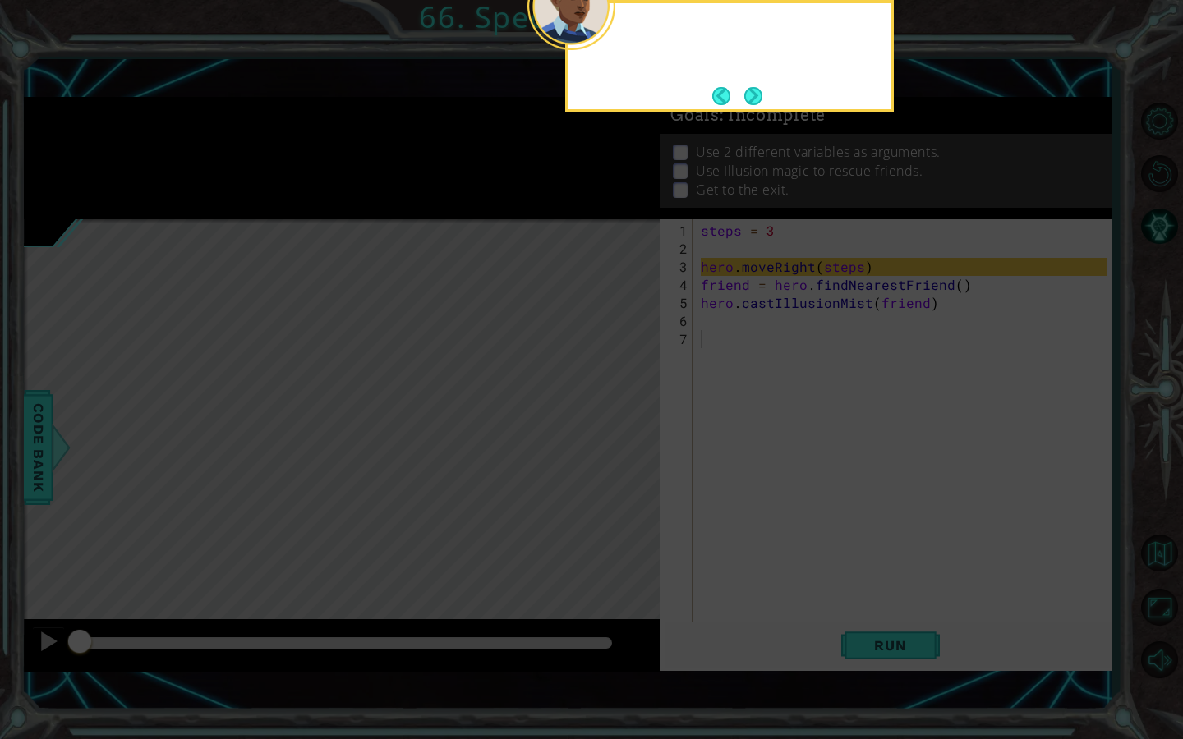
click at [623, 431] on icon at bounding box center [591, 163] width 1183 height 1151
click at [760, 87] on button "Next" at bounding box center [753, 96] width 18 height 18
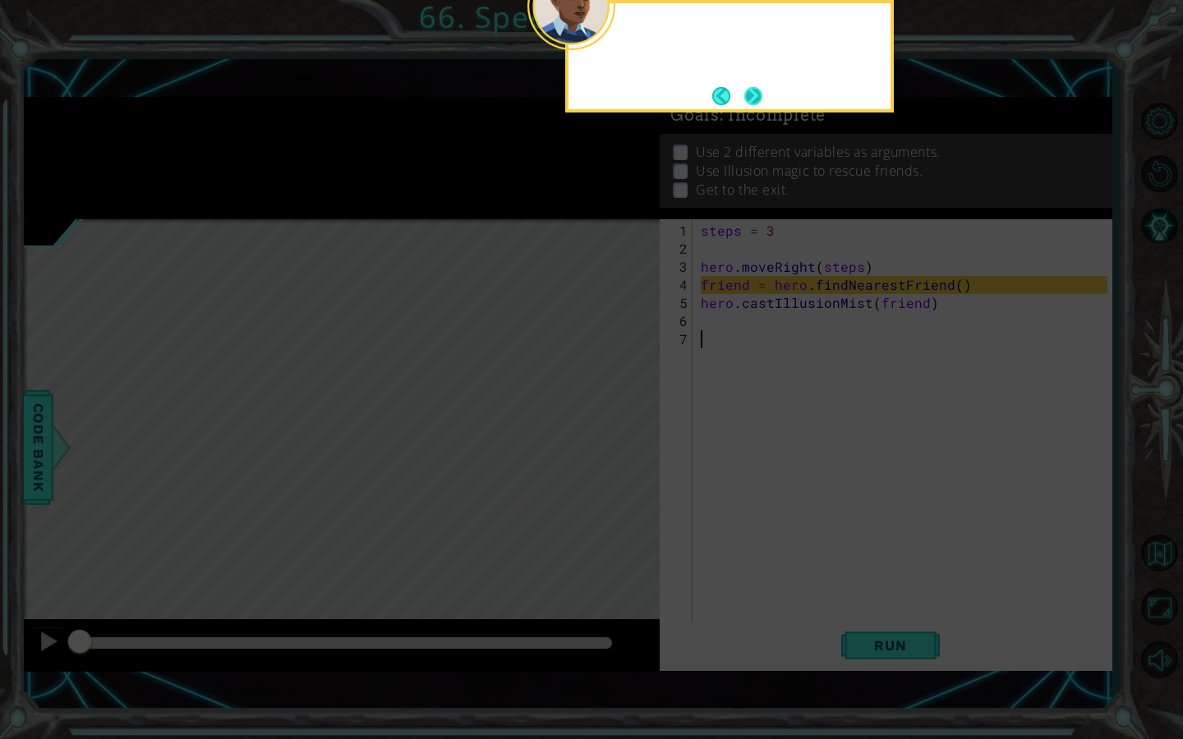
click at [761, 87] on button "Next" at bounding box center [753, 96] width 18 height 18
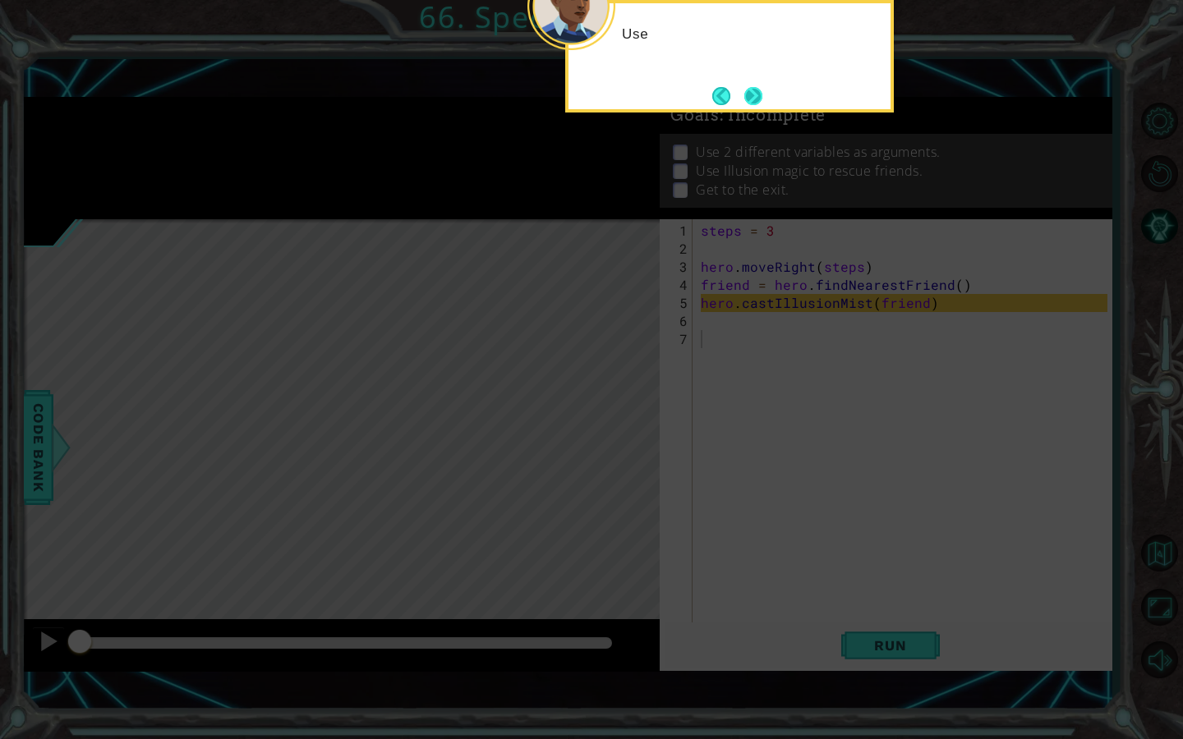
click at [761, 87] on button "Next" at bounding box center [753, 96] width 18 height 18
click at [761, 86] on icon at bounding box center [591, 163] width 1183 height 1151
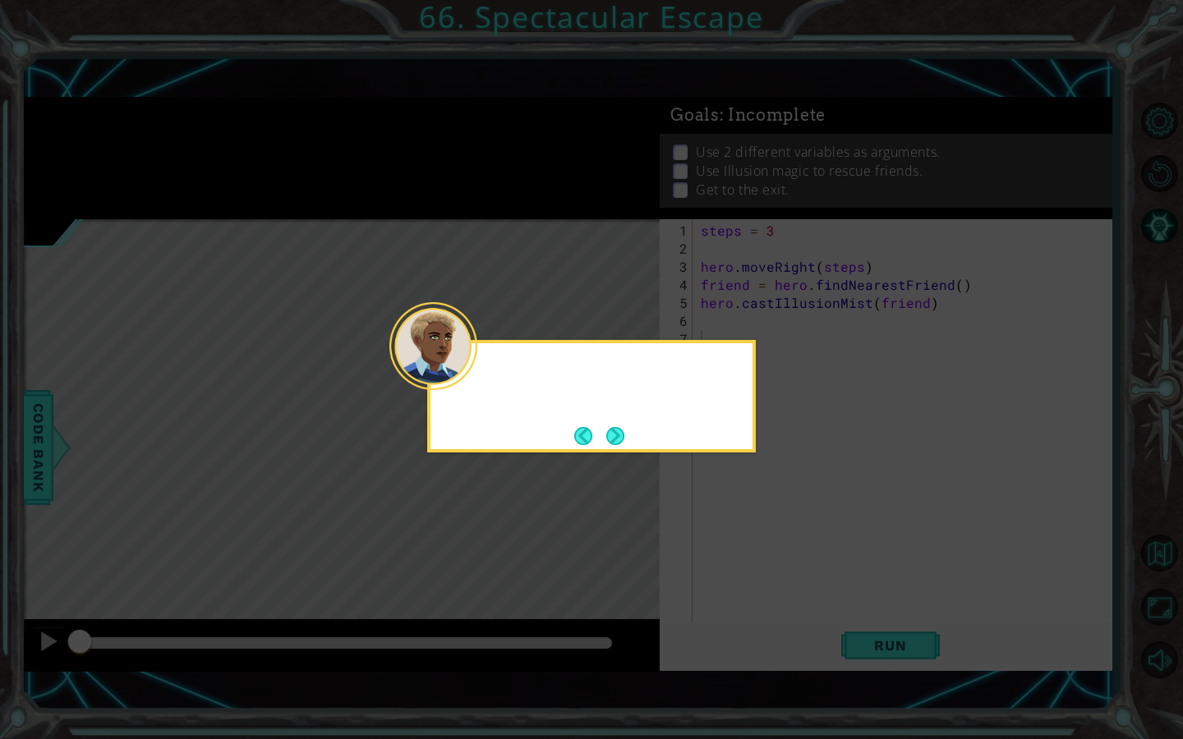
click at [761, 86] on icon at bounding box center [591, 369] width 1183 height 739
